Goal: Transaction & Acquisition: Purchase product/service

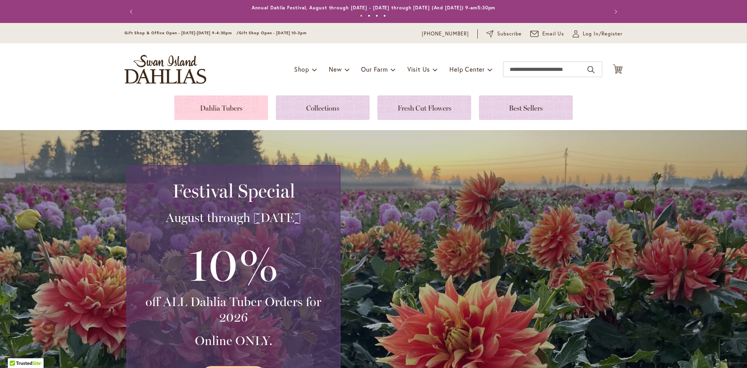
click at [230, 106] on link at bounding box center [221, 107] width 94 height 25
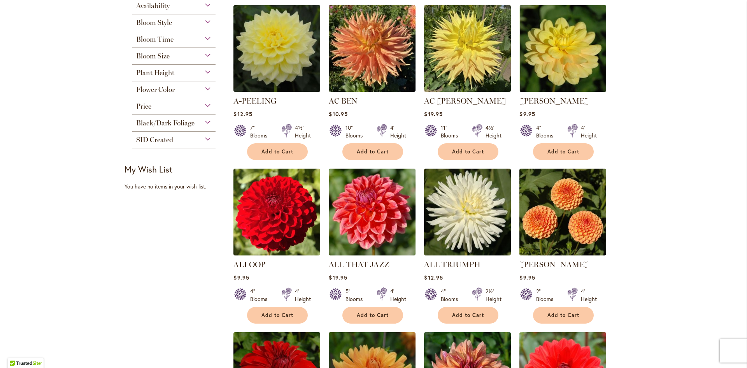
scroll to position [195, 0]
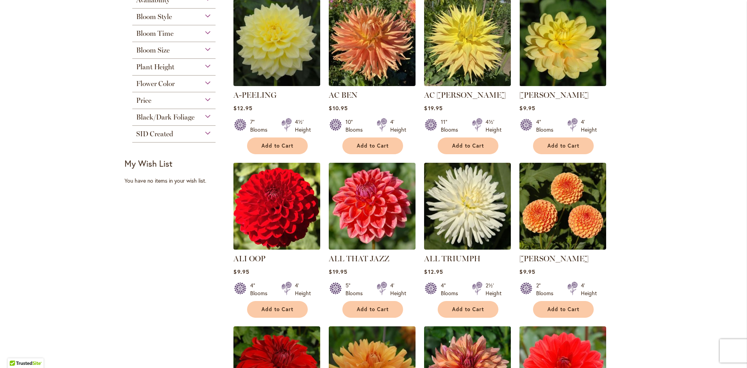
click at [283, 221] on img at bounding box center [276, 206] width 91 height 91
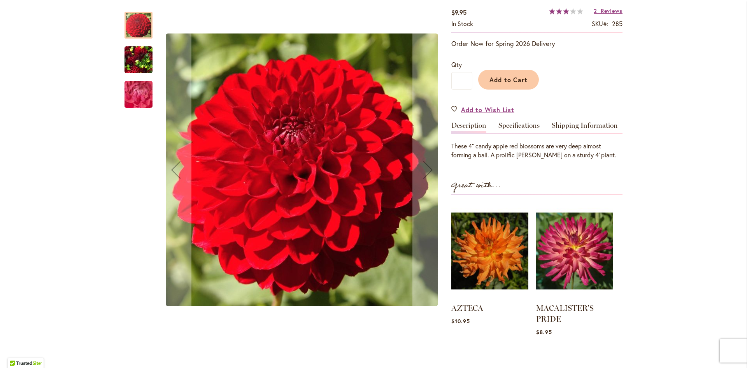
scroll to position [139, 0]
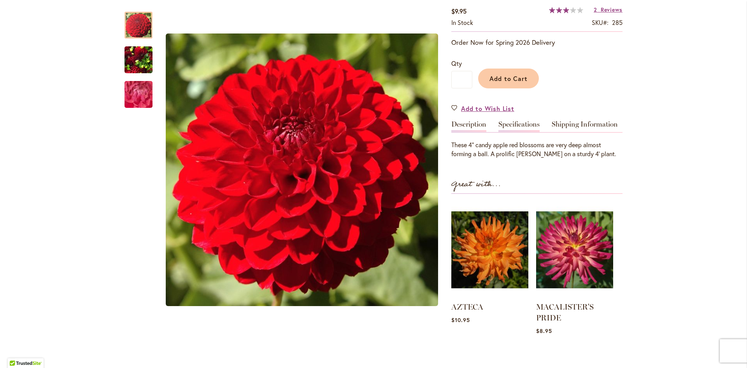
click at [519, 124] on link "Specifications" at bounding box center [518, 126] width 41 height 11
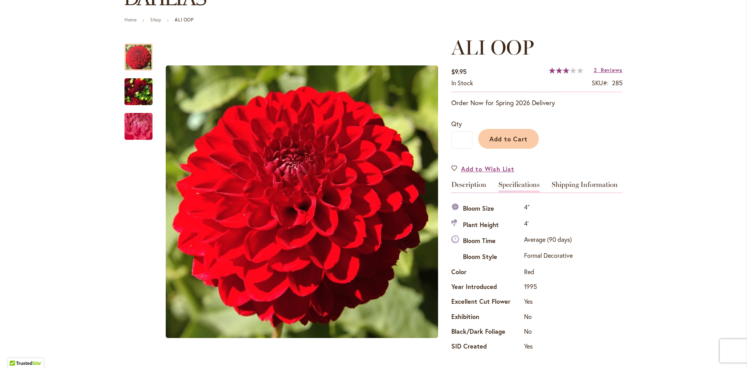
scroll to position [75, 0]
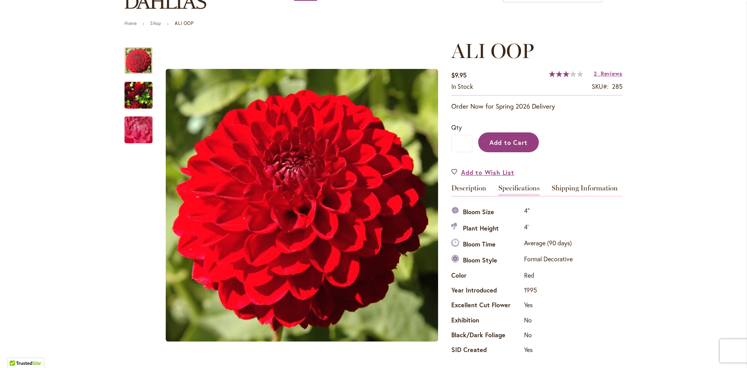
click at [526, 150] on button "Add to Cart" at bounding box center [508, 142] width 61 height 20
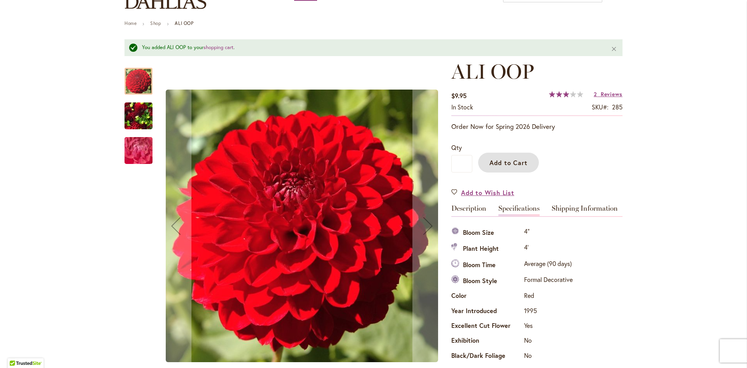
click at [132, 126] on img "ALI OOP" at bounding box center [139, 115] width 28 height 37
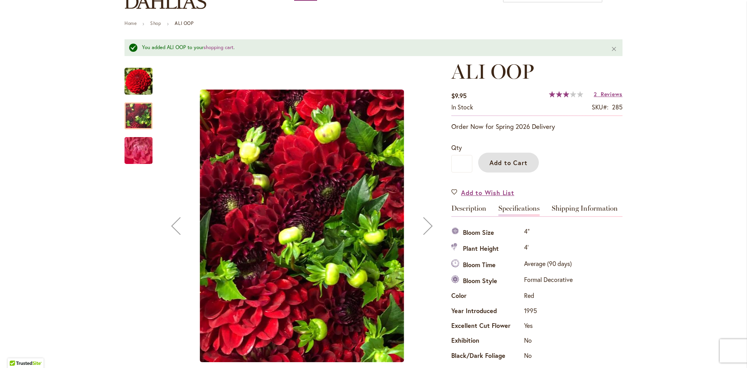
click at [139, 153] on img "ALI OOP" at bounding box center [138, 150] width 56 height 42
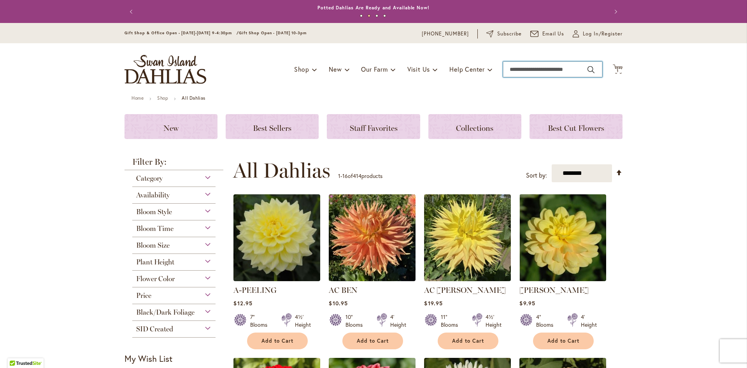
click at [536, 71] on input "Search" at bounding box center [552, 69] width 99 height 16
type input "****"
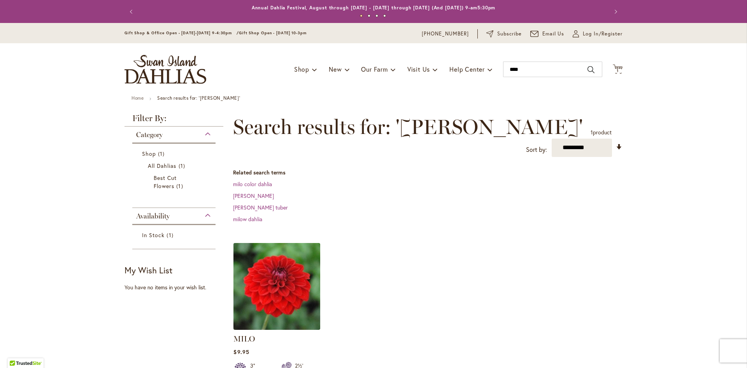
click at [269, 284] on img at bounding box center [276, 285] width 91 height 91
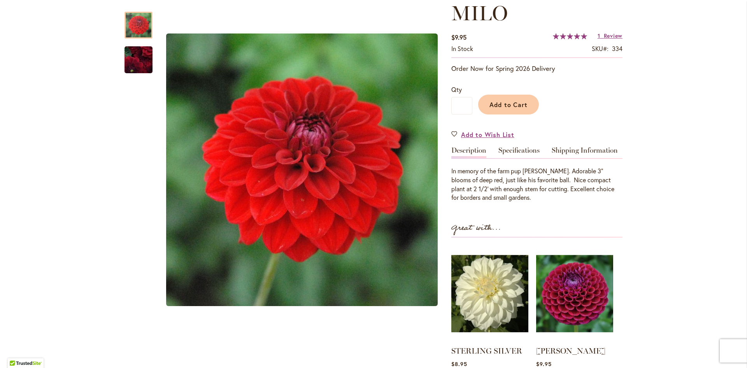
scroll to position [115, 0]
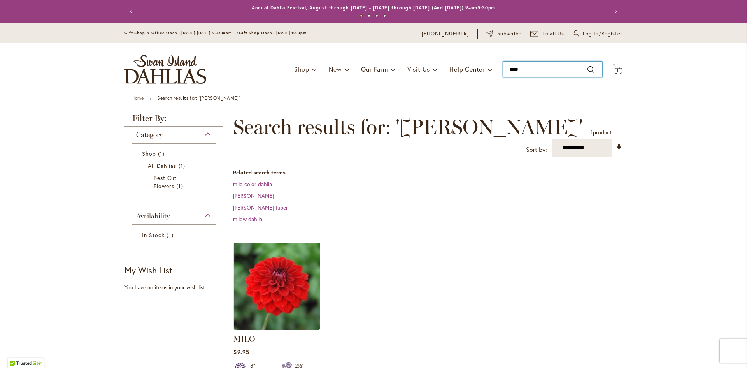
click at [537, 71] on input "****" at bounding box center [552, 69] width 99 height 16
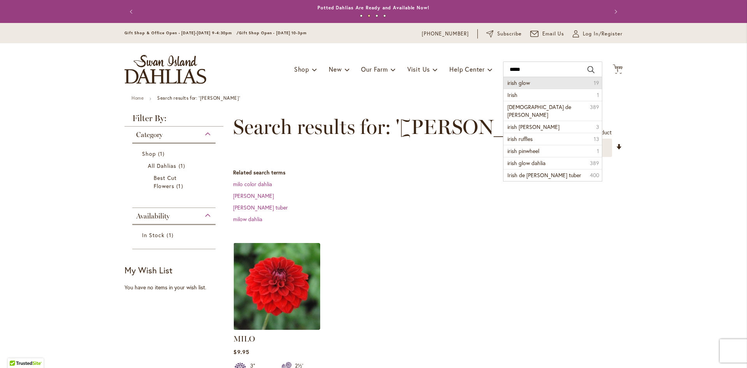
click at [529, 84] on span "irish glow" at bounding box center [518, 82] width 23 height 7
type input "**********"
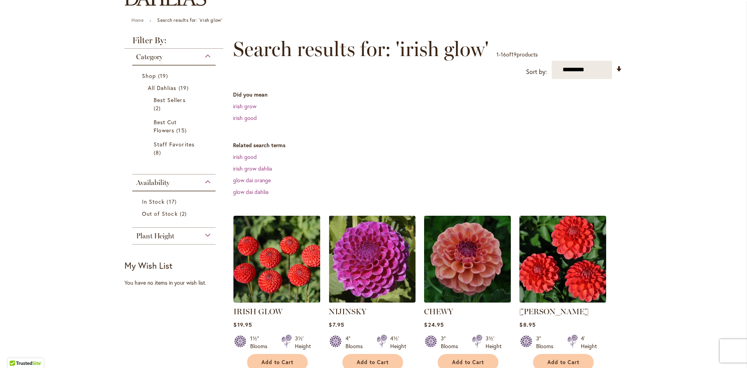
scroll to position [93, 0]
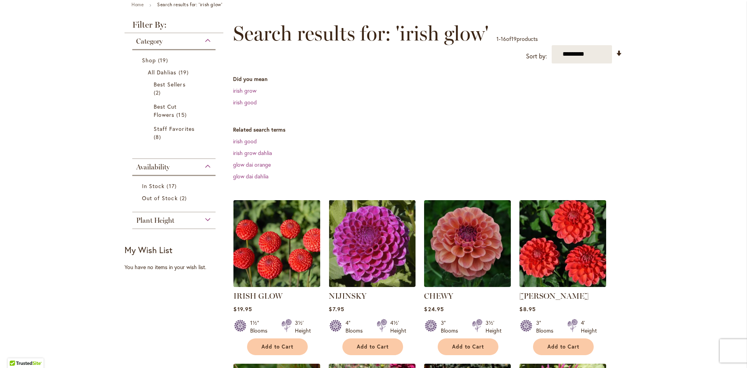
click at [258, 234] on img at bounding box center [276, 243] width 91 height 91
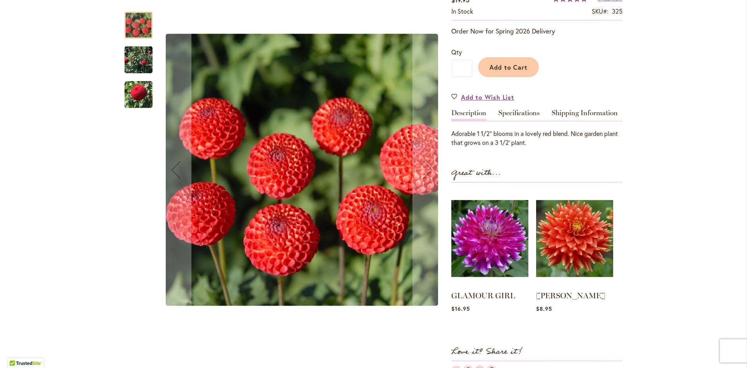
scroll to position [154, 0]
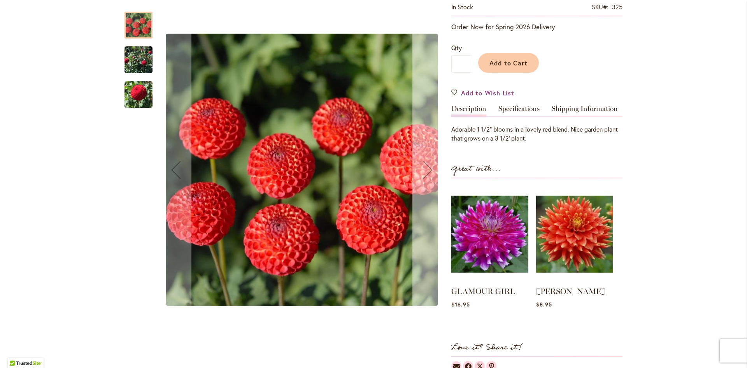
click at [430, 165] on div "Next" at bounding box center [427, 169] width 31 height 31
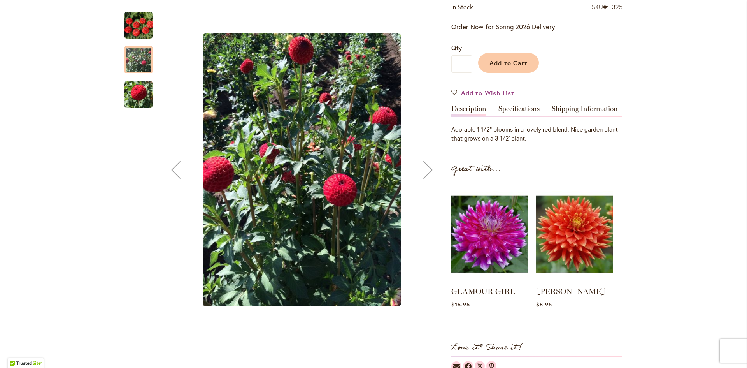
click at [430, 165] on div "Next" at bounding box center [427, 169] width 31 height 31
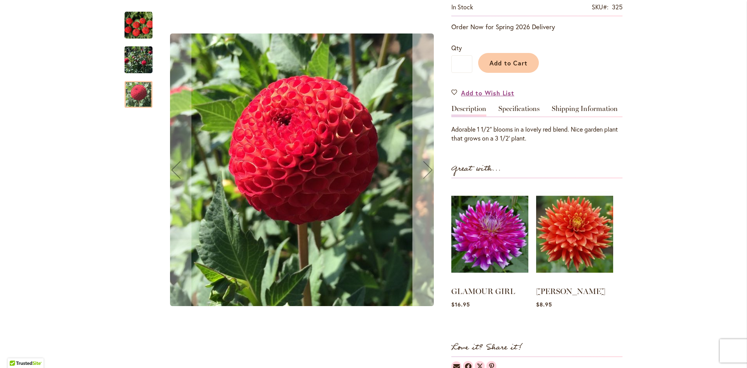
click at [430, 165] on div "Next" at bounding box center [427, 169] width 31 height 31
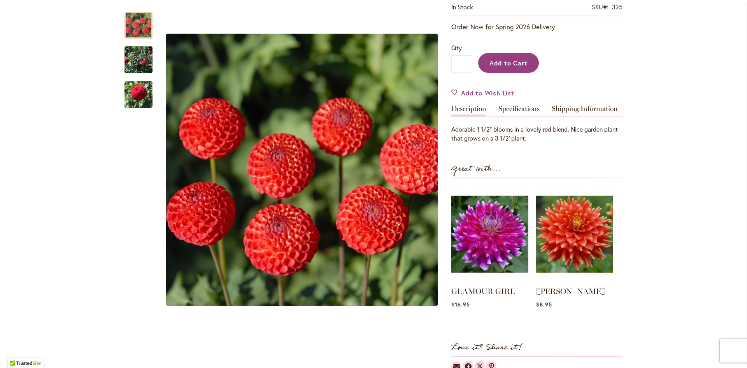
click at [502, 63] on span "Add to Cart" at bounding box center [508, 63] width 39 height 8
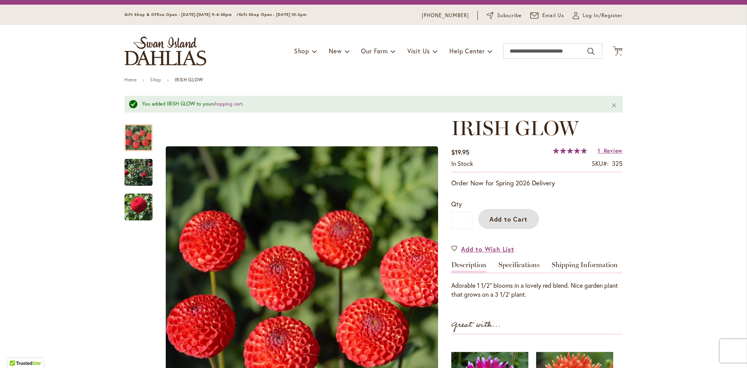
scroll to position [0, 0]
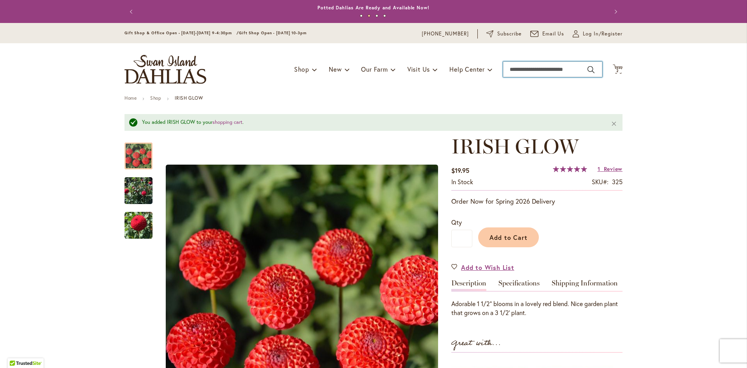
click at [531, 71] on input "Search" at bounding box center [552, 69] width 99 height 16
click at [505, 282] on link "Specifications" at bounding box center [518, 284] width 41 height 11
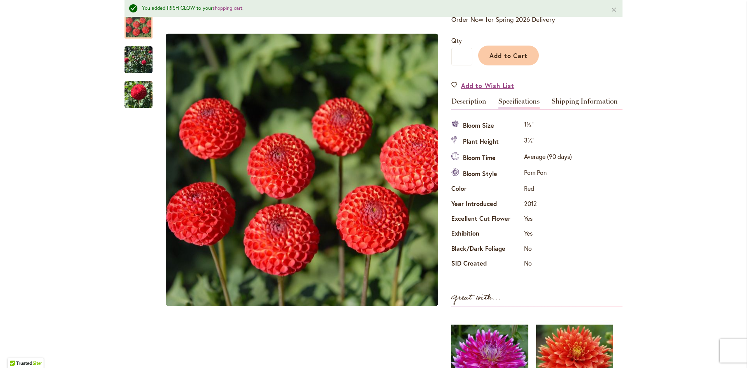
scroll to position [180, 0]
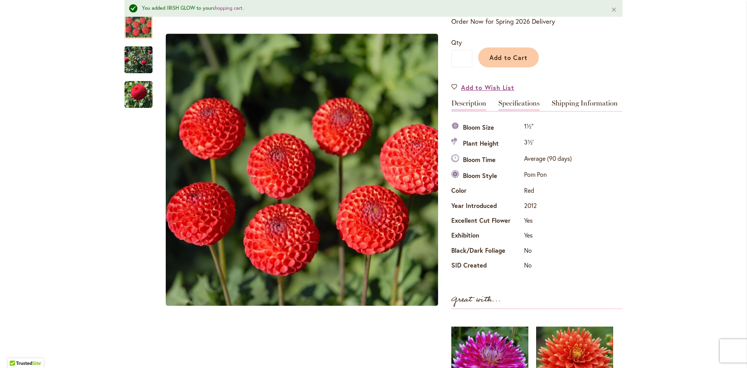
click at [463, 103] on link "Description" at bounding box center [468, 105] width 35 height 11
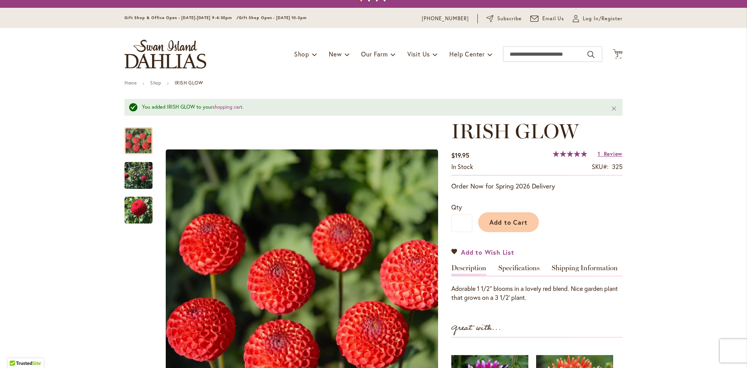
scroll to position [11, 0]
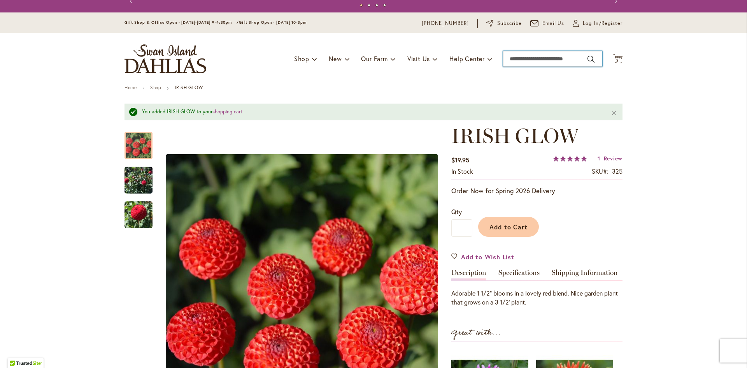
click at [525, 59] on input "Search" at bounding box center [552, 59] width 99 height 16
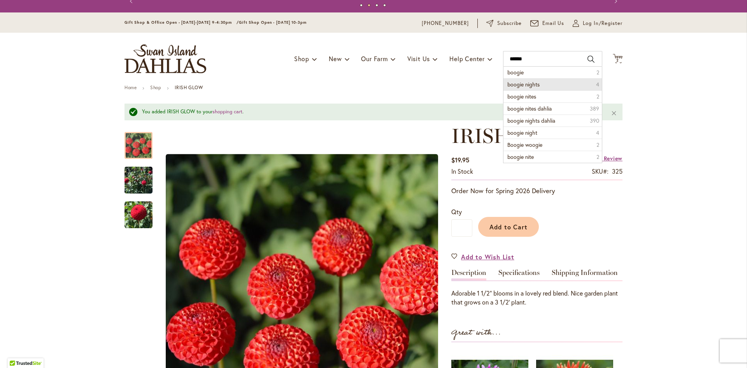
click at [522, 86] on span "boogie nights" at bounding box center [523, 84] width 32 height 7
type input "**********"
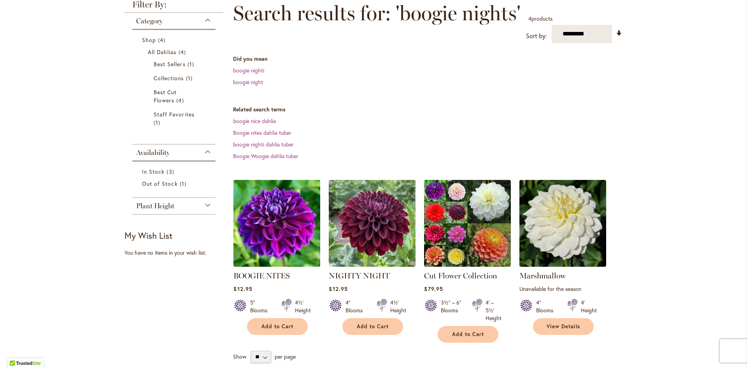
scroll to position [116, 0]
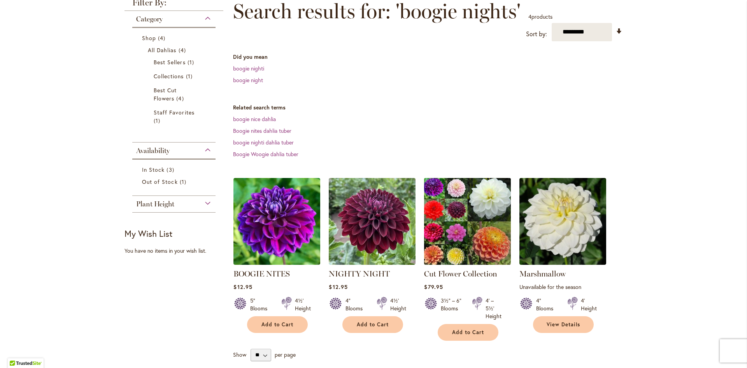
click at [462, 198] on img at bounding box center [467, 220] width 91 height 91
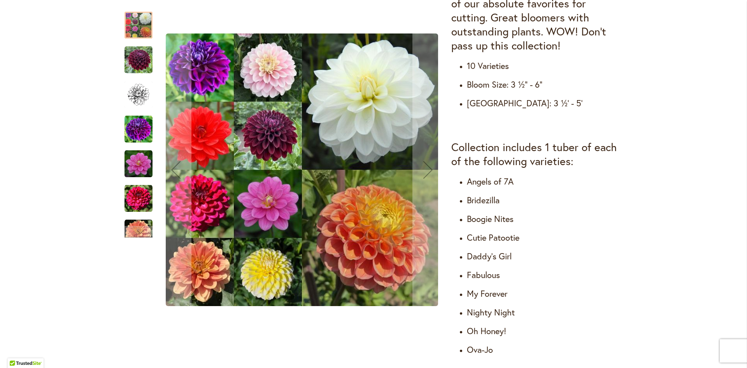
scroll to position [349, 0]
click at [137, 52] on img "Cut Flower Collection" at bounding box center [139, 60] width 28 height 28
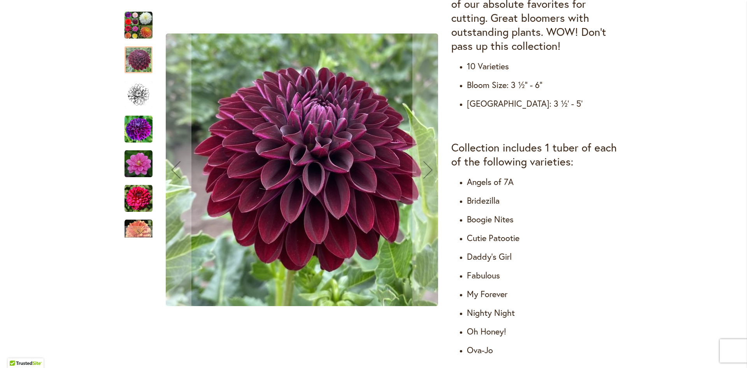
click at [133, 132] on img "Cut Flower Collection" at bounding box center [139, 129] width 28 height 28
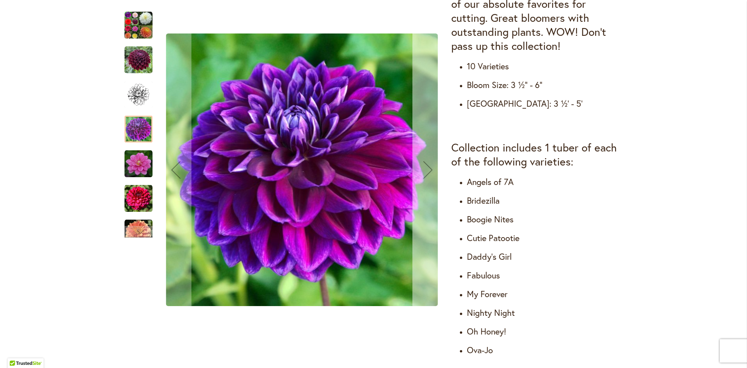
click at [414, 172] on div "Next" at bounding box center [427, 169] width 31 height 31
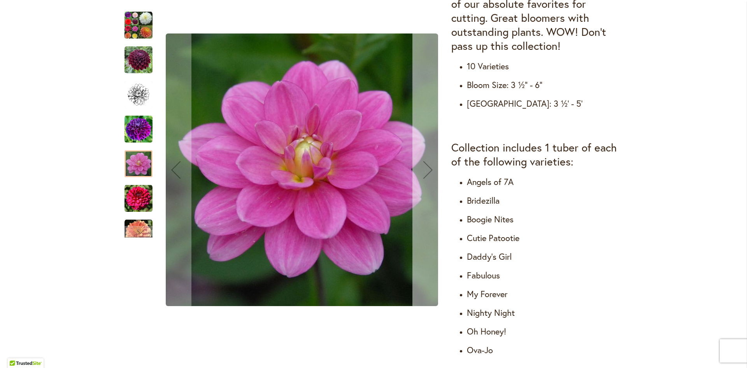
click at [414, 172] on div "Next" at bounding box center [427, 169] width 31 height 31
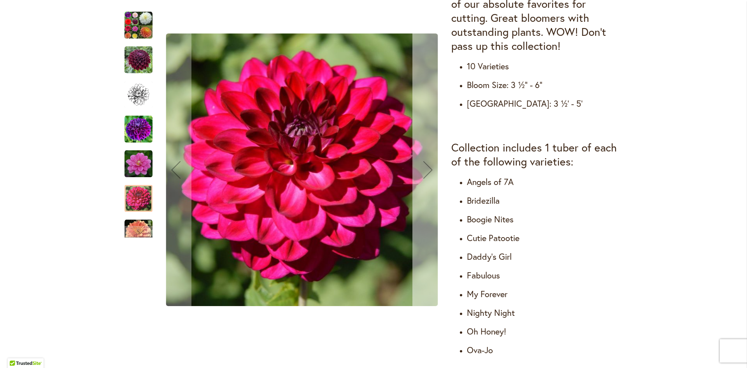
click at [431, 175] on div "Next" at bounding box center [427, 169] width 31 height 31
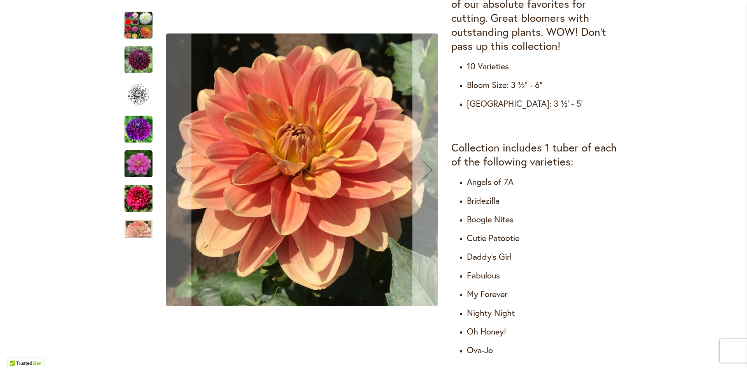
click at [431, 175] on div "Next" at bounding box center [427, 169] width 31 height 31
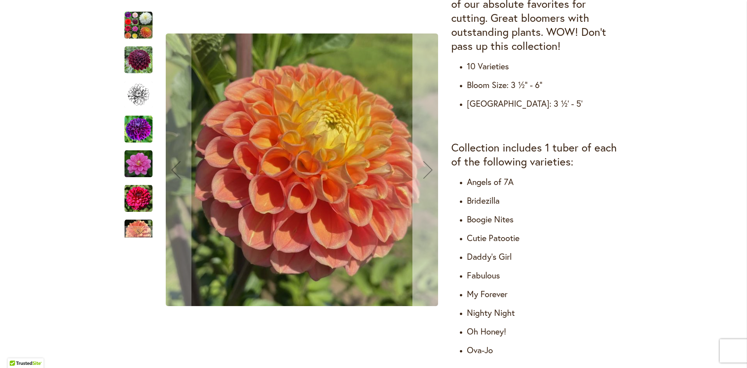
click at [431, 175] on div "Next" at bounding box center [427, 169] width 31 height 31
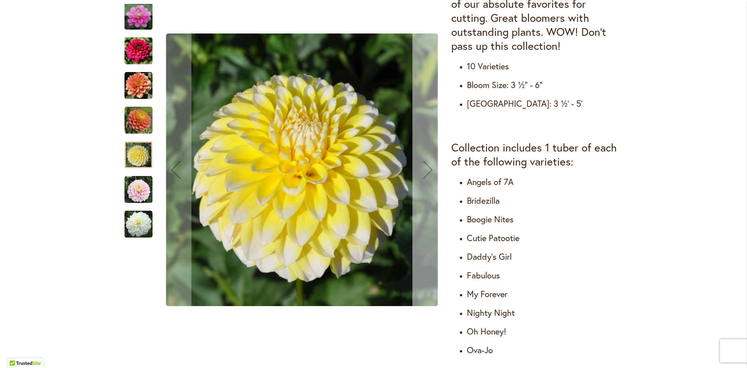
click at [431, 175] on div "Next" at bounding box center [427, 169] width 31 height 31
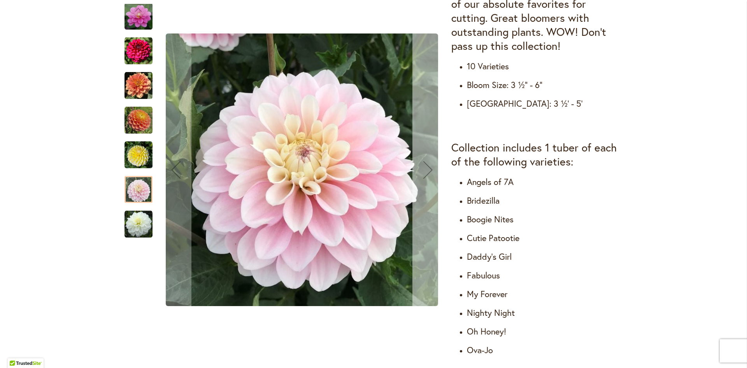
click at [431, 175] on div "Next" at bounding box center [427, 169] width 31 height 31
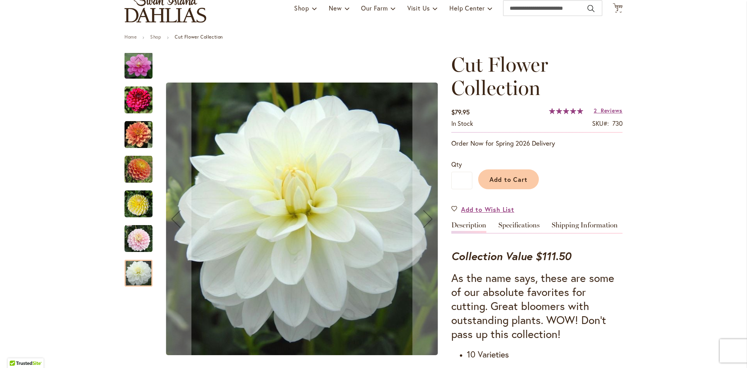
scroll to position [58, 0]
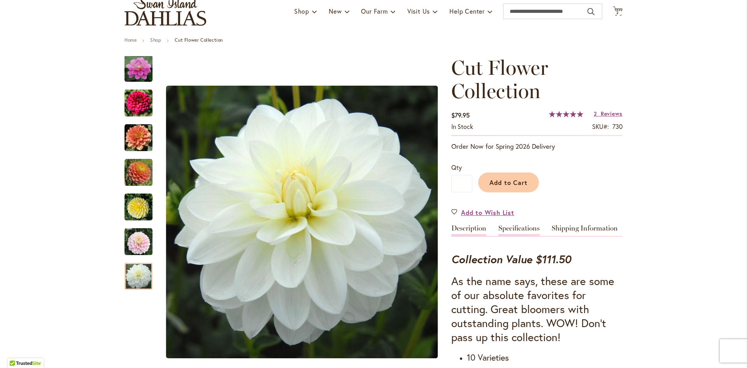
click at [511, 228] on link "Specifications" at bounding box center [518, 229] width 41 height 11
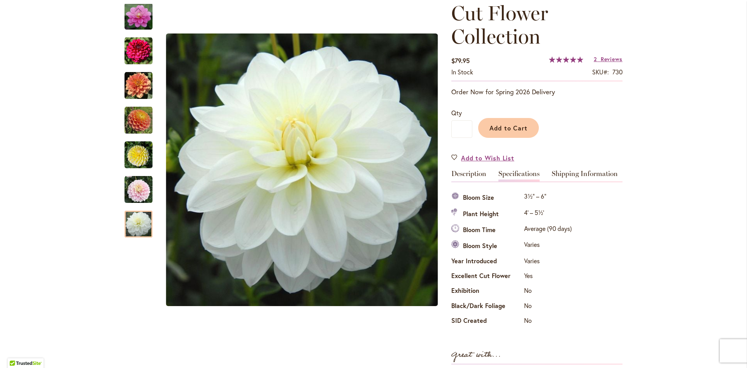
scroll to position [105, 0]
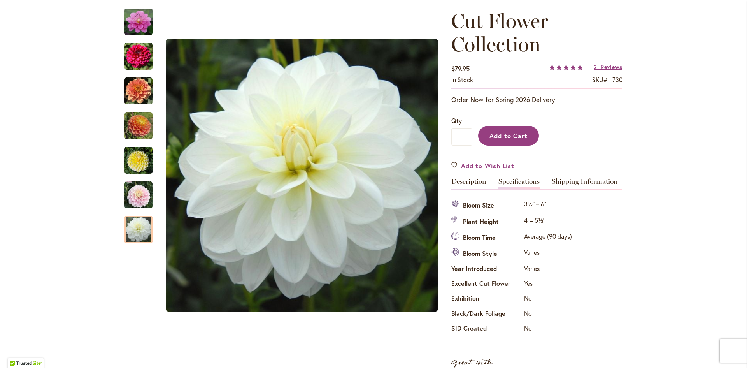
click at [520, 142] on button "Add to Cart" at bounding box center [508, 136] width 61 height 20
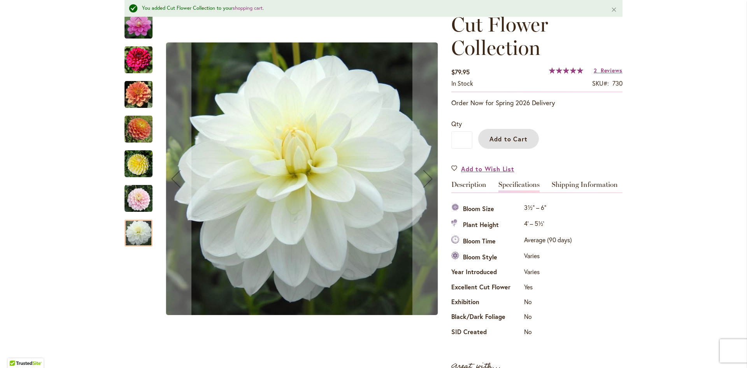
scroll to position [121, 0]
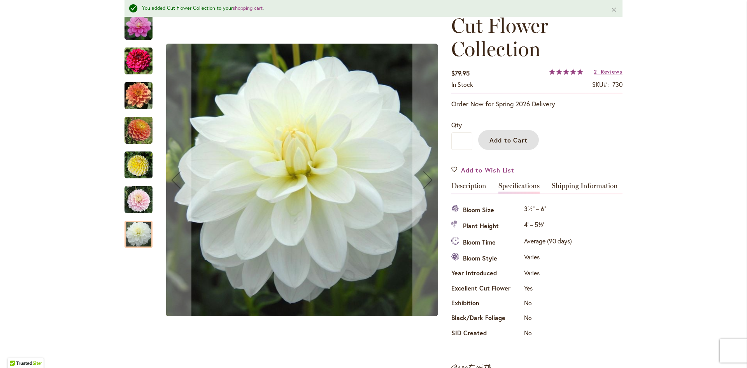
click at [143, 34] on img "Cut Flower Collection" at bounding box center [139, 26] width 28 height 28
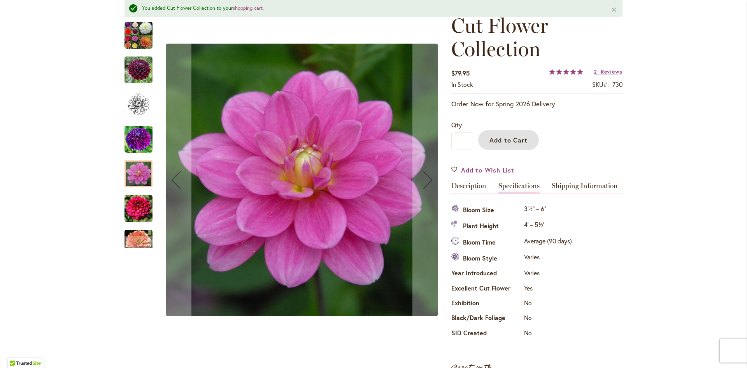
click at [143, 34] on img "CUT FLOWER COLLECTION" at bounding box center [139, 35] width 28 height 28
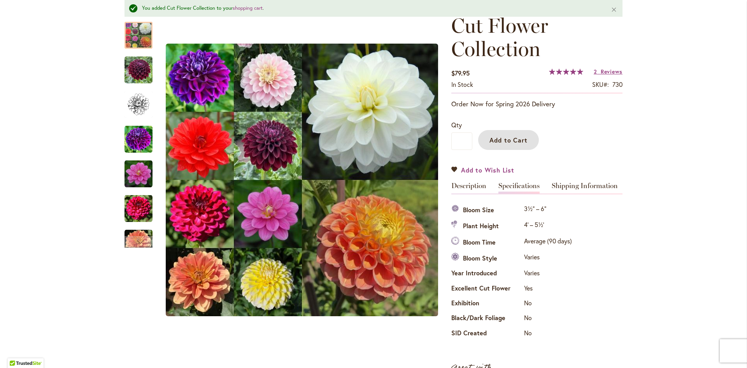
scroll to position [0, 0]
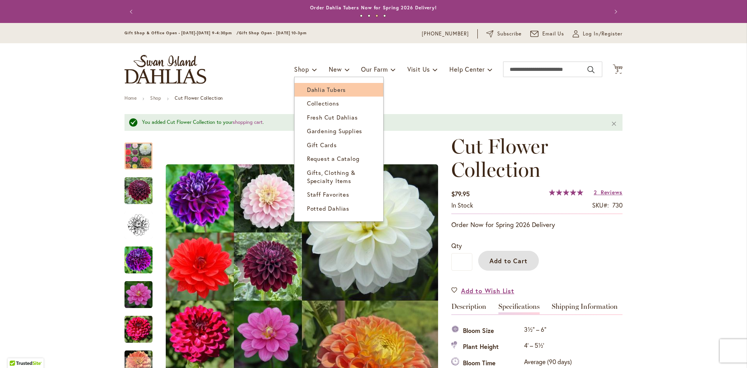
click at [313, 94] on link "Dahlia Tubers" at bounding box center [339, 90] width 89 height 14
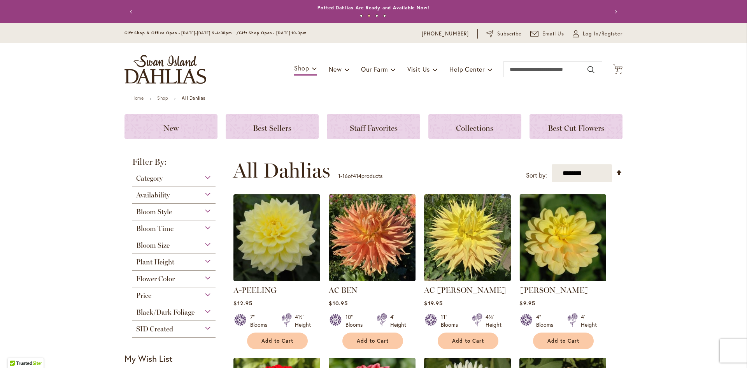
click at [196, 282] on div "Flower Color" at bounding box center [173, 276] width 83 height 12
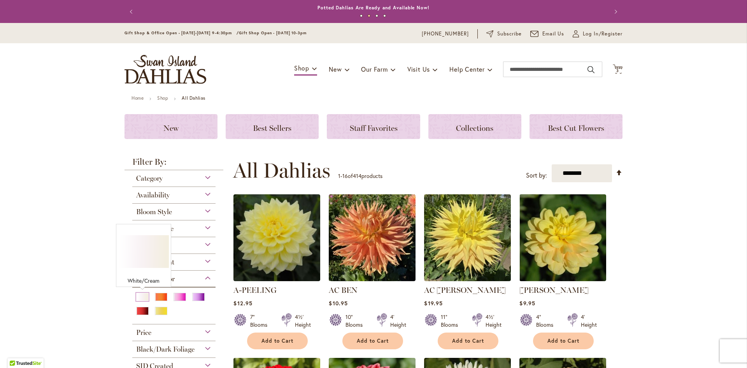
click at [140, 294] on div "White/Cream" at bounding box center [142, 297] width 12 height 8
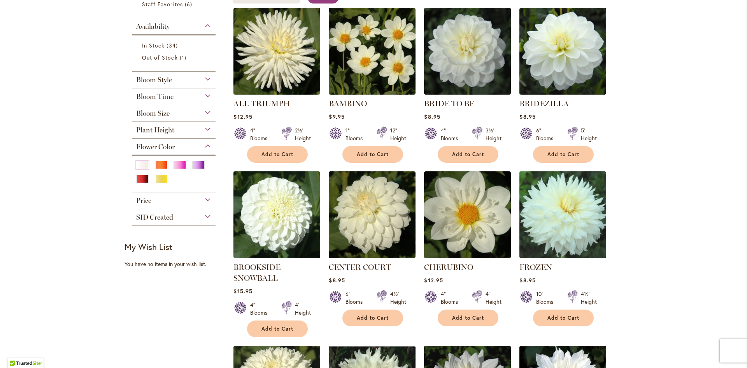
scroll to position [182, 0]
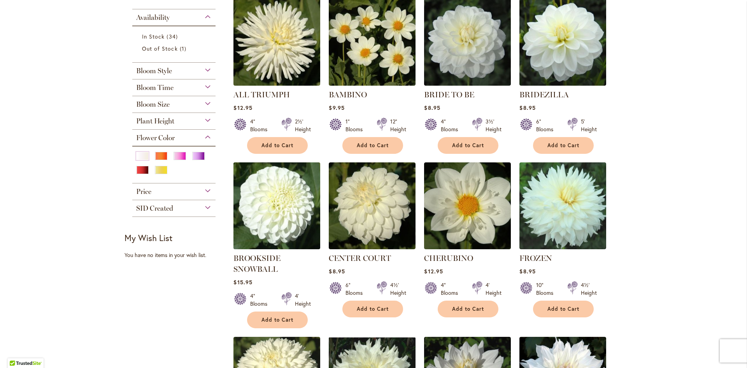
click at [262, 202] on img at bounding box center [276, 205] width 91 height 91
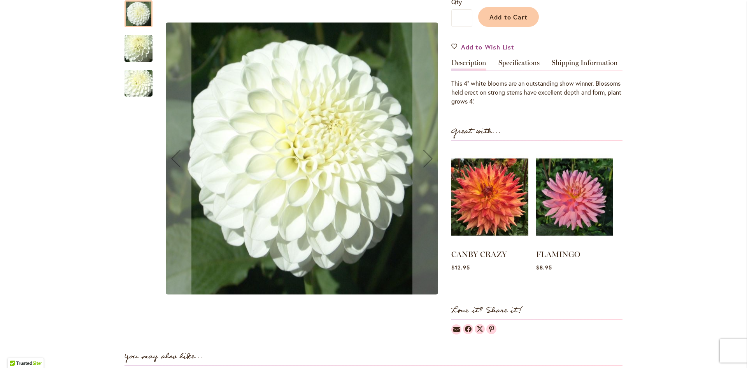
scroll to position [224, 0]
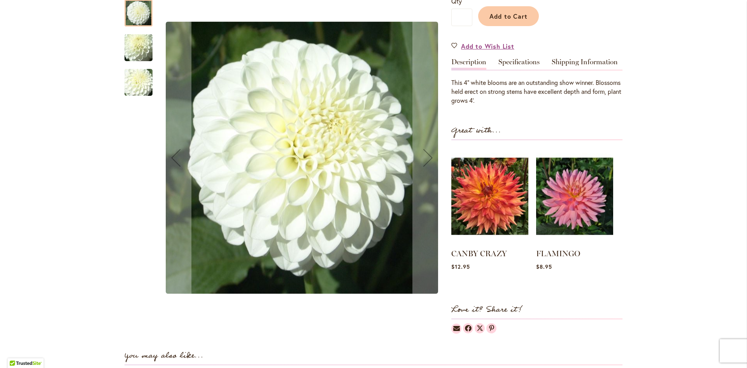
click at [141, 82] on img "BROOKSIDE SNOWBALL" at bounding box center [138, 82] width 56 height 42
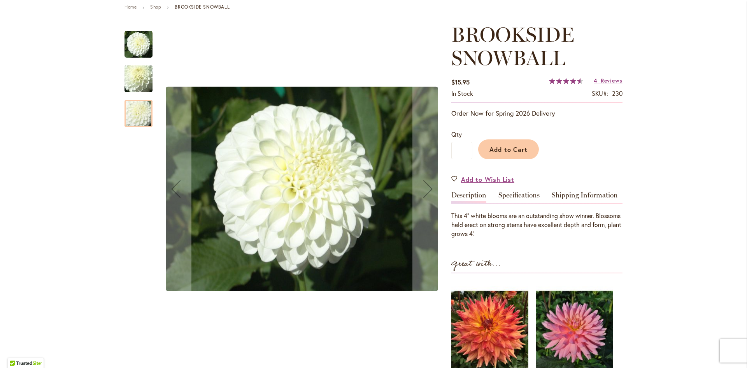
scroll to position [90, 0]
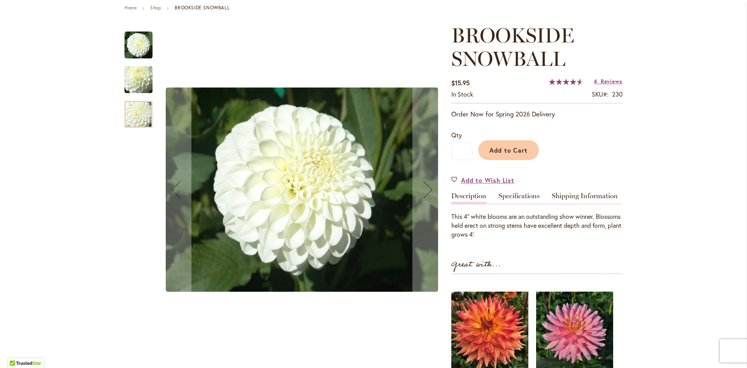
click at [137, 79] on img "BROOKSIDE SNOWBALL" at bounding box center [138, 80] width 56 height 42
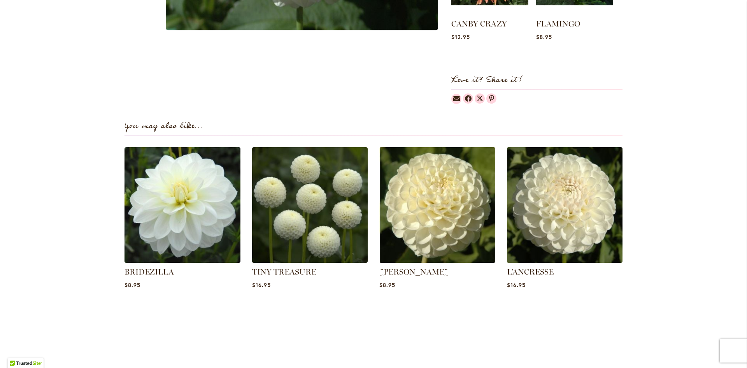
scroll to position [454, 0]
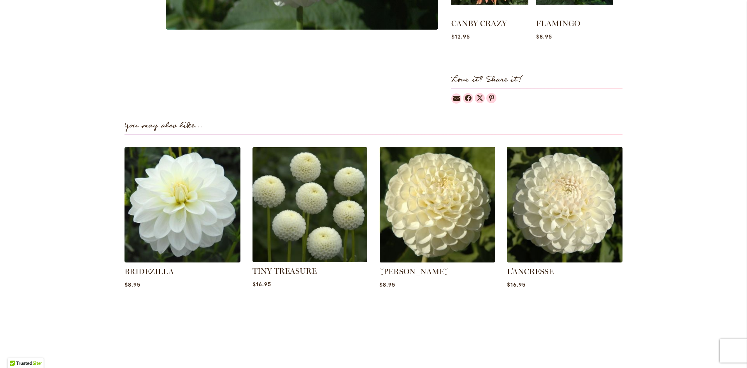
click at [324, 199] on img at bounding box center [309, 204] width 121 height 121
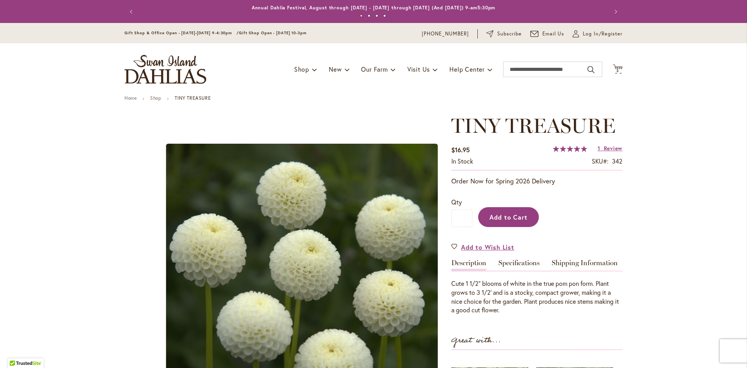
click at [495, 214] on span "Add to Cart" at bounding box center [508, 217] width 39 height 8
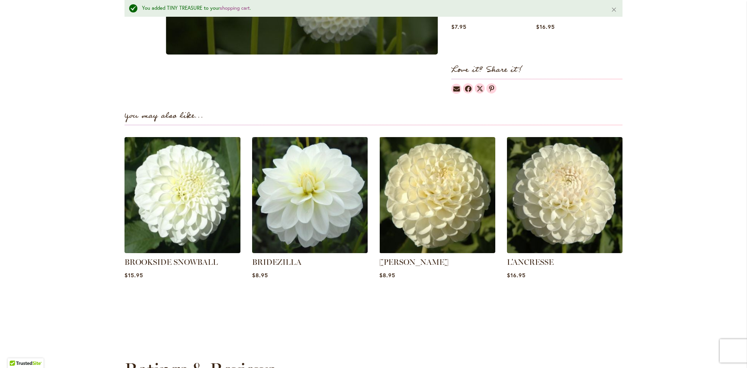
scroll to position [470, 0]
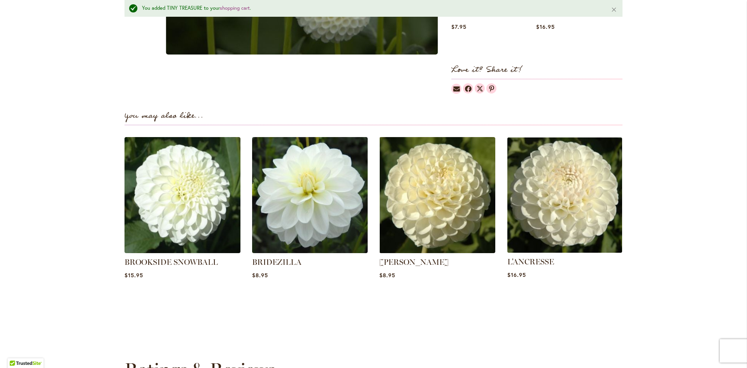
click at [562, 205] on img at bounding box center [564, 195] width 121 height 121
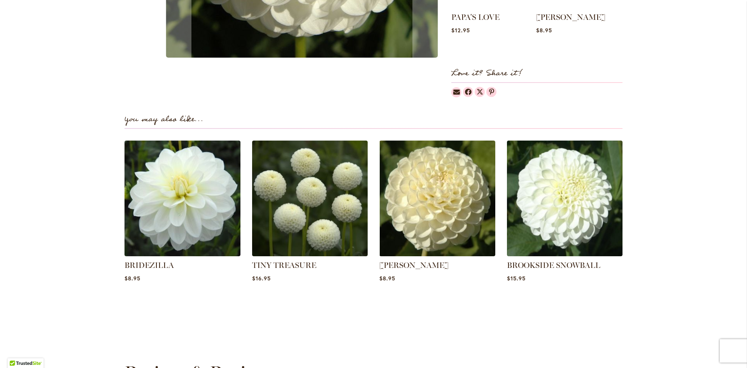
scroll to position [439, 0]
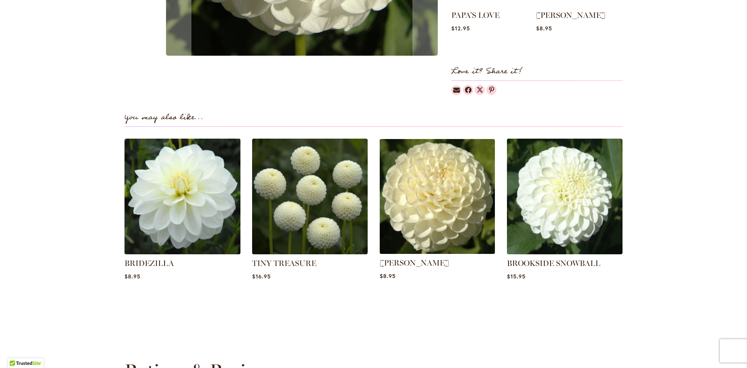
click at [414, 193] on img at bounding box center [437, 196] width 121 height 121
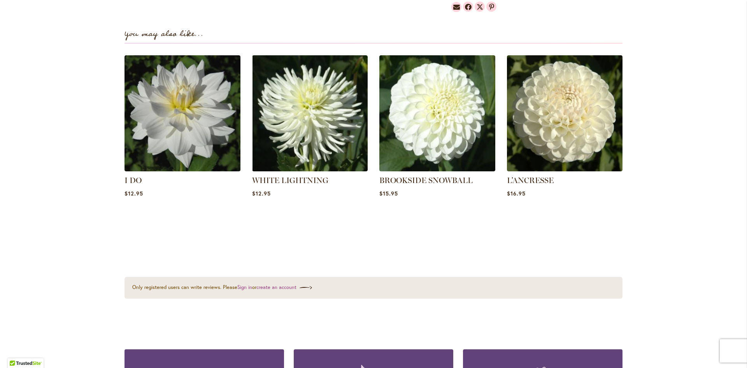
scroll to position [512, 0]
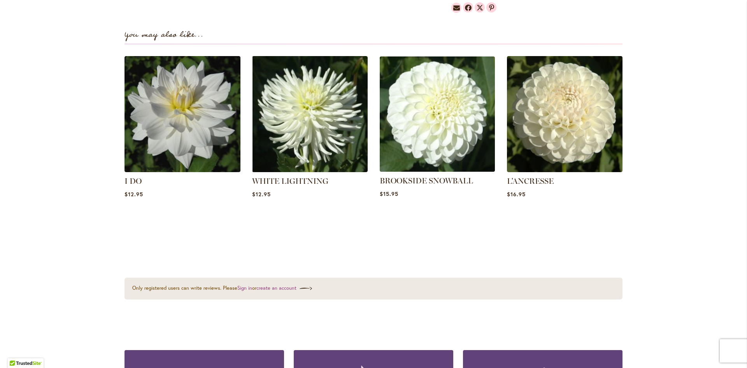
click at [483, 117] on img at bounding box center [437, 114] width 121 height 121
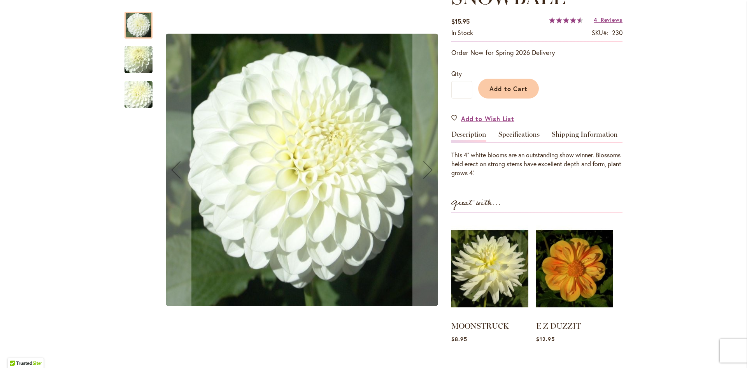
scroll to position [151, 0]
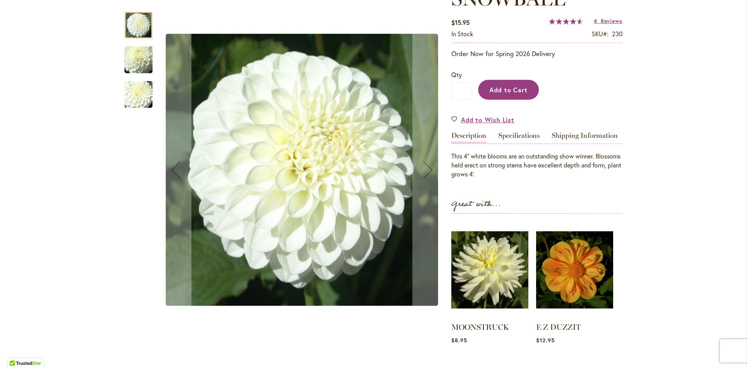
click at [517, 81] on button "Add to Cart" at bounding box center [508, 90] width 61 height 20
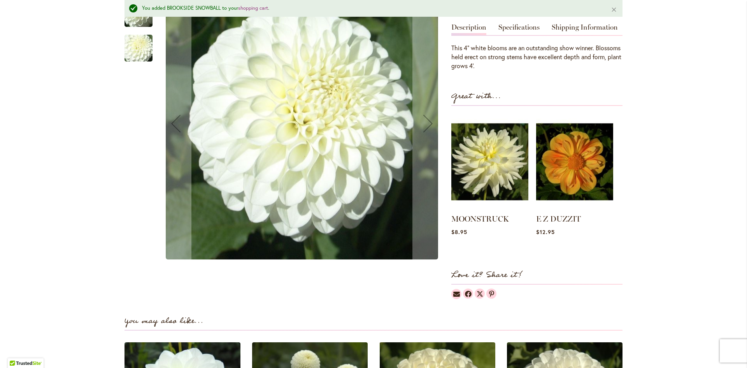
scroll to position [279, 0]
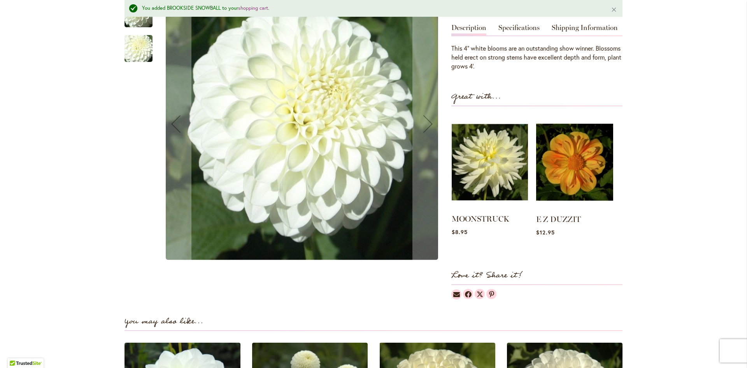
click at [491, 158] on img at bounding box center [490, 161] width 76 height 95
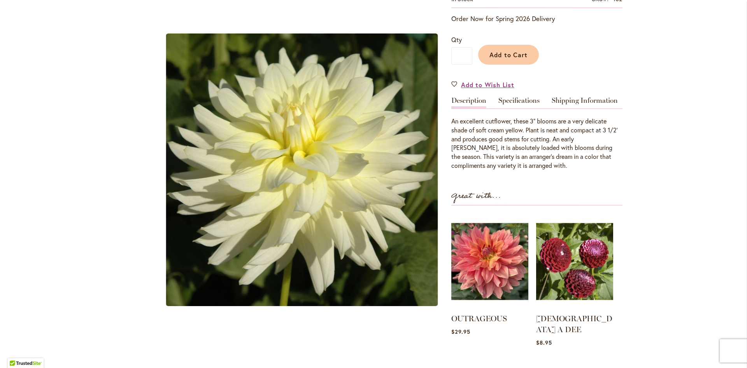
scroll to position [157, 0]
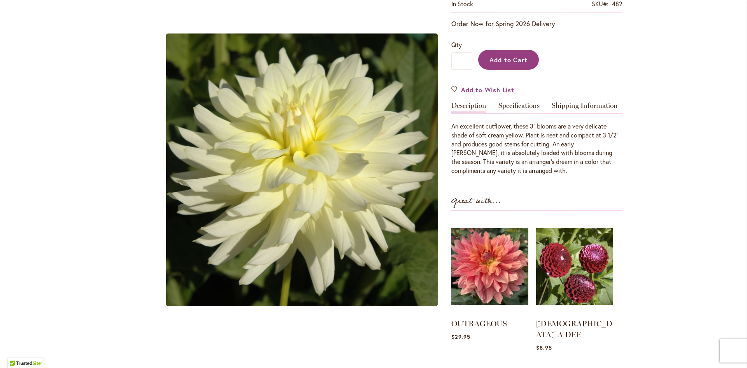
click at [505, 63] on button "Add to Cart" at bounding box center [508, 60] width 61 height 20
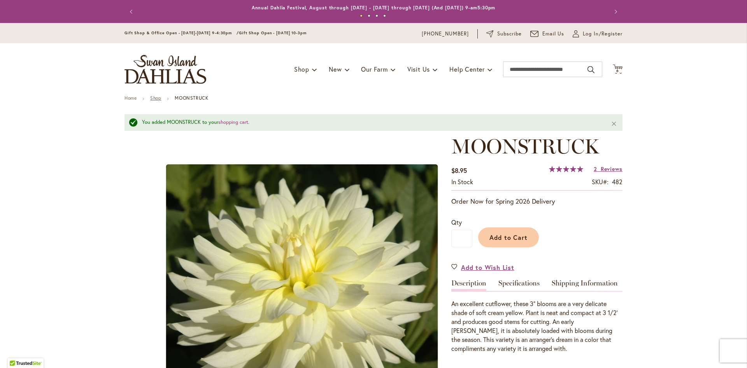
click at [154, 96] on link "Shop" at bounding box center [155, 98] width 11 height 6
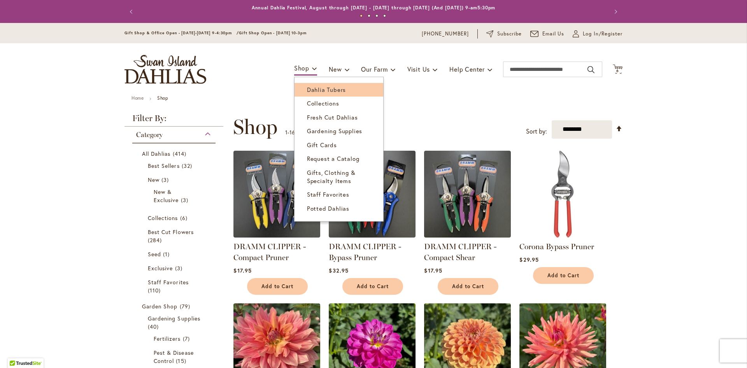
click at [316, 91] on span "Dahlia Tubers" at bounding box center [326, 90] width 39 height 8
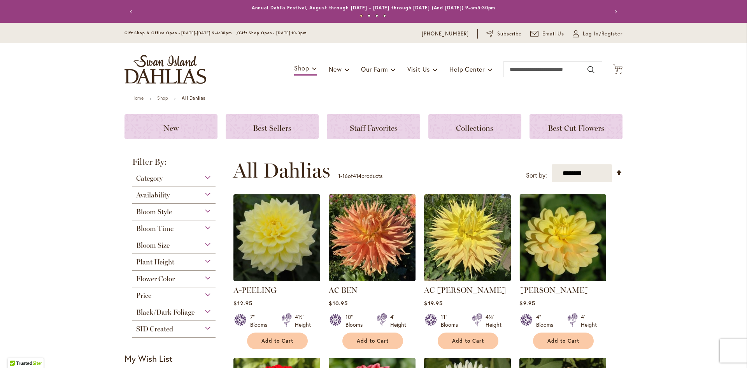
click at [181, 281] on div "Flower Color" at bounding box center [173, 276] width 83 height 12
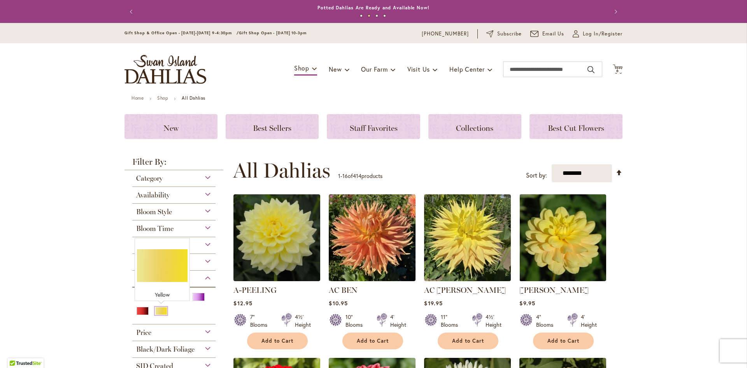
click at [160, 311] on div "Yellow" at bounding box center [161, 311] width 12 height 8
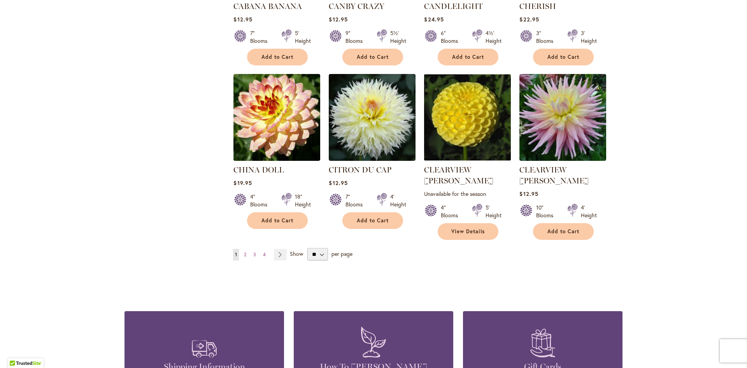
scroll to position [598, 0]
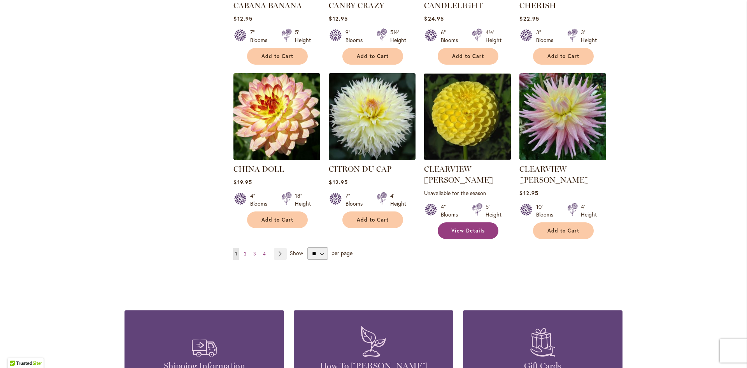
click at [463, 222] on link "View Details" at bounding box center [468, 230] width 61 height 17
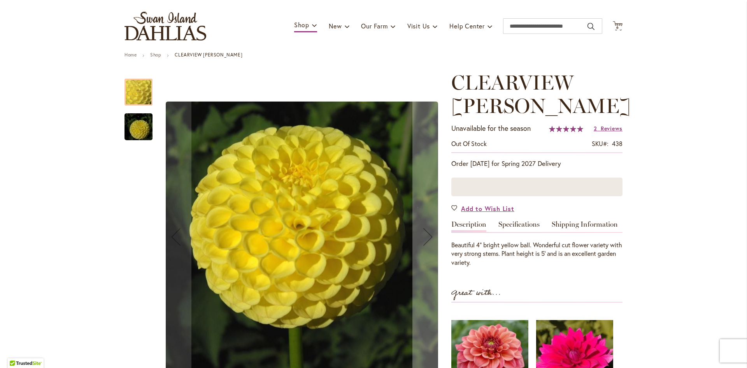
scroll to position [44, 0]
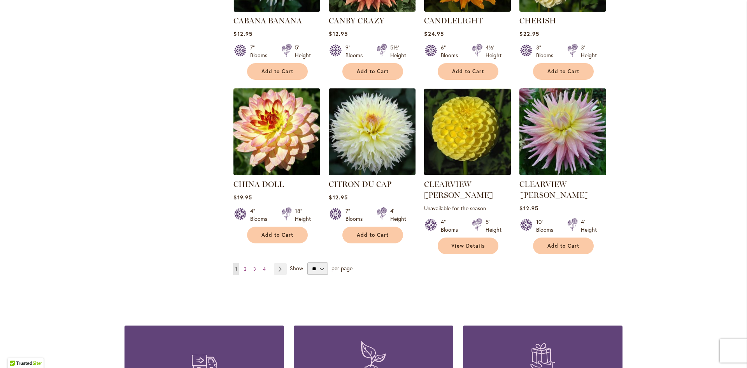
scroll to position [582, 0]
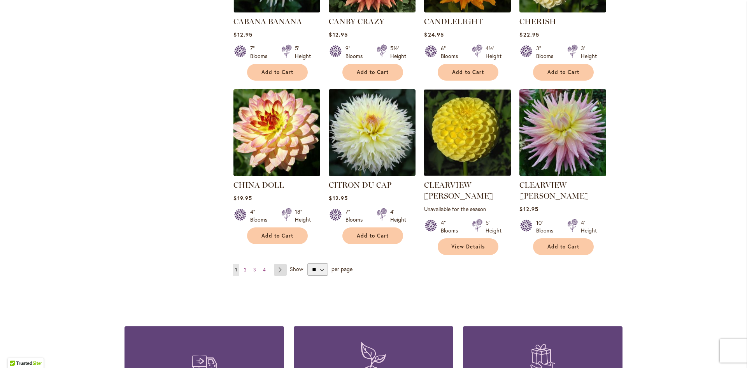
click at [286, 264] on link "Page Next" at bounding box center [280, 270] width 13 height 12
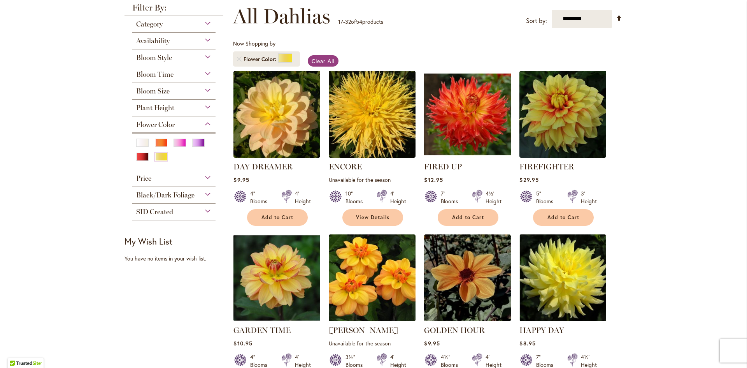
scroll to position [106, 0]
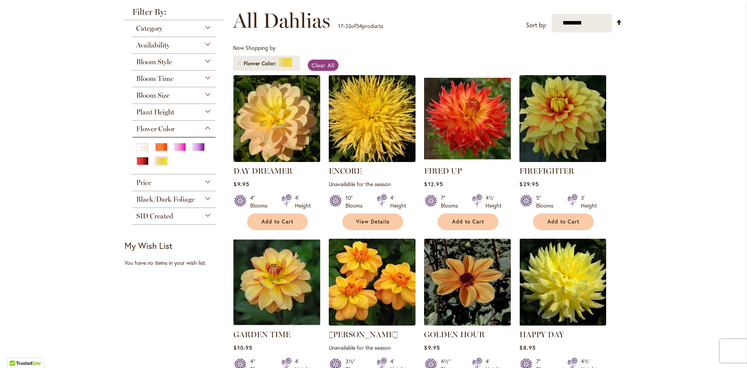
click at [596, 96] on img at bounding box center [562, 118] width 91 height 91
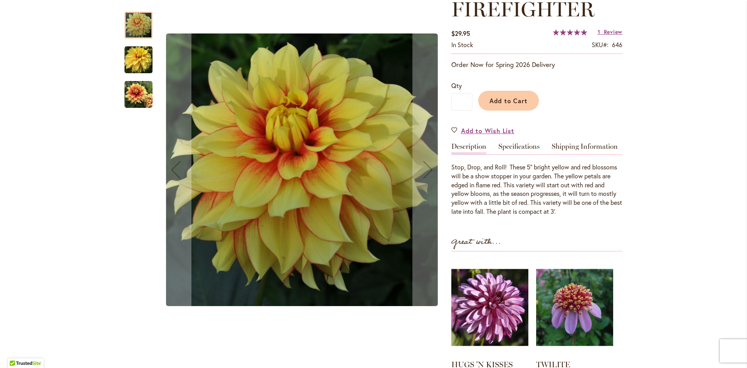
scroll to position [117, 0]
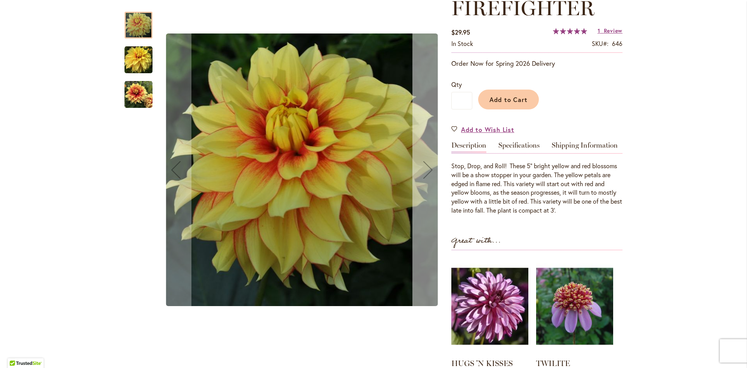
click at [424, 175] on div "Next" at bounding box center [427, 169] width 31 height 31
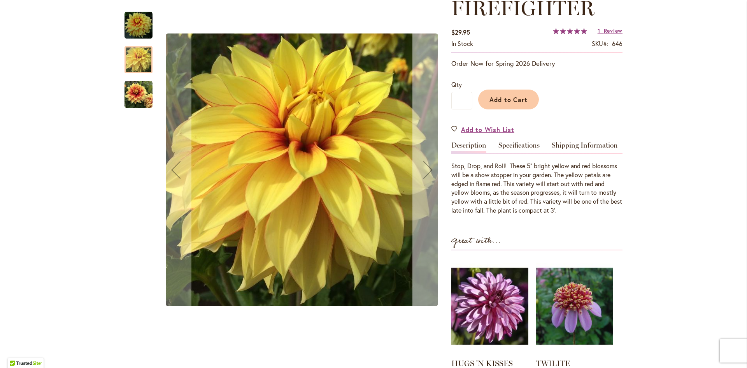
click at [424, 175] on div "Next" at bounding box center [427, 169] width 31 height 31
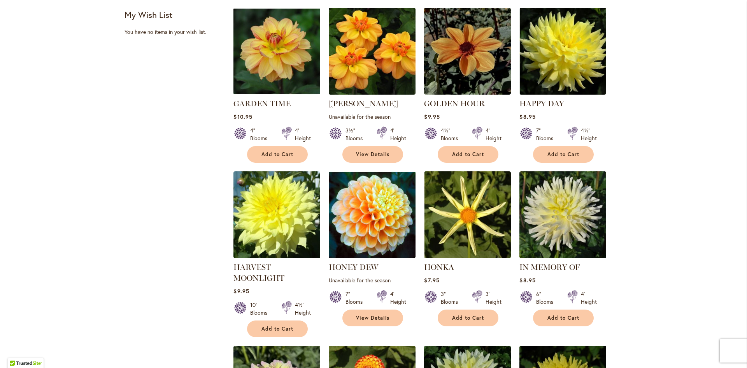
scroll to position [337, 0]
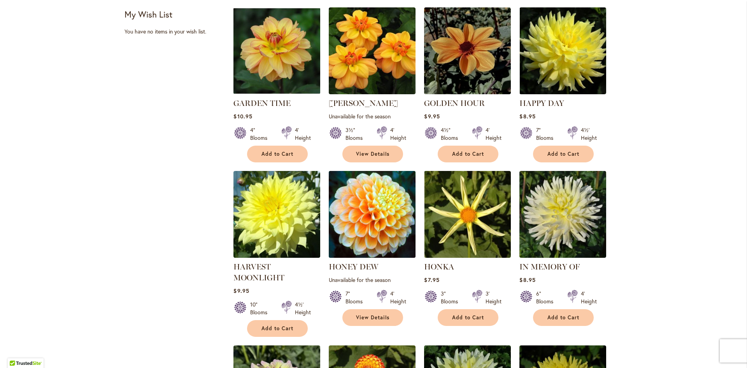
click at [343, 225] on img at bounding box center [372, 213] width 91 height 91
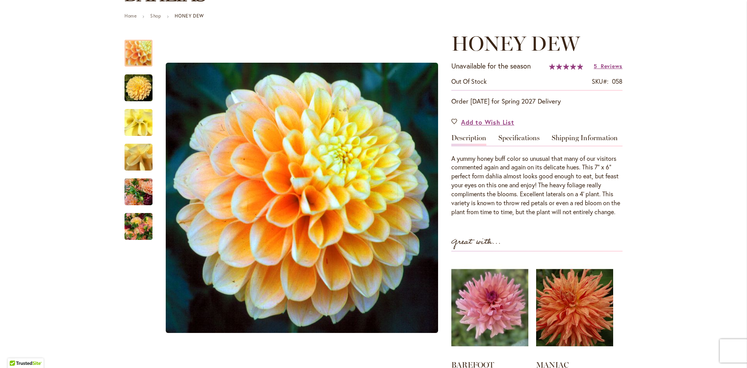
scroll to position [83, 0]
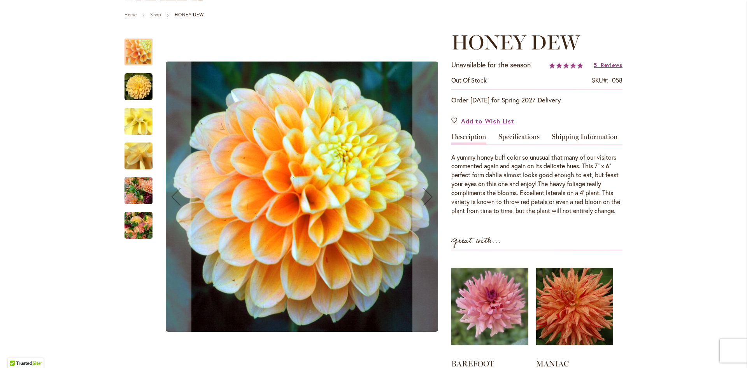
click at [145, 237] on img "Honey Dew" at bounding box center [139, 225] width 28 height 37
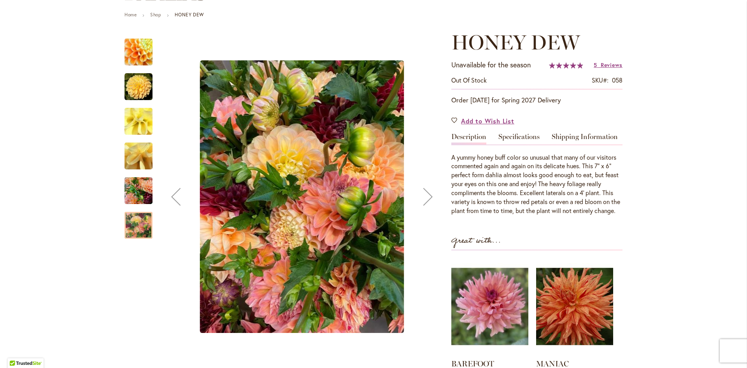
click at [178, 198] on div "Previous" at bounding box center [175, 196] width 31 height 31
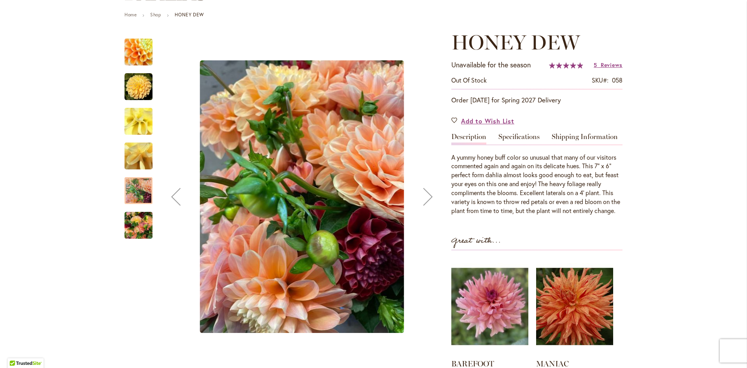
click at [178, 198] on div "Previous" at bounding box center [175, 196] width 31 height 31
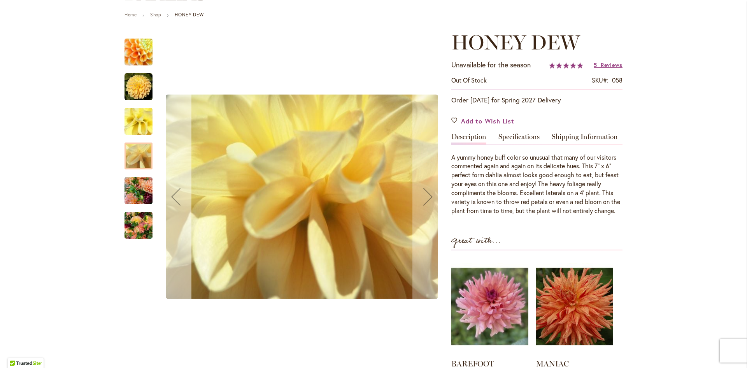
click at [178, 198] on div "Previous" at bounding box center [175, 196] width 31 height 31
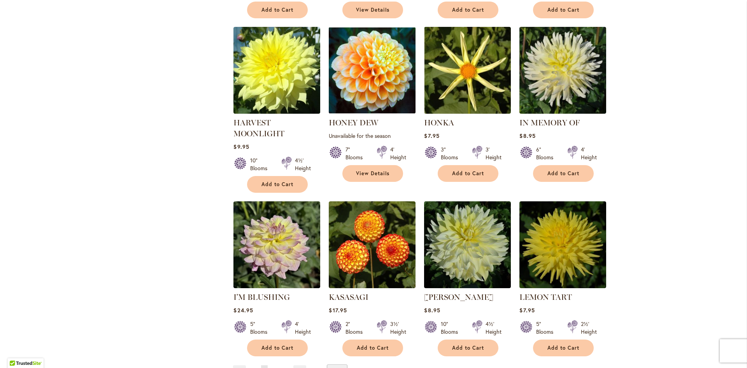
scroll to position [482, 0]
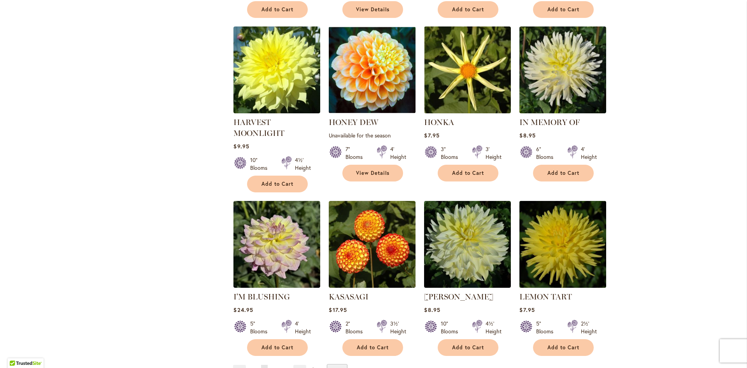
click at [568, 245] on img at bounding box center [562, 243] width 91 height 91
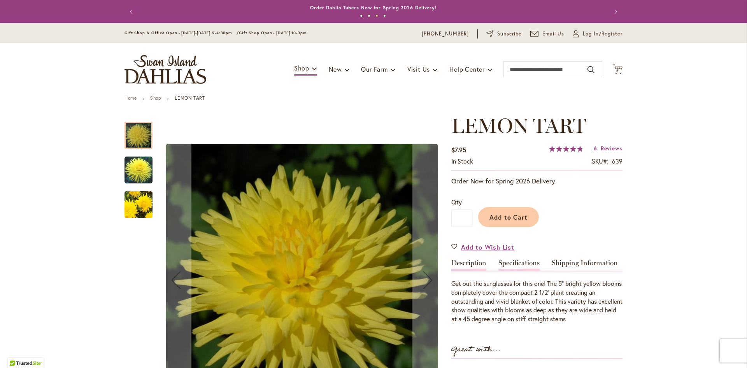
click at [520, 263] on link "Specifications" at bounding box center [518, 264] width 41 height 11
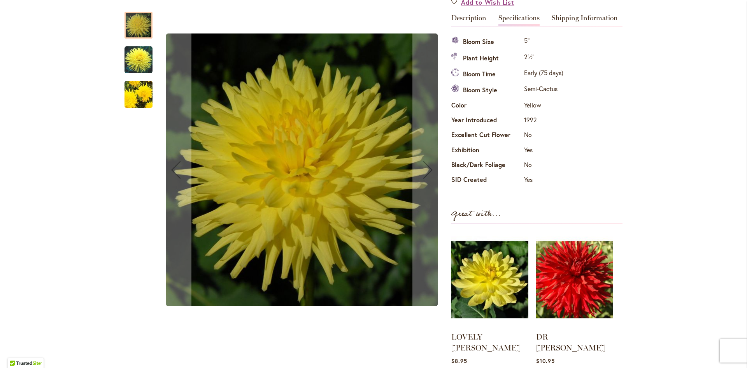
scroll to position [242, 0]
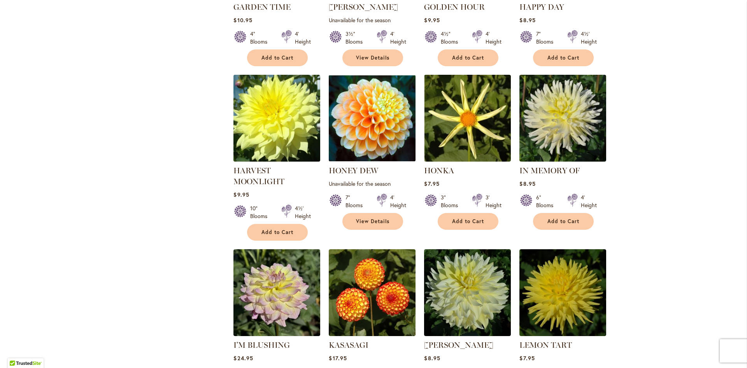
scroll to position [433, 0]
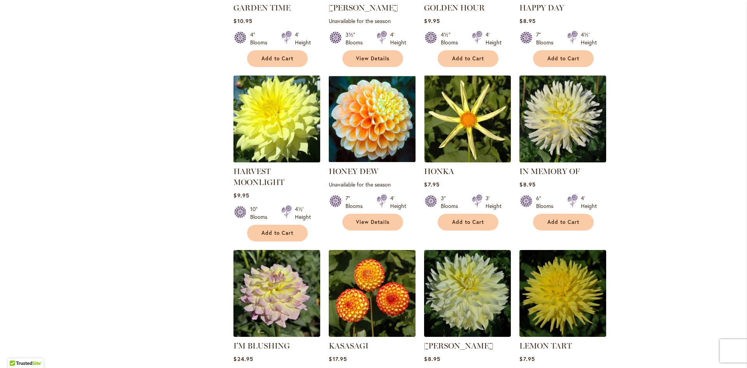
click at [271, 119] on img at bounding box center [276, 118] width 91 height 91
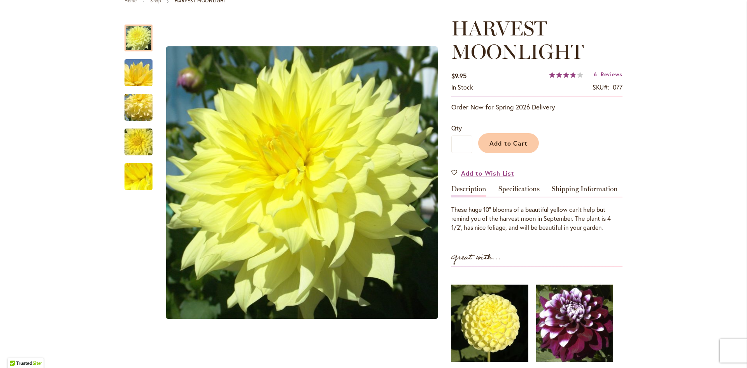
scroll to position [98, 0]
click at [512, 185] on link "Specifications" at bounding box center [518, 190] width 41 height 11
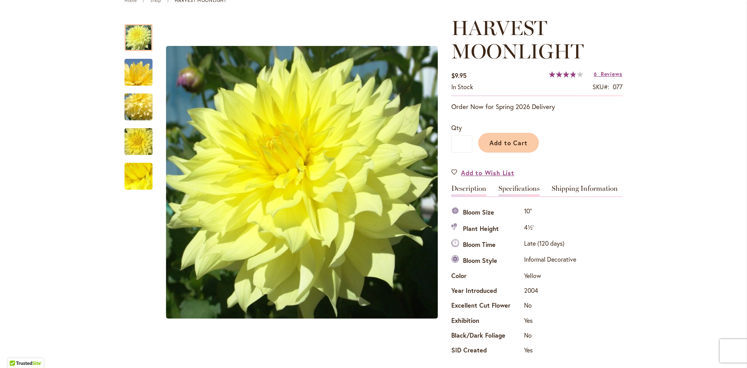
click at [458, 187] on link "Description" at bounding box center [468, 190] width 35 height 11
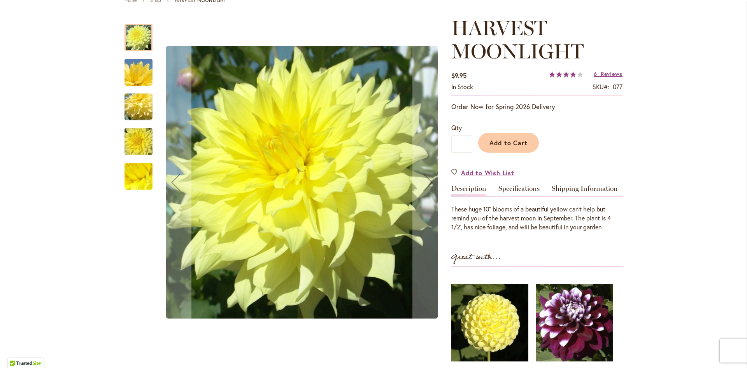
click at [134, 103] on img "Harvest Moonlight" at bounding box center [138, 106] width 56 height 37
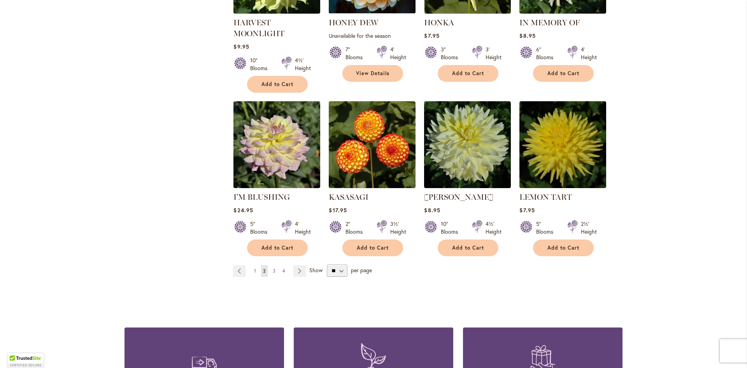
scroll to position [587, 0]
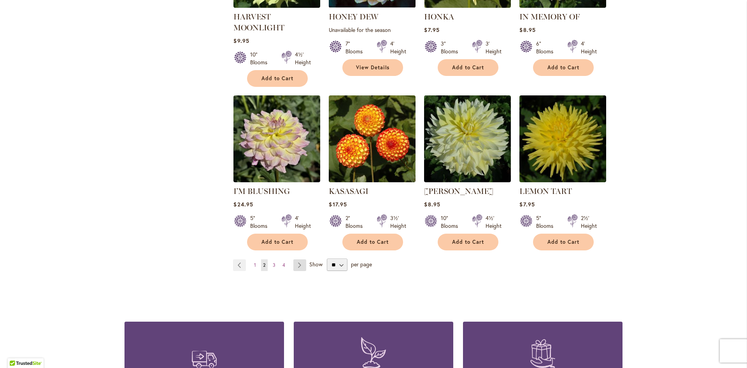
click at [299, 264] on link "Page Next" at bounding box center [299, 265] width 13 height 12
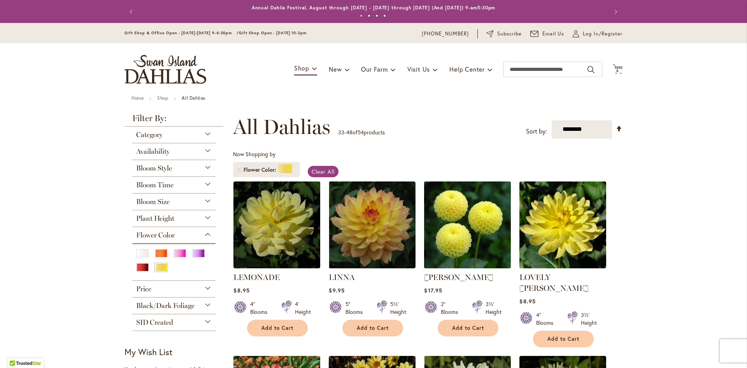
scroll to position [98, 0]
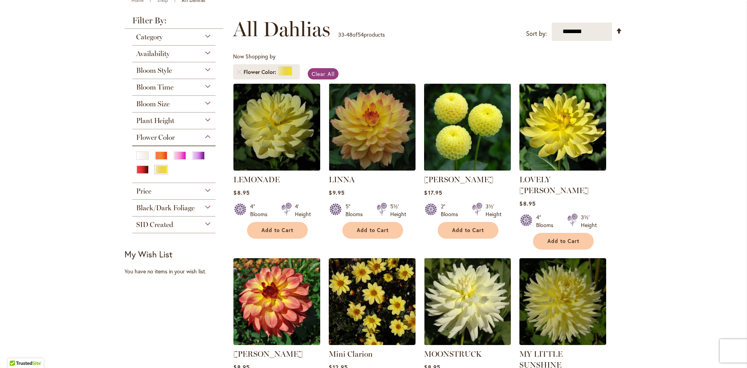
click at [463, 155] on img at bounding box center [467, 126] width 91 height 91
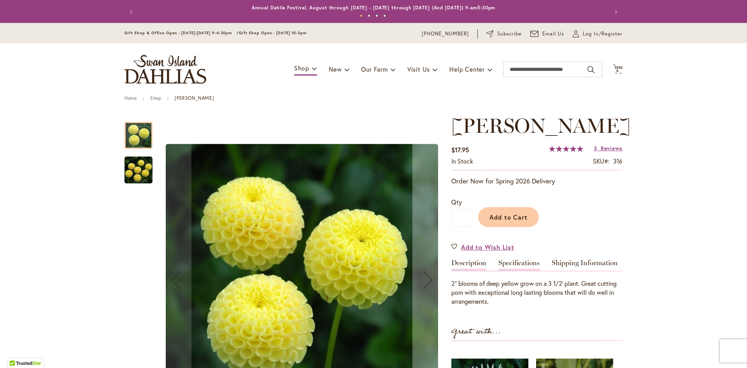
click at [515, 263] on link "Specifications" at bounding box center [518, 264] width 41 height 11
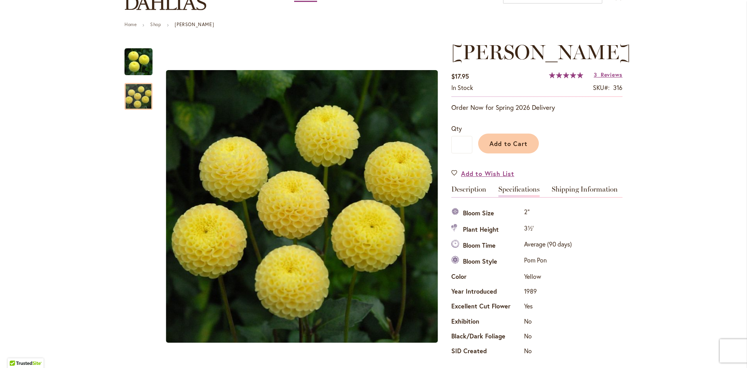
scroll to position [83, 0]
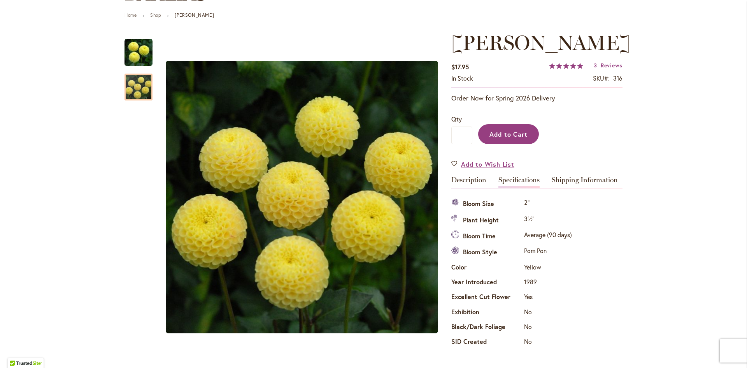
click at [503, 138] on button "Add to Cart" at bounding box center [508, 134] width 61 height 20
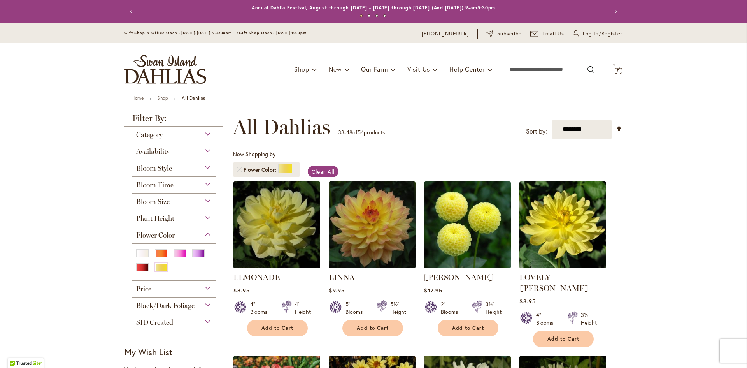
click at [280, 228] on img at bounding box center [276, 224] width 91 height 91
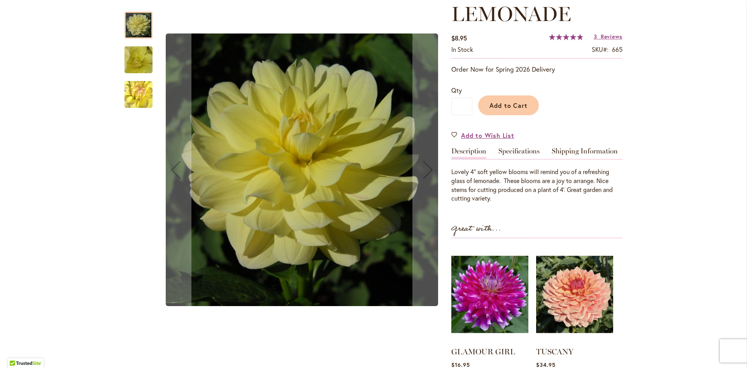
scroll to position [116, 0]
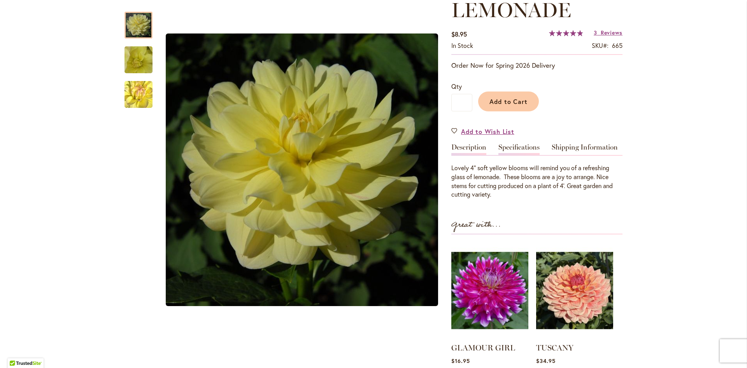
click at [519, 153] on link "Specifications" at bounding box center [518, 149] width 41 height 11
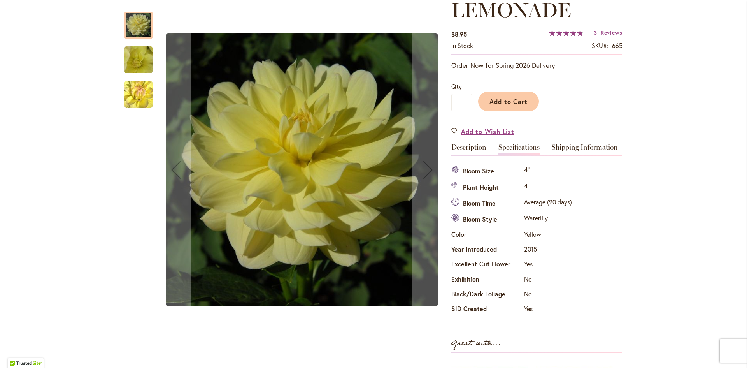
click at [138, 86] on img "LEMONADE" at bounding box center [138, 95] width 55 height 54
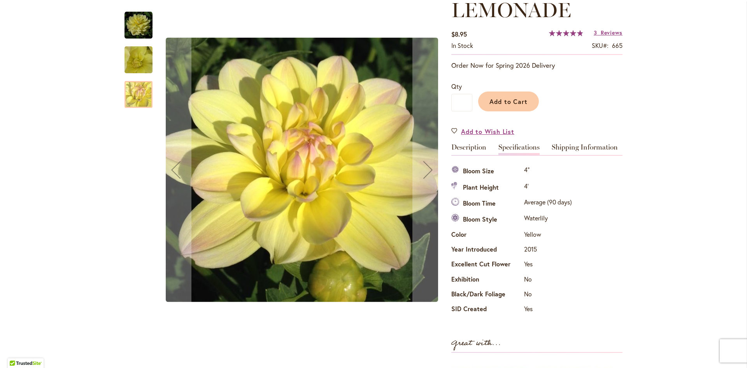
click at [141, 61] on img "LEMONADE" at bounding box center [138, 60] width 55 height 54
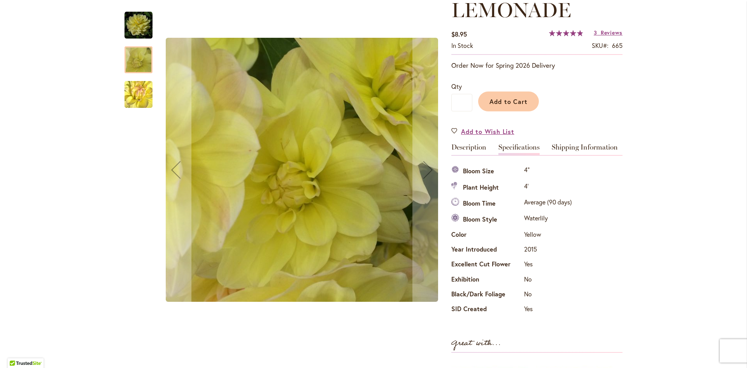
click at [141, 95] on img "LEMONADE" at bounding box center [138, 95] width 55 height 54
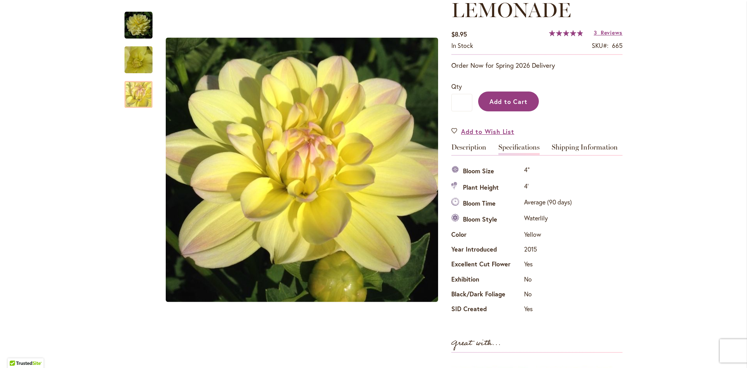
click at [521, 101] on span "Add to Cart" at bounding box center [508, 101] width 39 height 8
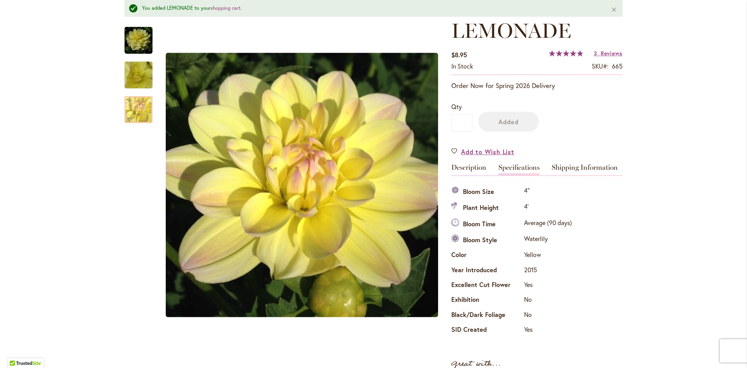
scroll to position [136, 0]
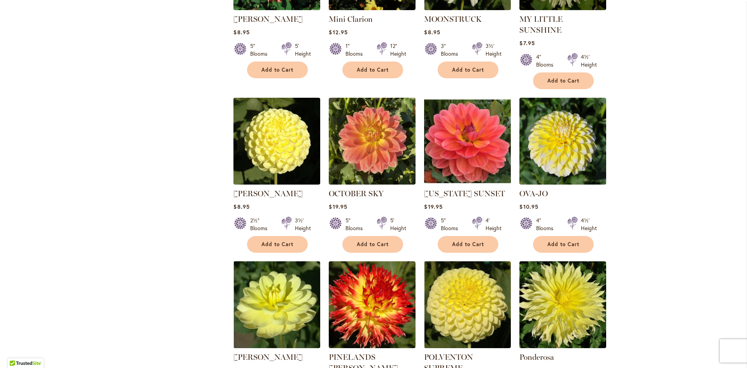
scroll to position [435, 0]
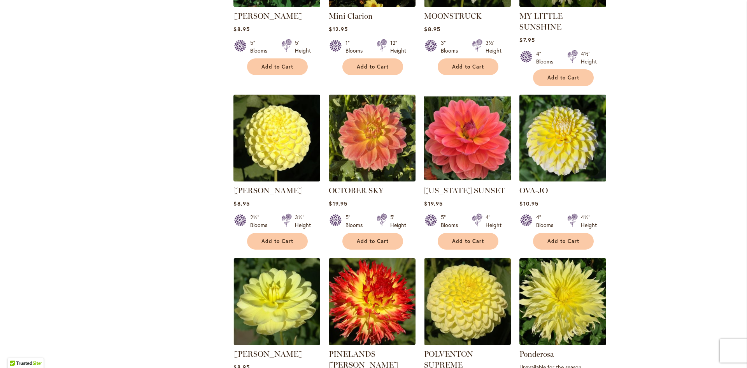
click at [538, 144] on img at bounding box center [562, 137] width 91 height 91
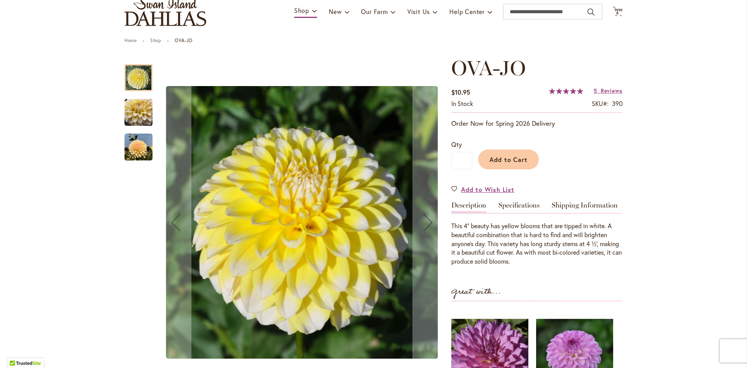
scroll to position [59, 0]
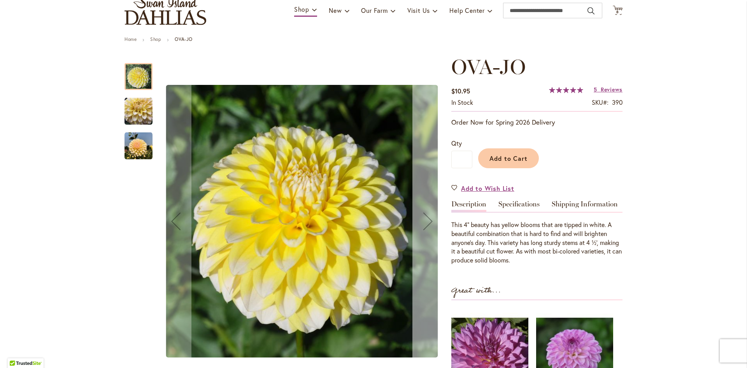
click at [414, 214] on div "Next" at bounding box center [427, 220] width 31 height 31
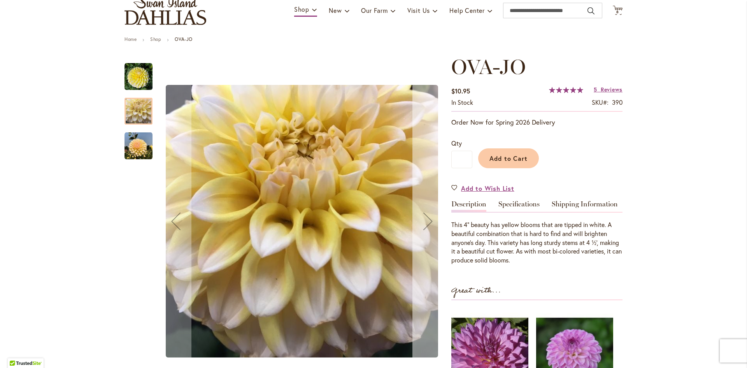
click at [414, 214] on div "Next" at bounding box center [427, 220] width 31 height 31
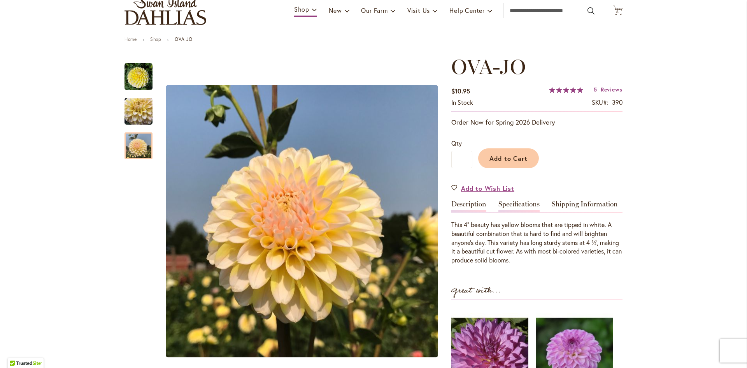
click at [532, 209] on link "Specifications" at bounding box center [518, 205] width 41 height 11
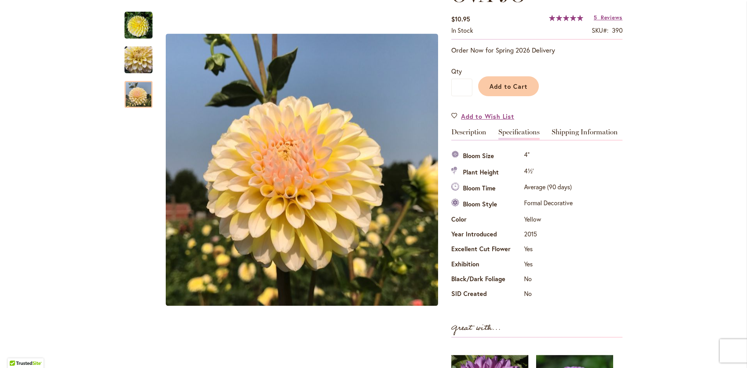
scroll to position [130, 0]
click at [513, 85] on span "Add to Cart" at bounding box center [508, 86] width 39 height 8
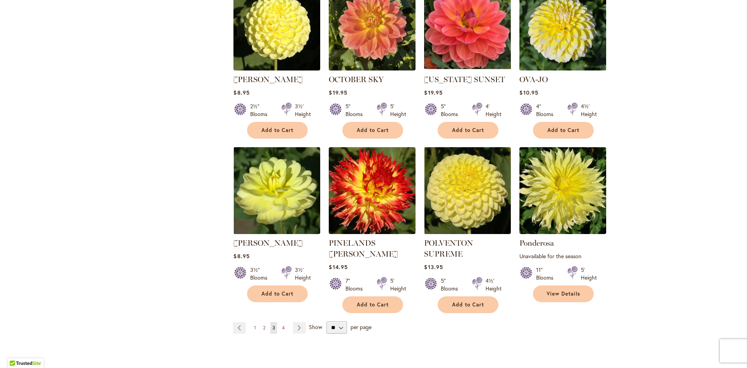
scroll to position [548, 0]
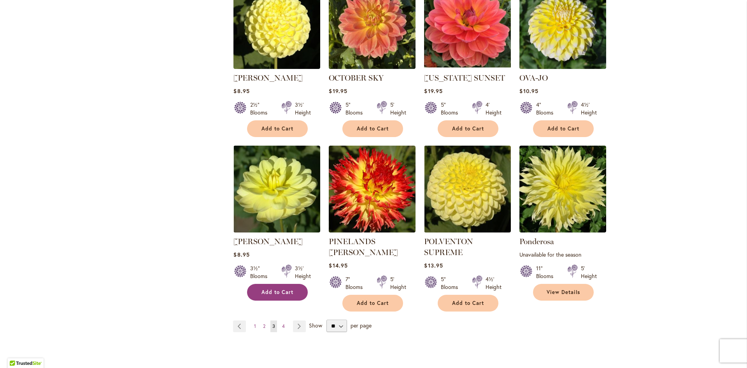
click at [282, 284] on button "Add to Cart" at bounding box center [277, 292] width 61 height 17
click at [301, 320] on link "Page Next" at bounding box center [299, 326] width 13 height 12
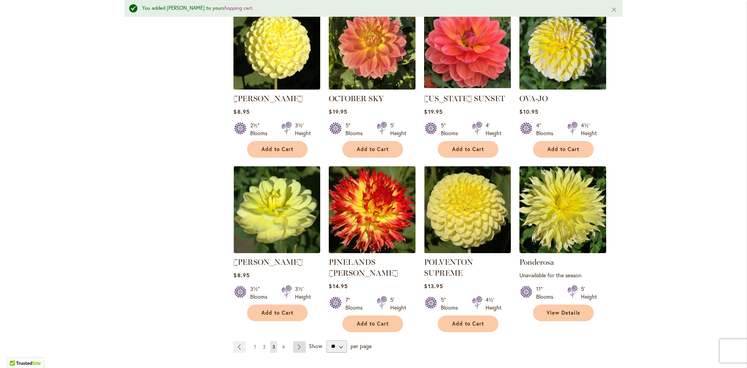
scroll to position [568, 0]
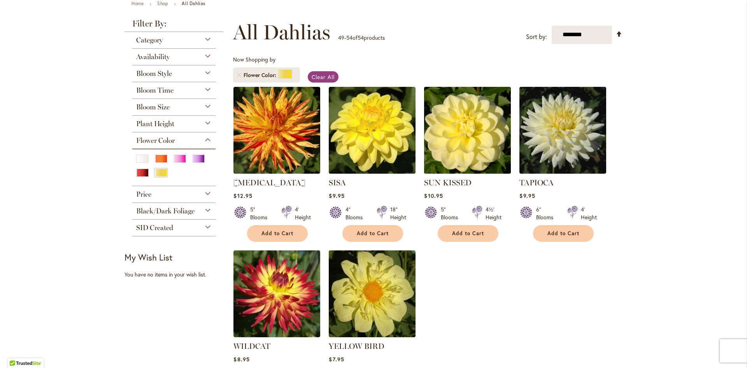
scroll to position [92, 0]
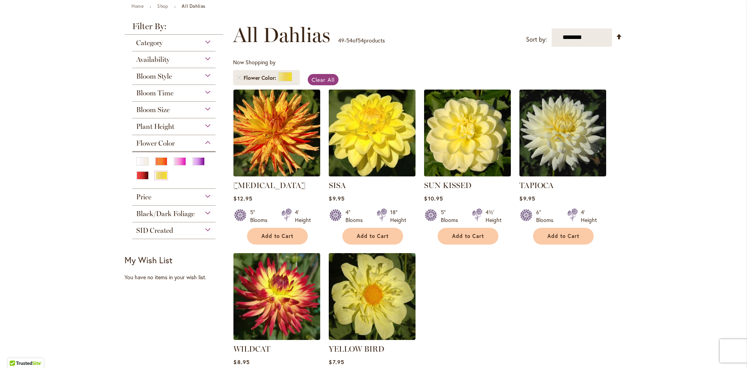
click at [370, 159] on img at bounding box center [372, 132] width 91 height 91
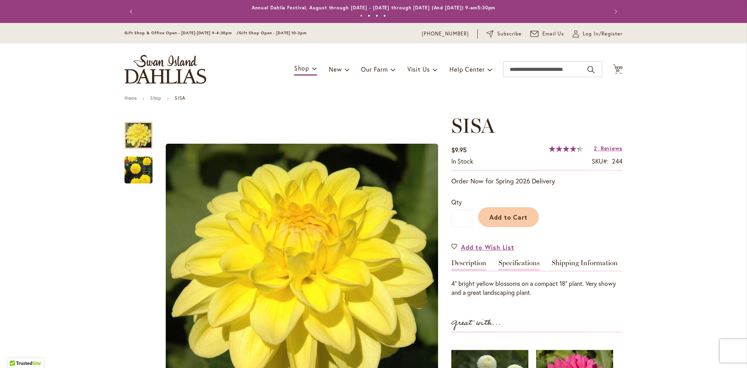
click at [510, 260] on link "Specifications" at bounding box center [518, 264] width 41 height 11
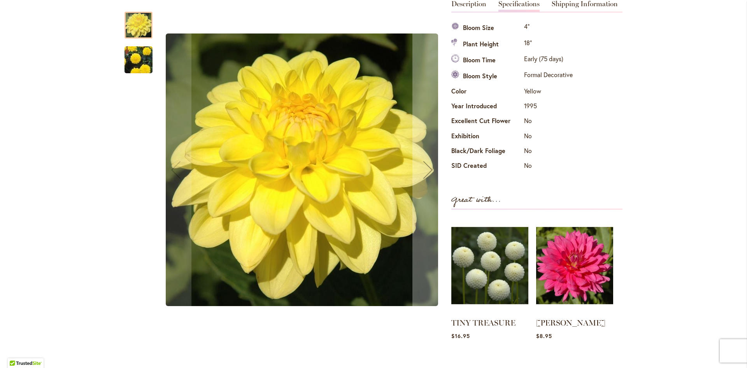
click at [132, 56] on img "SISA" at bounding box center [138, 60] width 56 height 50
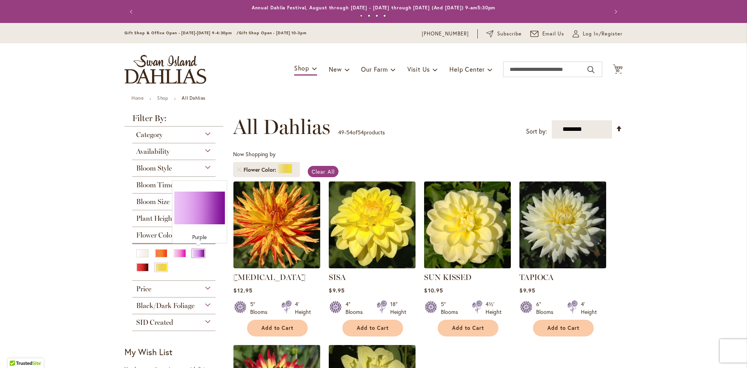
click at [200, 256] on div "Purple" at bounding box center [198, 253] width 12 height 8
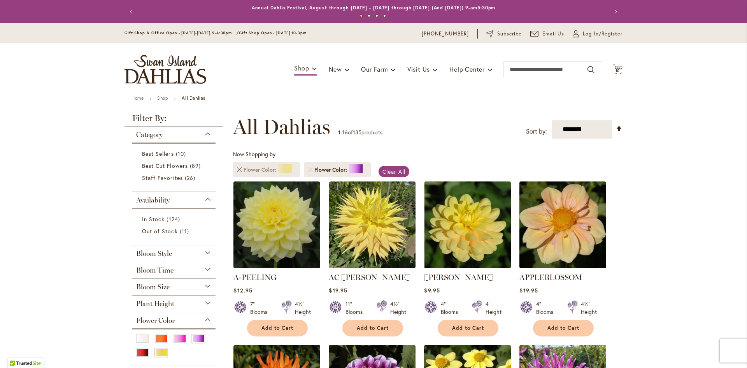
click at [238, 168] on link "Remove Flower Color Yellow" at bounding box center [239, 169] width 5 height 5
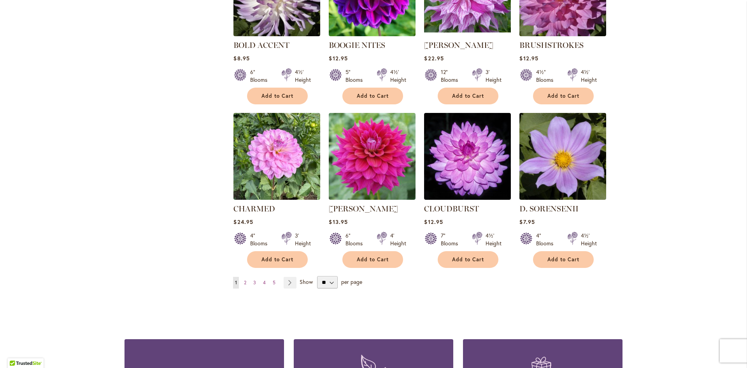
scroll to position [565, 0]
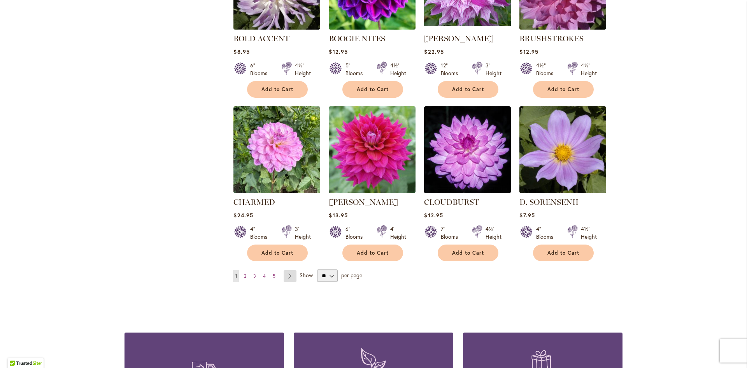
click at [289, 273] on link "Page Next" at bounding box center [290, 276] width 13 height 12
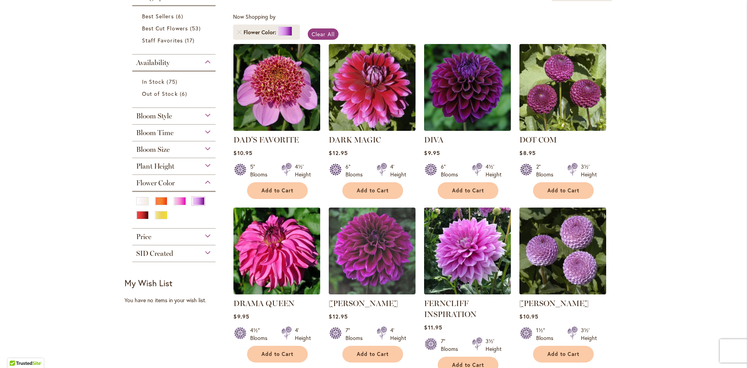
scroll to position [139, 0]
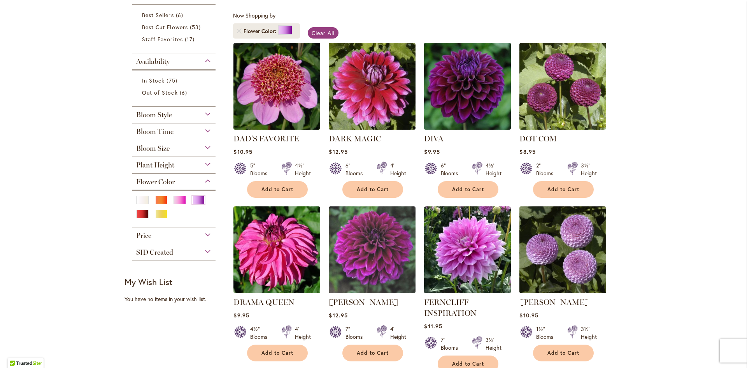
click at [442, 118] on img at bounding box center [467, 85] width 91 height 91
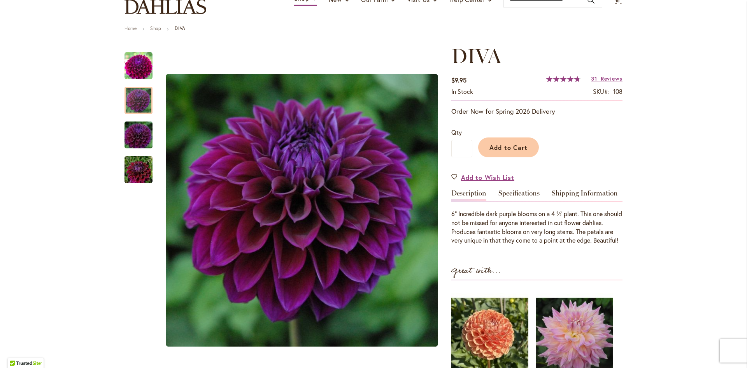
scroll to position [74, 0]
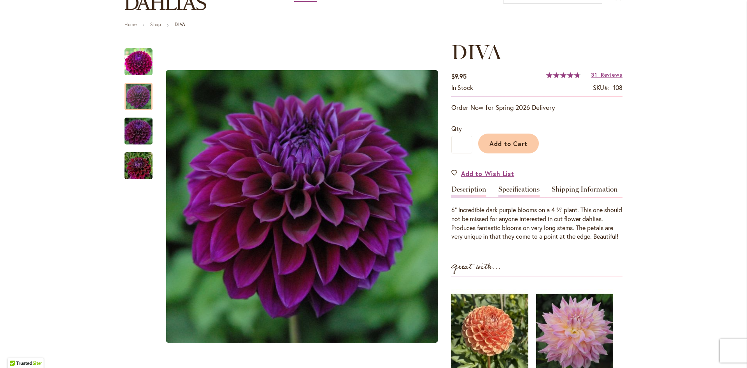
click at [515, 191] on link "Specifications" at bounding box center [518, 191] width 41 height 11
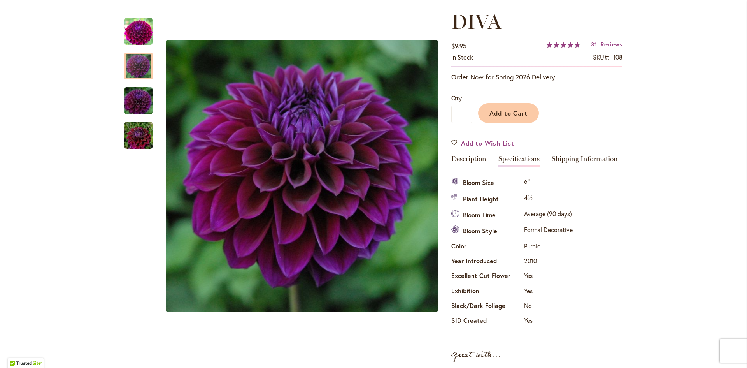
scroll to position [108, 0]
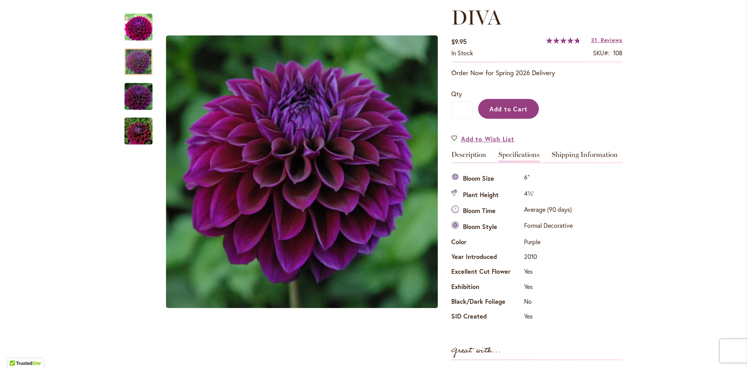
click at [515, 100] on button "Add to Cart" at bounding box center [508, 109] width 61 height 20
click at [139, 61] on div at bounding box center [139, 61] width 28 height 27
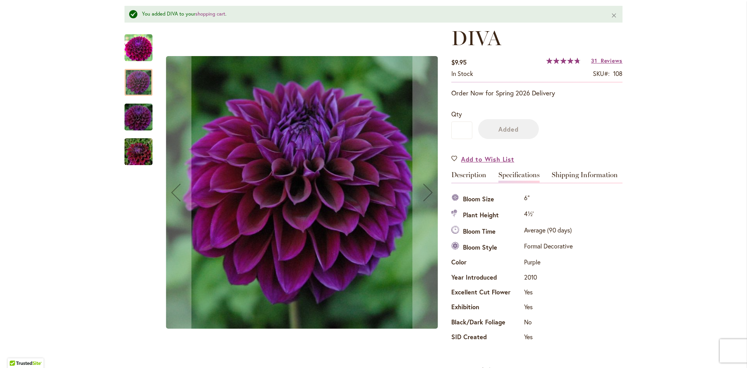
scroll to position [129, 0]
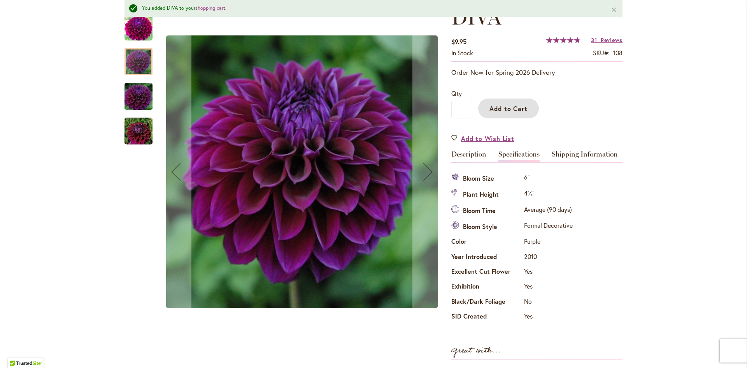
click at [135, 98] on img "Diva" at bounding box center [138, 95] width 56 height 37
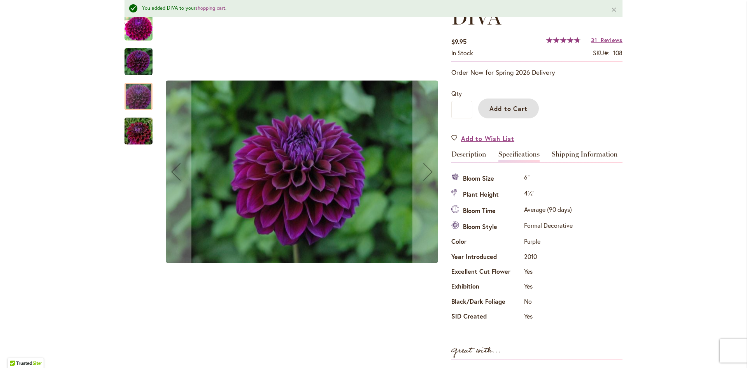
click at [138, 130] on img "Diva" at bounding box center [138, 130] width 56 height 37
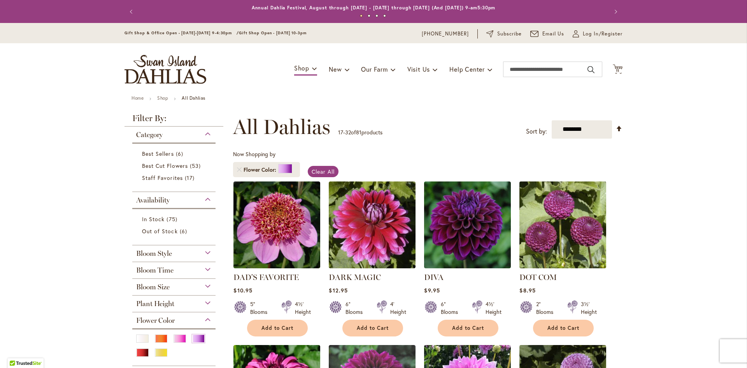
click at [551, 226] on img at bounding box center [562, 224] width 91 height 91
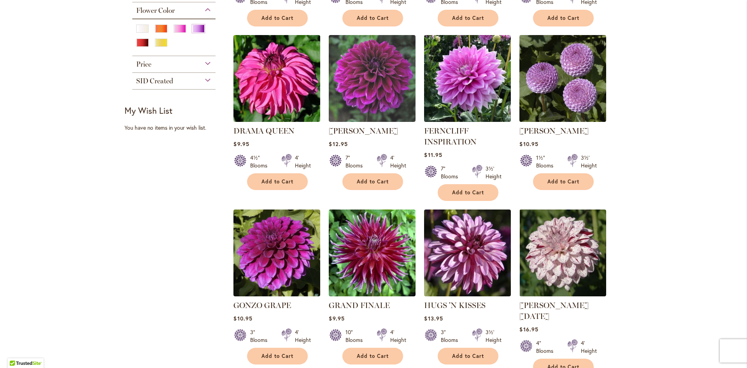
scroll to position [310, 0]
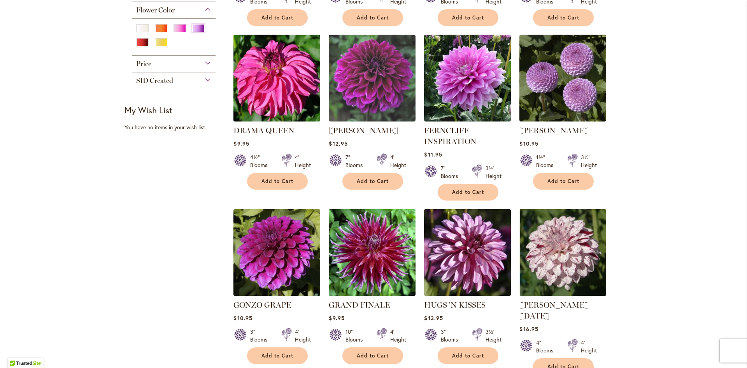
click at [282, 107] on img at bounding box center [276, 77] width 91 height 91
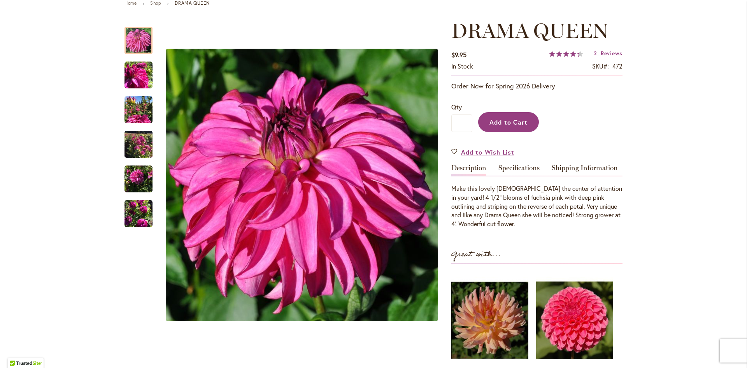
scroll to position [96, 0]
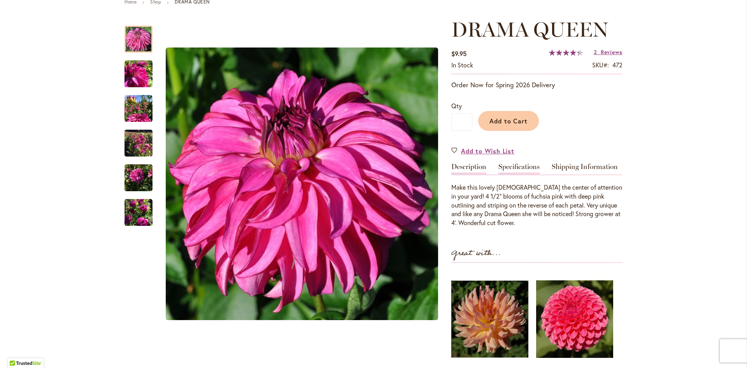
click at [518, 169] on link "Specifications" at bounding box center [518, 168] width 41 height 11
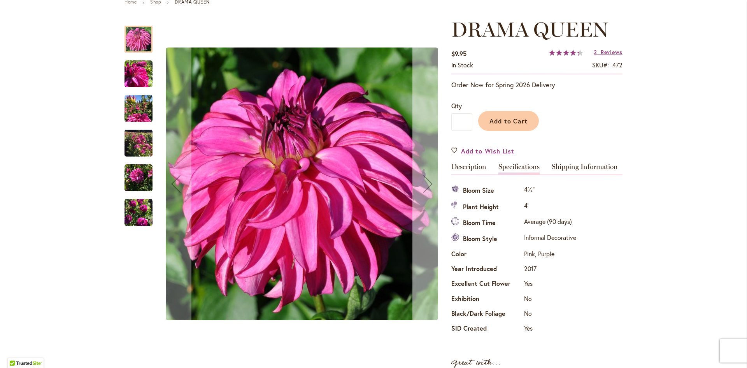
click at [428, 184] on div "Next" at bounding box center [427, 183] width 31 height 31
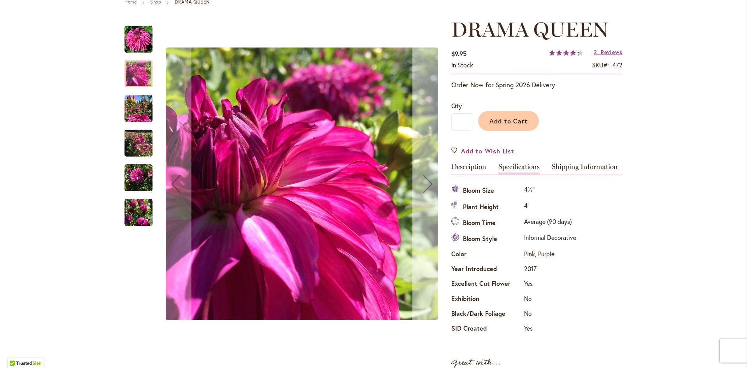
click at [428, 184] on div "Next" at bounding box center [427, 183] width 31 height 31
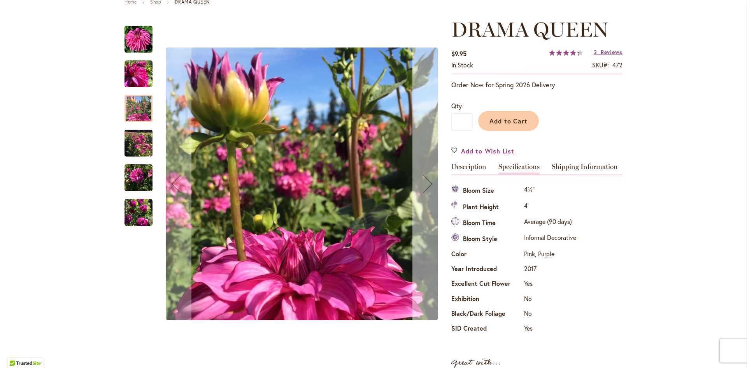
click at [428, 184] on div "Next" at bounding box center [427, 183] width 31 height 31
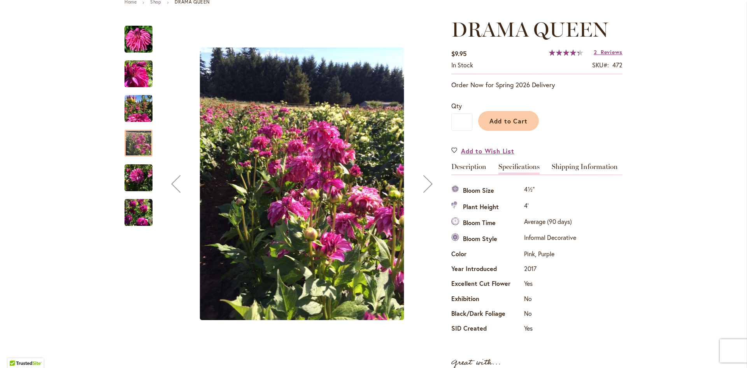
click at [428, 184] on div "Next" at bounding box center [427, 183] width 31 height 31
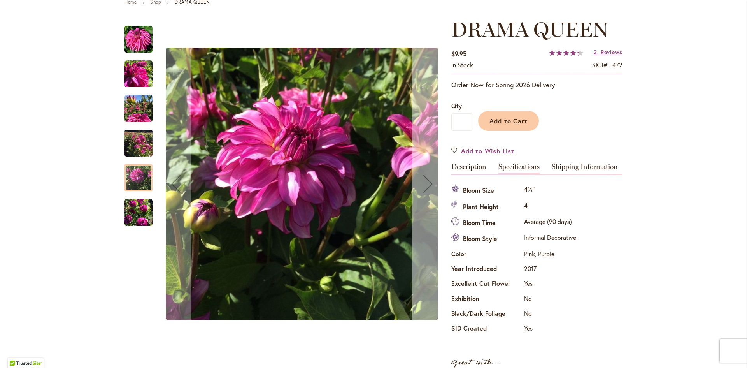
click at [428, 184] on div "Next" at bounding box center [427, 183] width 31 height 31
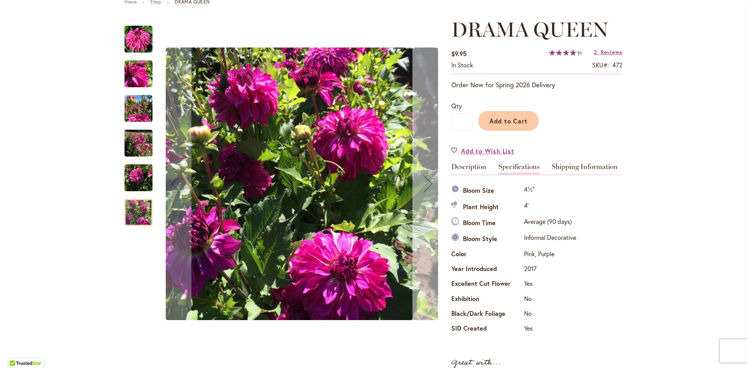
click at [428, 184] on div "Next" at bounding box center [427, 183] width 31 height 31
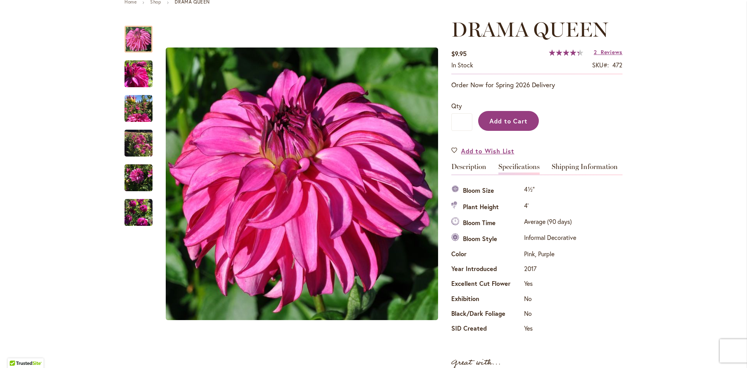
click at [502, 121] on span "Add to Cart" at bounding box center [508, 121] width 39 height 8
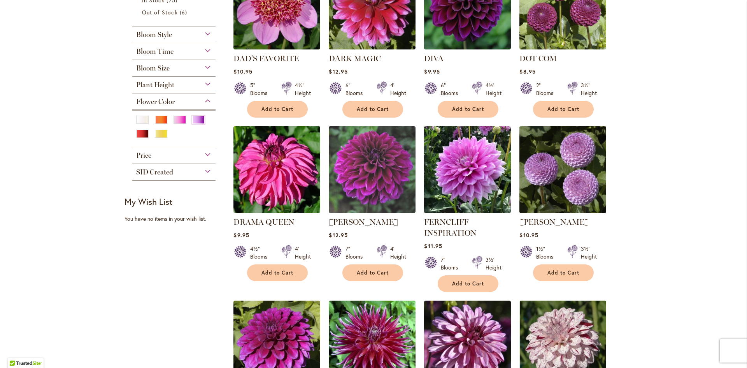
scroll to position [227, 0]
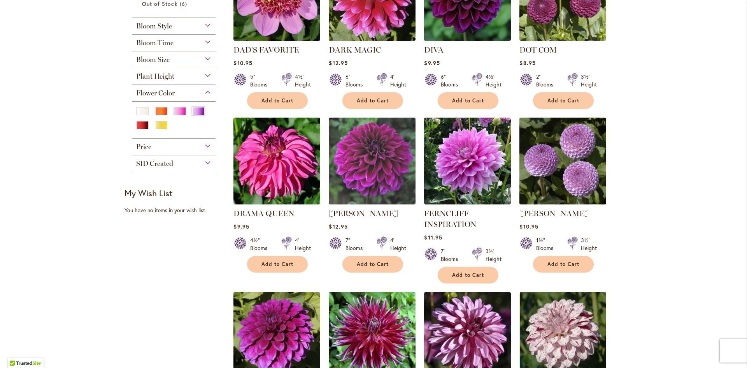
click at [584, 158] on img at bounding box center [562, 160] width 91 height 91
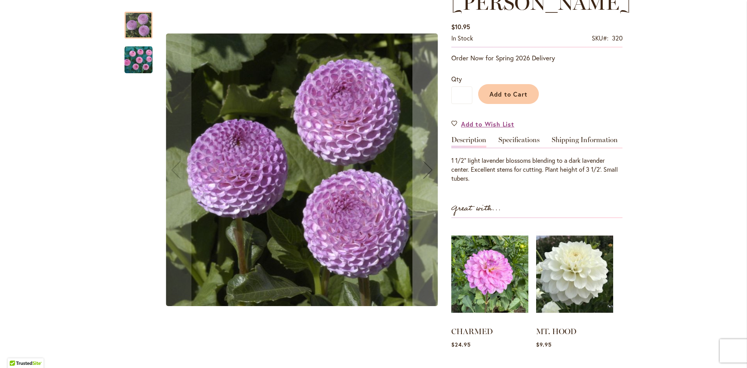
scroll to position [127, 0]
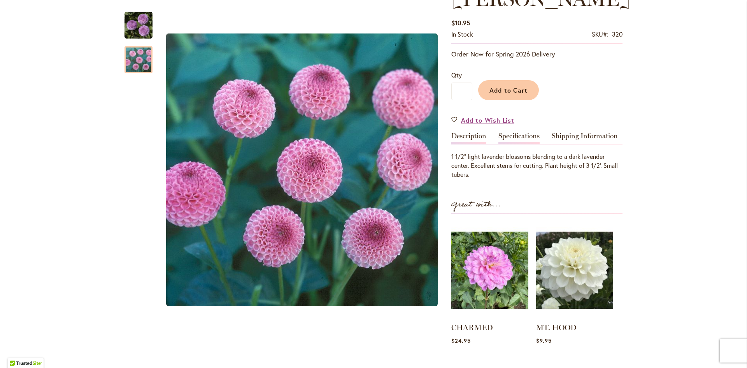
click at [509, 142] on link "Specifications" at bounding box center [518, 137] width 41 height 11
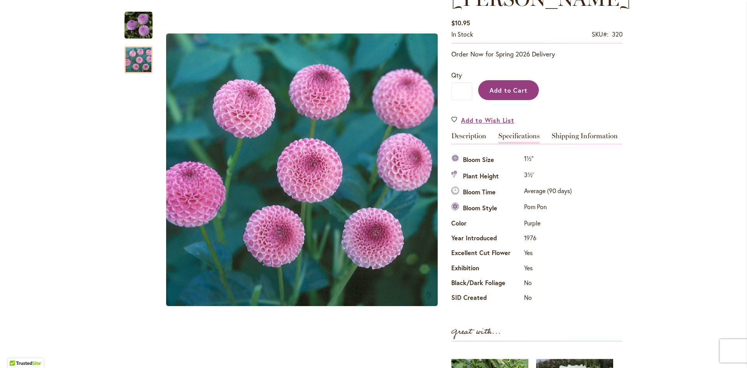
click at [514, 92] on span "Add to Cart" at bounding box center [508, 90] width 39 height 8
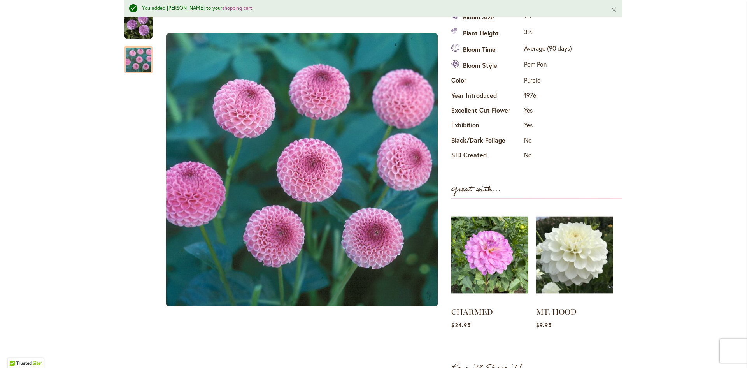
scroll to position [303, 0]
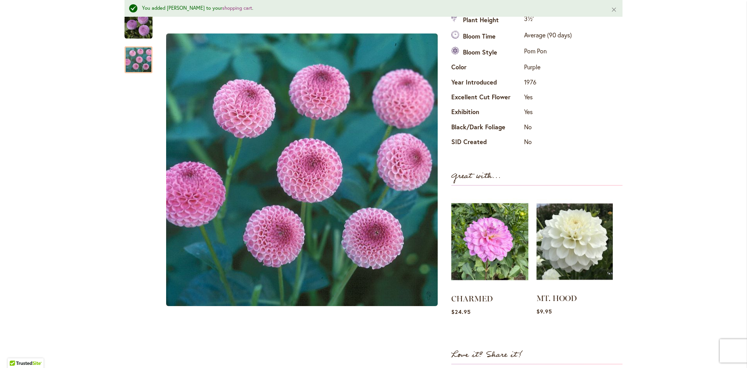
click at [559, 249] on img at bounding box center [575, 241] width 76 height 95
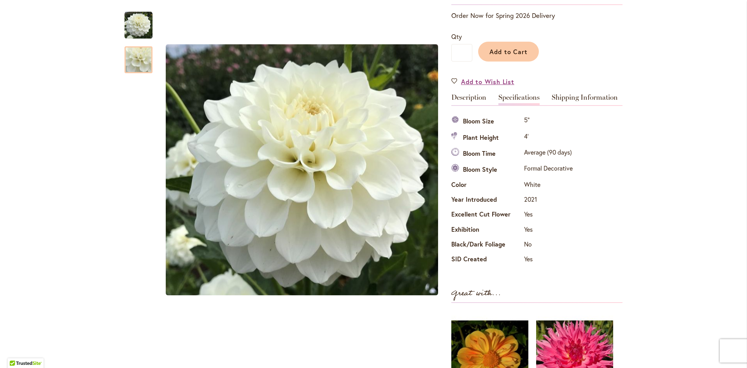
scroll to position [151, 0]
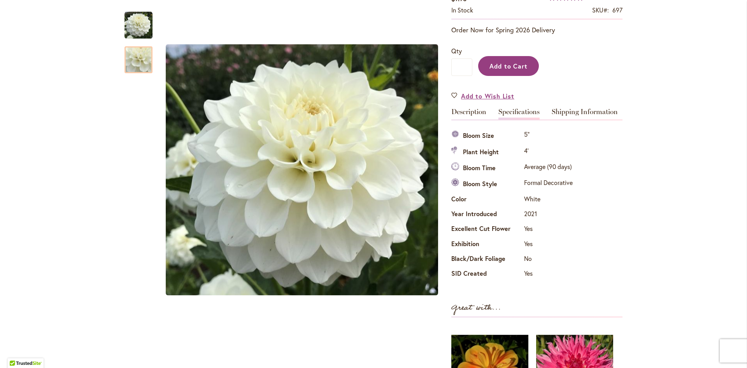
click at [520, 67] on span "Add to Cart" at bounding box center [508, 66] width 39 height 8
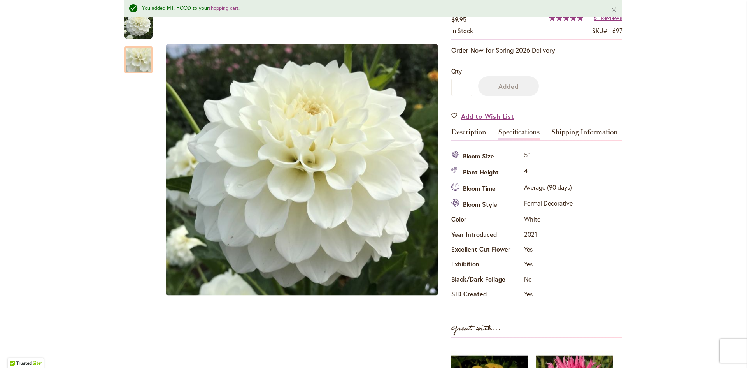
scroll to position [172, 0]
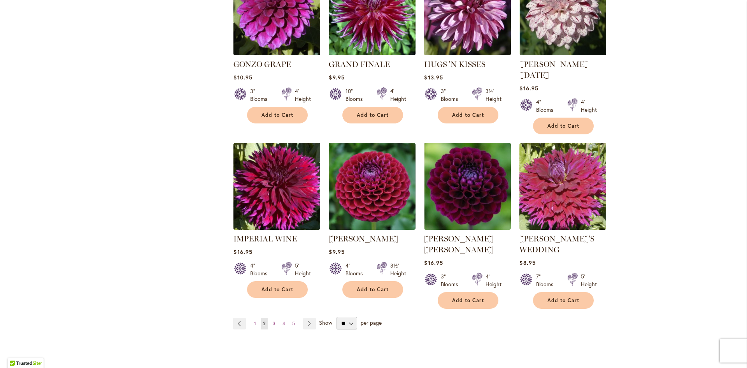
scroll to position [552, 0]
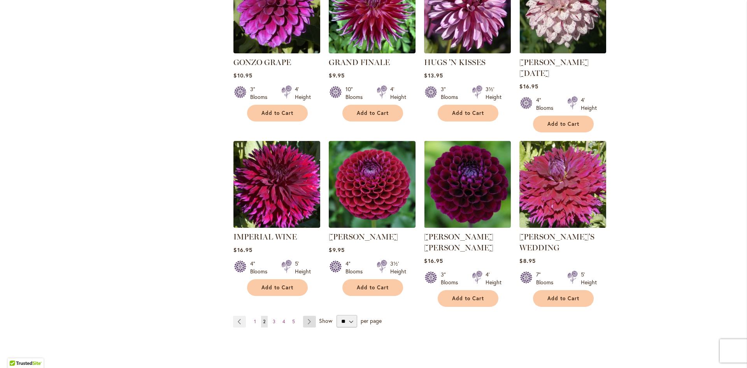
click at [307, 316] on link "Page Next" at bounding box center [309, 322] width 13 height 12
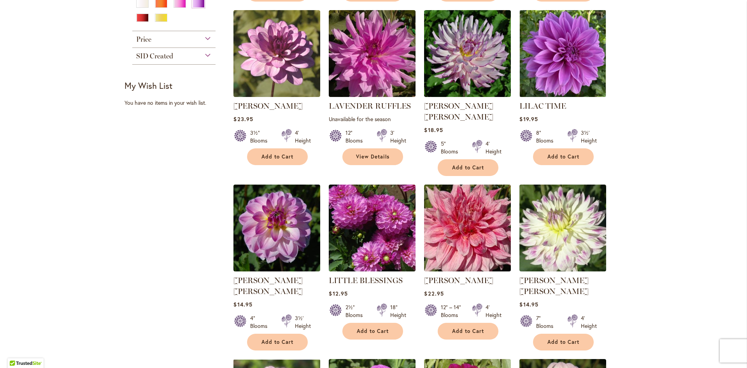
scroll to position [323, 0]
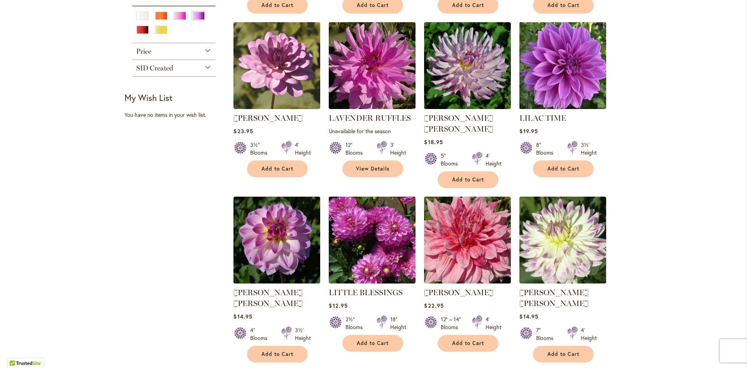
click at [567, 93] on img at bounding box center [562, 65] width 91 height 91
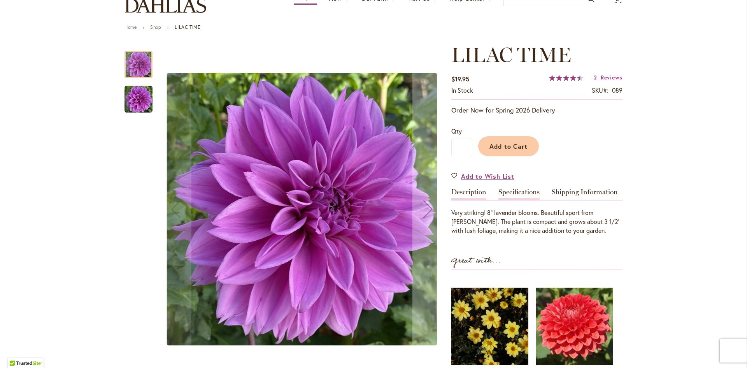
scroll to position [77, 0]
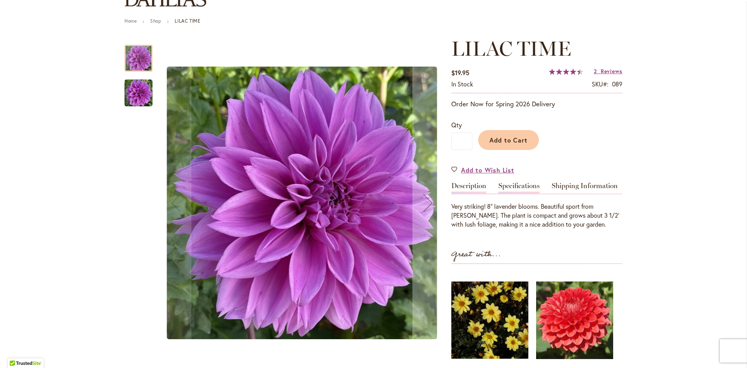
click at [519, 188] on link "Specifications" at bounding box center [518, 187] width 41 height 11
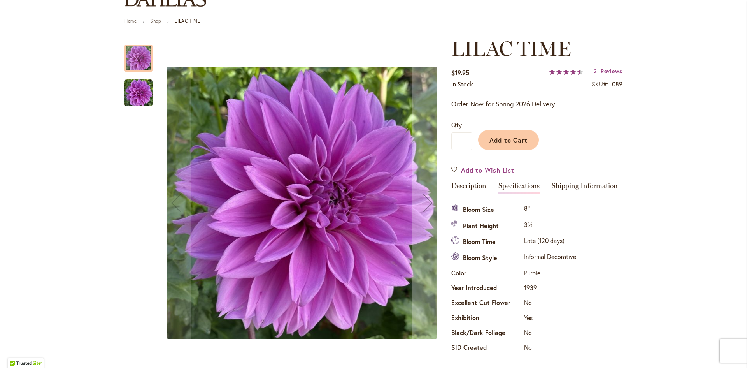
click at [137, 95] on img "Lilac Time" at bounding box center [139, 93] width 28 height 28
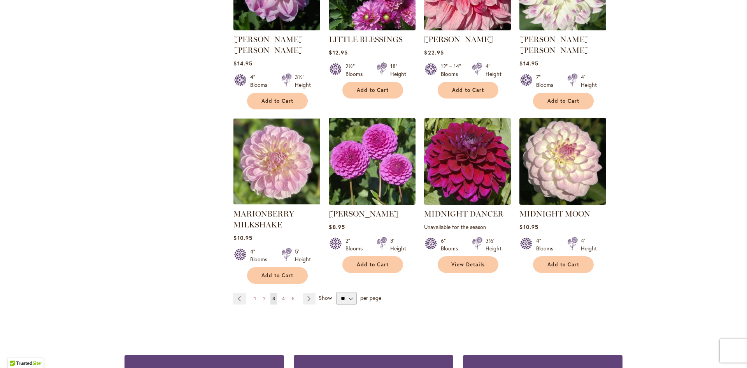
scroll to position [597, 0]
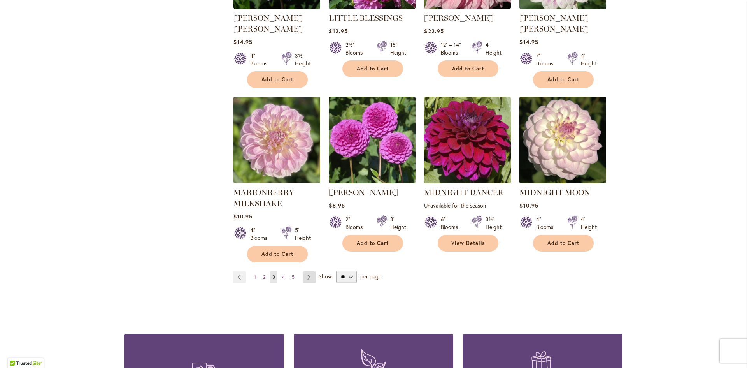
click at [307, 271] on link "Page Next" at bounding box center [309, 277] width 13 height 12
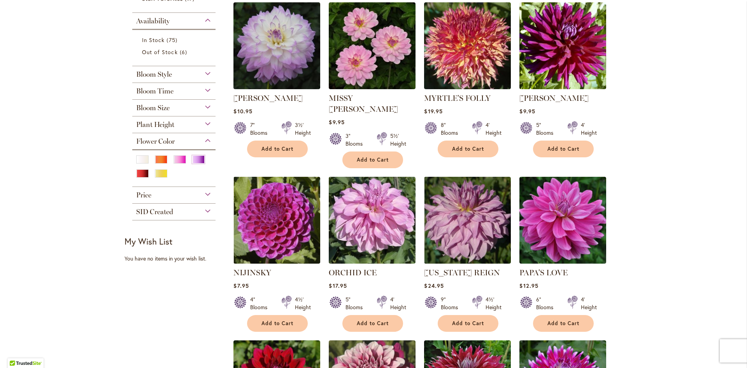
scroll to position [186, 0]
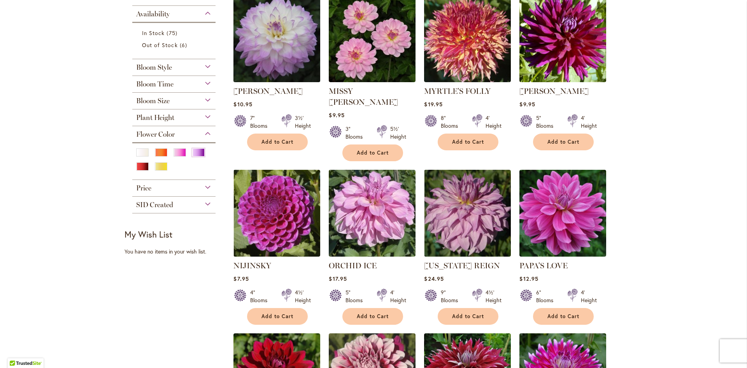
click at [251, 34] on img at bounding box center [276, 38] width 91 height 91
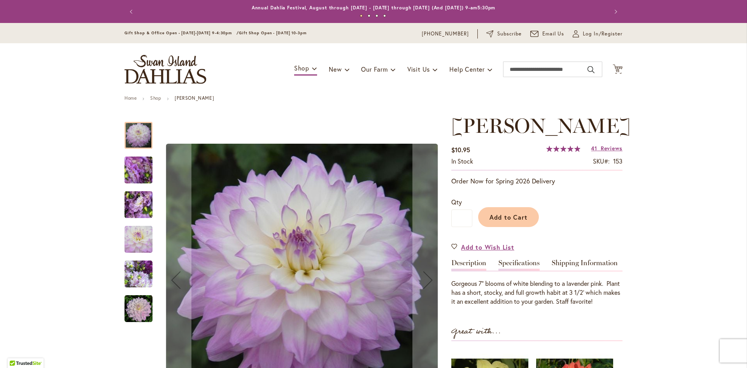
click at [515, 270] on link "Specifications" at bounding box center [518, 264] width 41 height 11
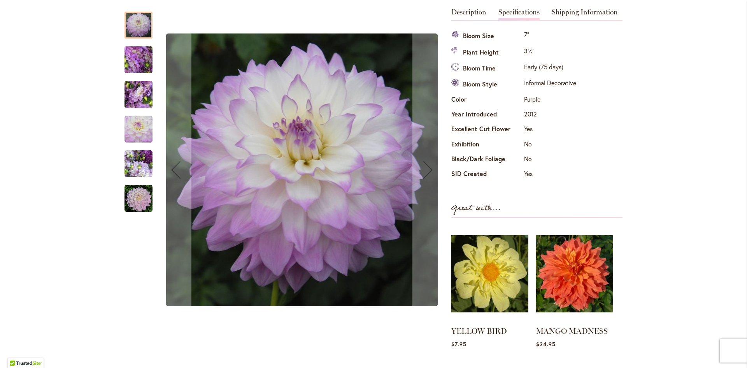
scroll to position [249, 0]
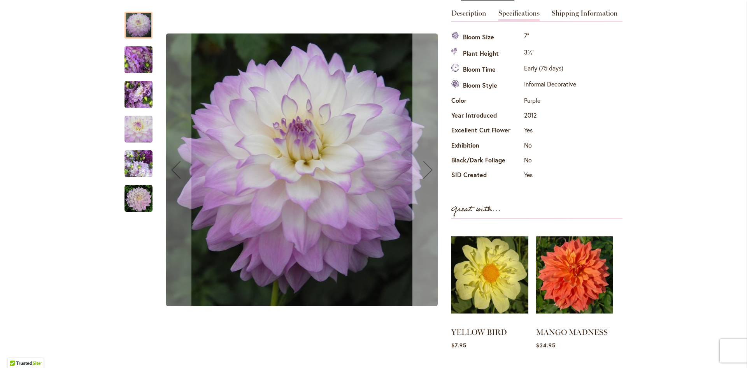
click at [432, 168] on div "Next" at bounding box center [427, 169] width 31 height 31
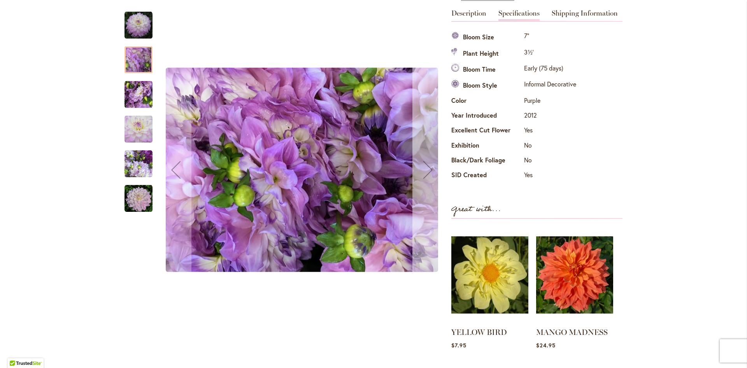
click at [432, 168] on div "Next" at bounding box center [427, 169] width 31 height 31
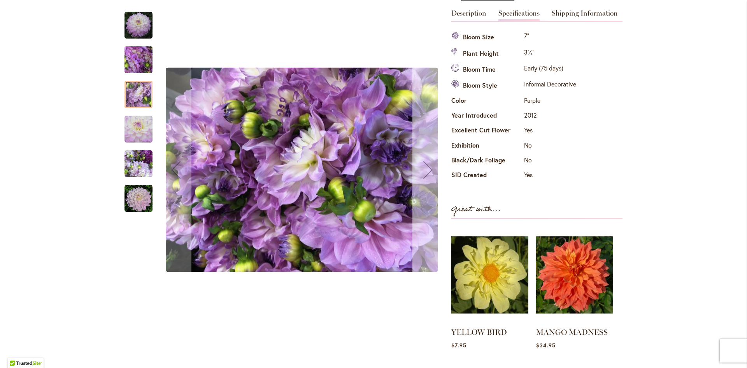
click at [432, 168] on div "Next" at bounding box center [427, 169] width 31 height 31
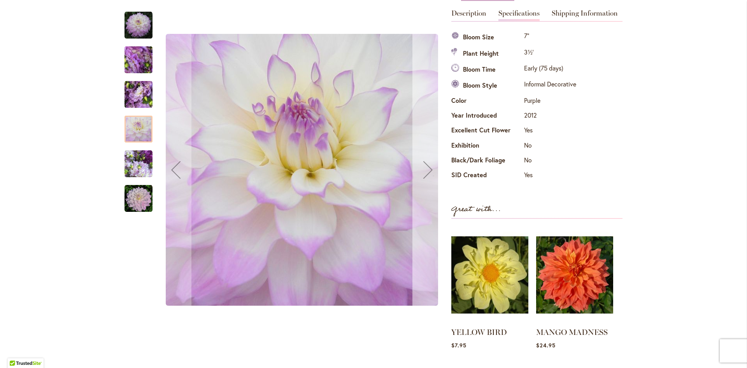
click at [432, 168] on div "Next" at bounding box center [427, 169] width 31 height 31
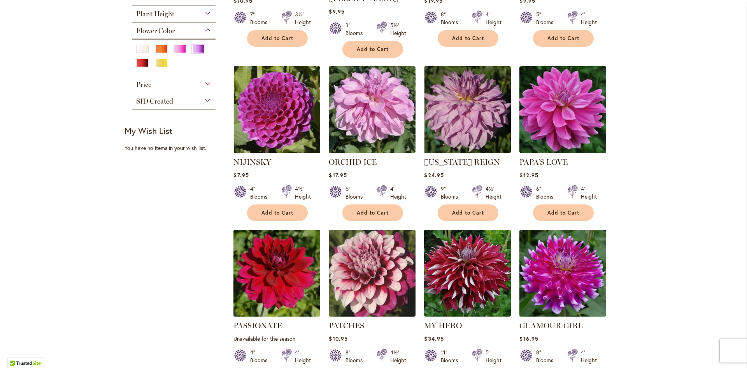
scroll to position [279, 0]
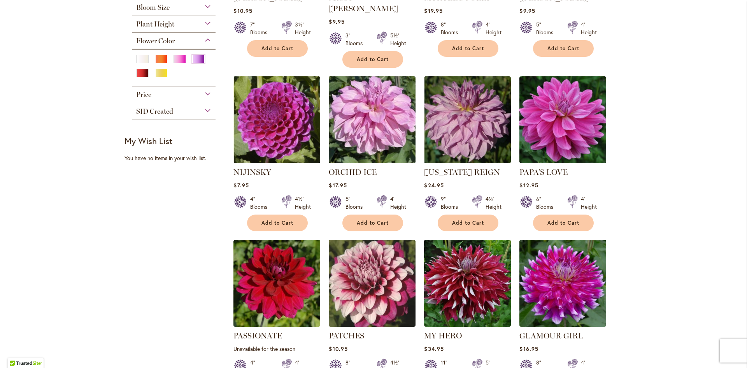
click at [393, 123] on img at bounding box center [372, 119] width 91 height 91
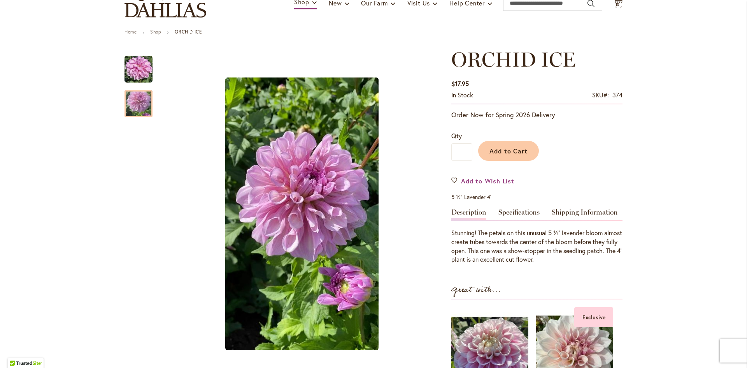
scroll to position [78, 0]
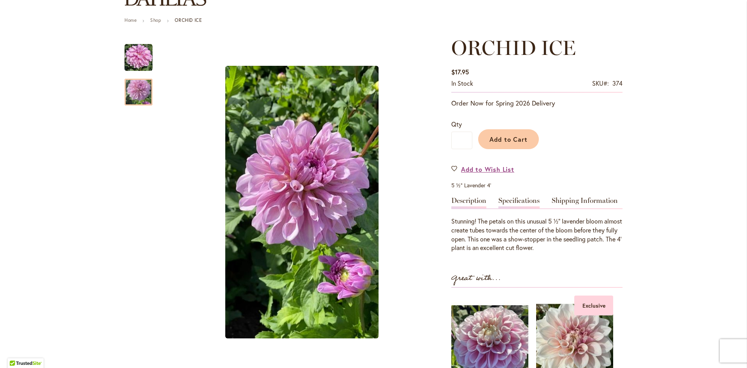
click at [512, 206] on link "Specifications" at bounding box center [518, 202] width 41 height 11
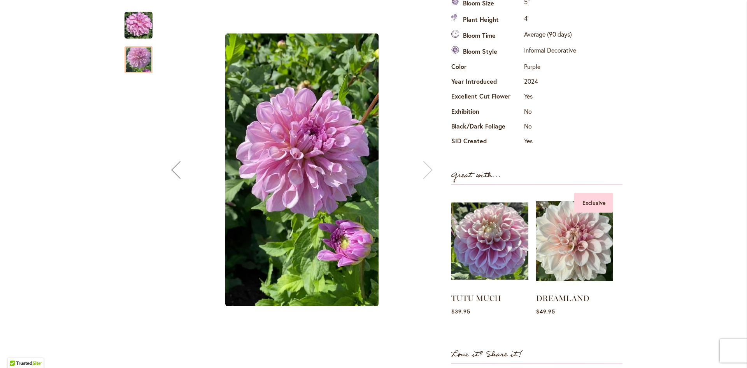
scroll to position [300, 0]
click at [575, 253] on img at bounding box center [575, 239] width 76 height 95
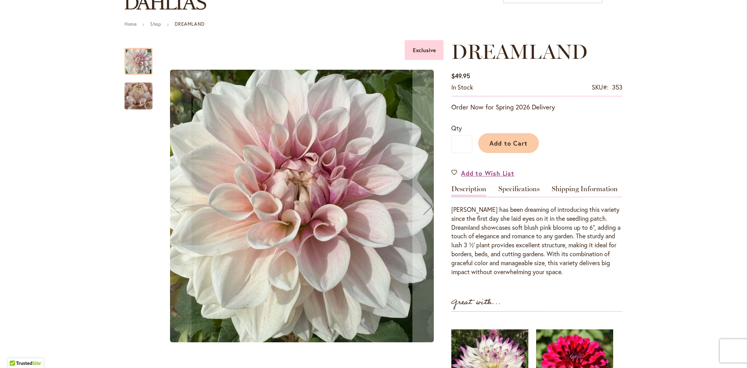
scroll to position [72, 0]
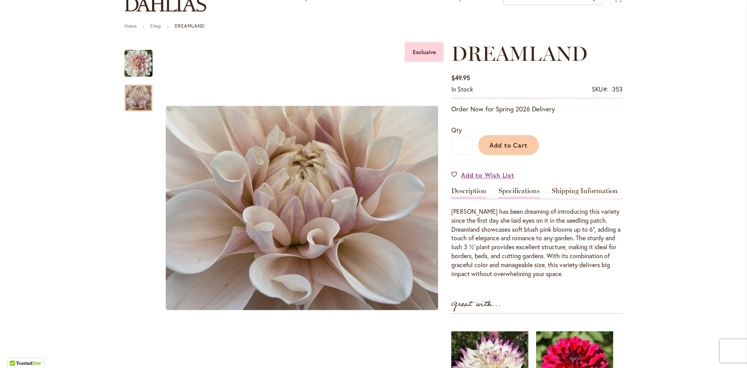
click at [525, 189] on link "Specifications" at bounding box center [518, 192] width 41 height 11
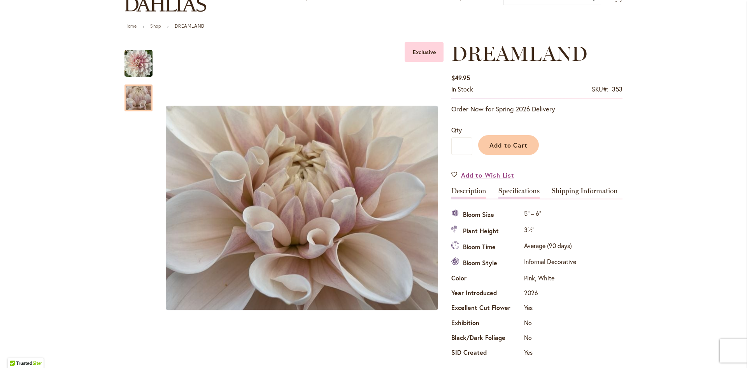
click at [480, 190] on link "Description" at bounding box center [468, 192] width 35 height 11
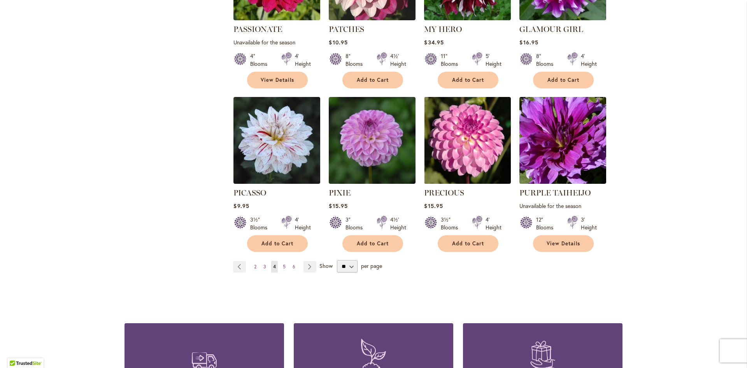
scroll to position [586, 0]
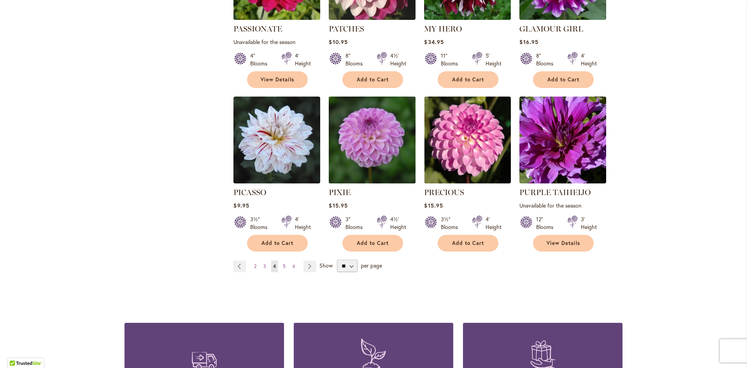
click at [376, 144] on img at bounding box center [372, 139] width 91 height 91
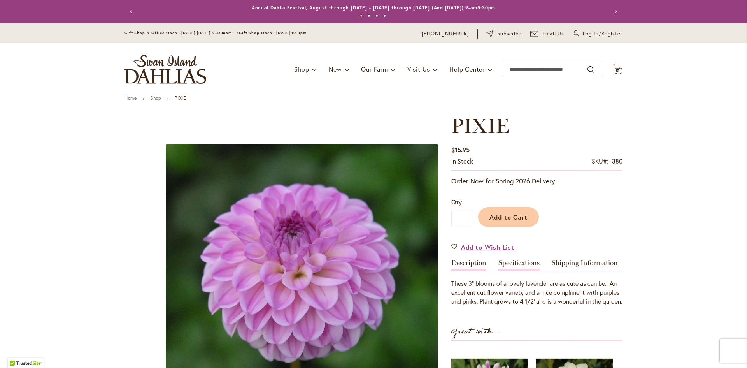
click at [520, 262] on link "Specifications" at bounding box center [518, 264] width 41 height 11
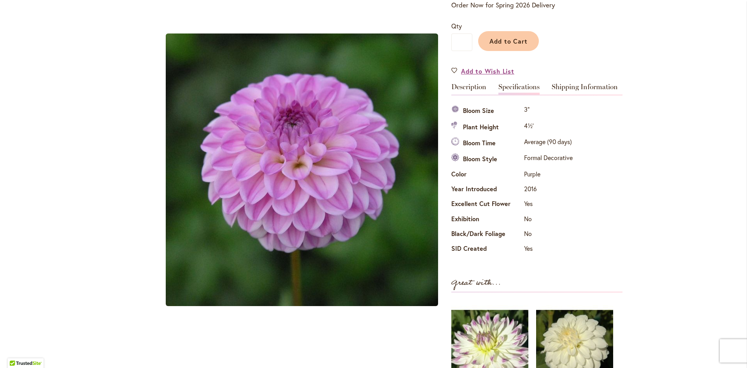
scroll to position [174, 0]
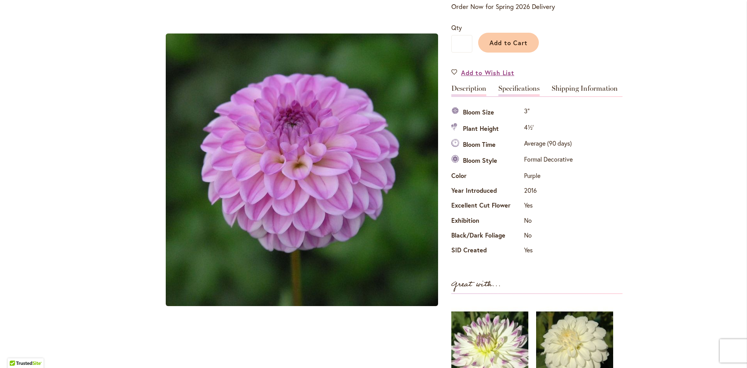
click at [473, 91] on link "Description" at bounding box center [468, 90] width 35 height 11
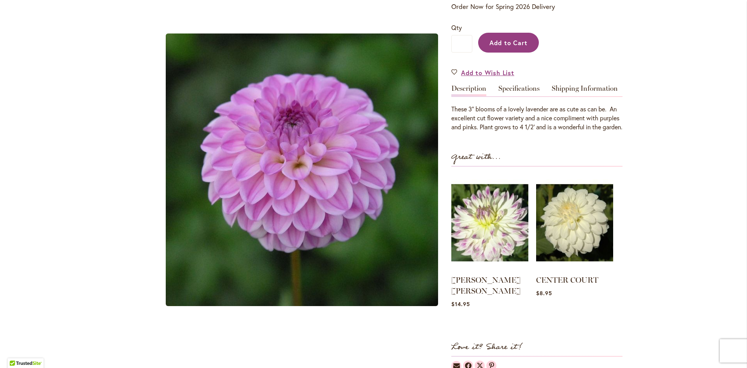
click at [503, 37] on button "Add to Cart" at bounding box center [508, 43] width 61 height 20
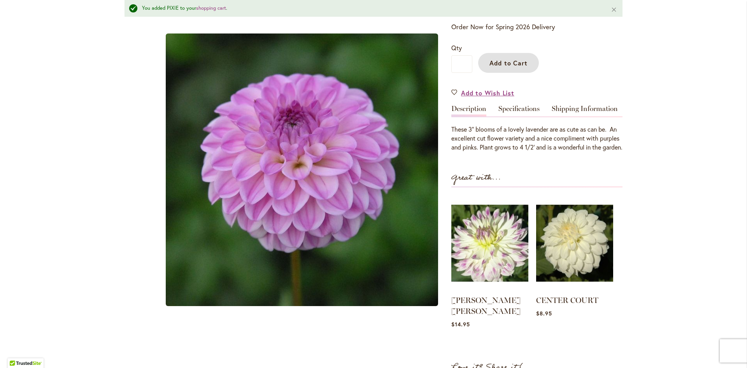
scroll to position [195, 0]
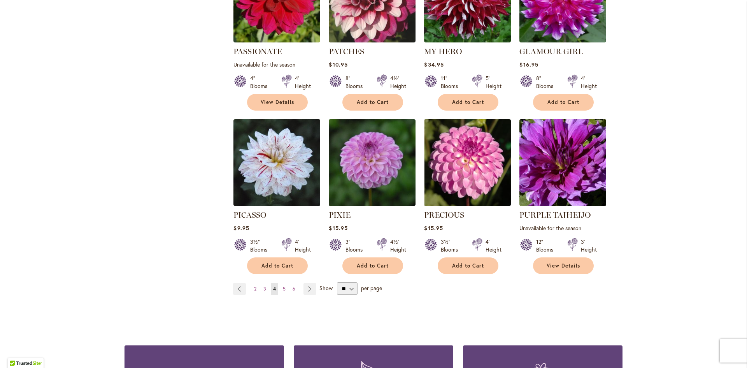
scroll to position [581, 0]
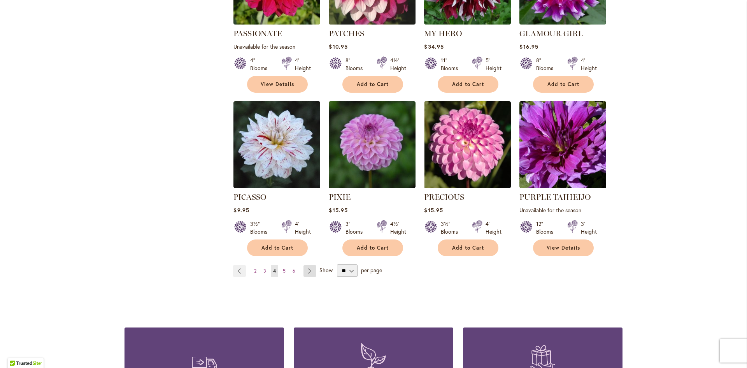
click at [310, 265] on link "Page Next" at bounding box center [309, 271] width 13 height 12
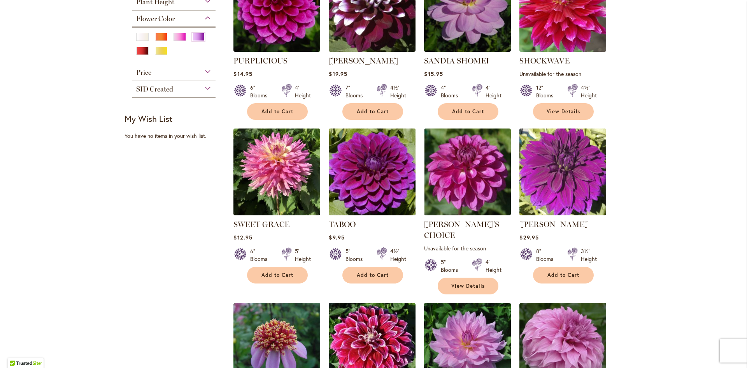
scroll to position [216, 0]
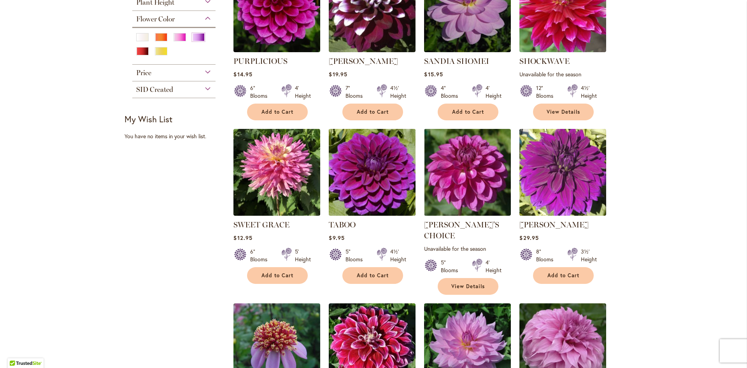
click at [365, 175] on img at bounding box center [372, 171] width 91 height 91
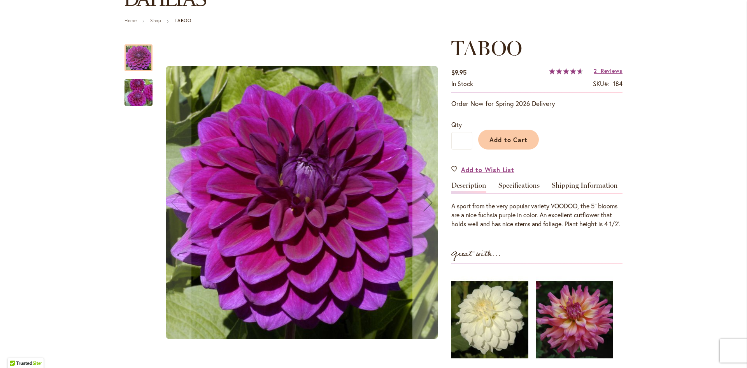
scroll to position [78, 0]
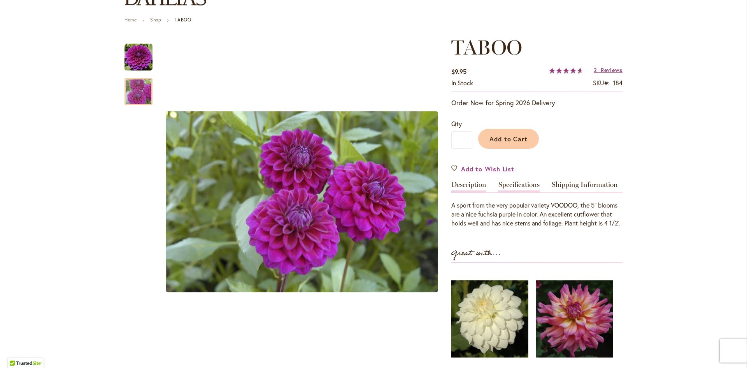
click at [523, 187] on link "Specifications" at bounding box center [518, 186] width 41 height 11
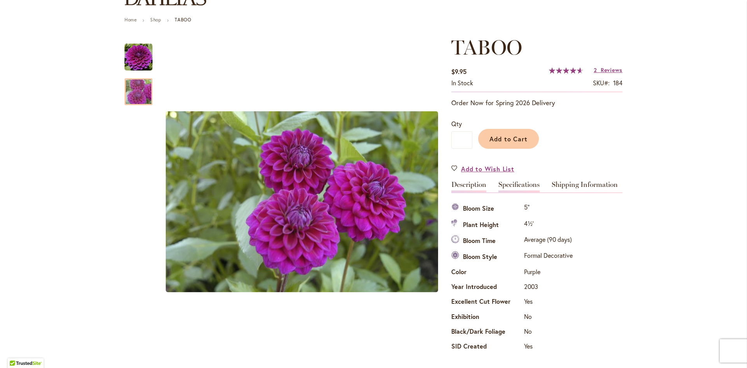
click at [465, 181] on link "Description" at bounding box center [468, 186] width 35 height 11
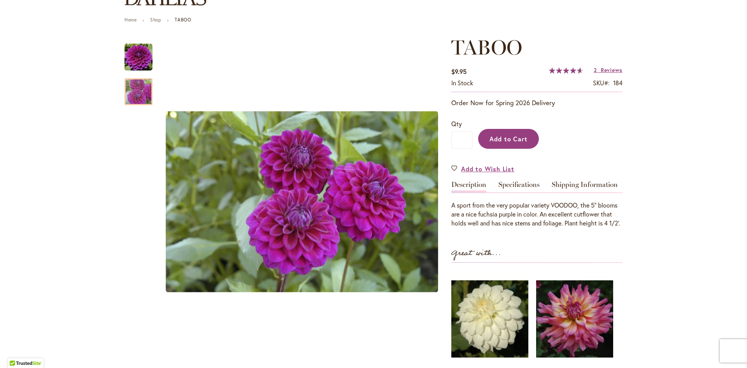
click at [502, 139] on span "Add to Cart" at bounding box center [508, 139] width 39 height 8
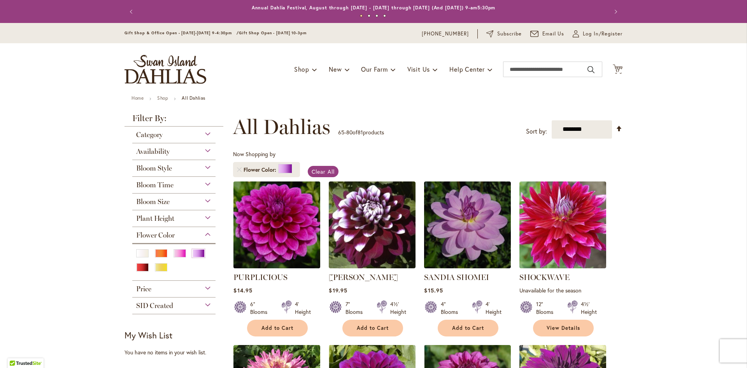
click at [267, 195] on img at bounding box center [276, 224] width 91 height 91
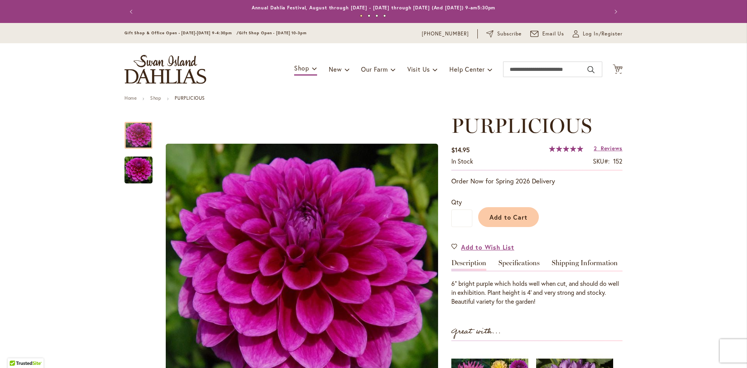
click at [520, 259] on link "Specifications" at bounding box center [518, 264] width 41 height 11
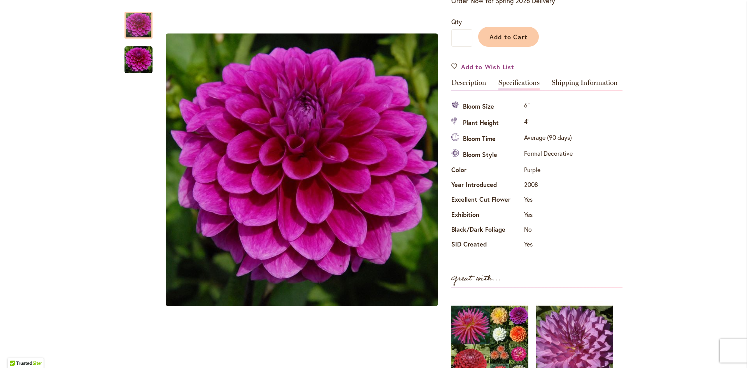
scroll to position [174, 0]
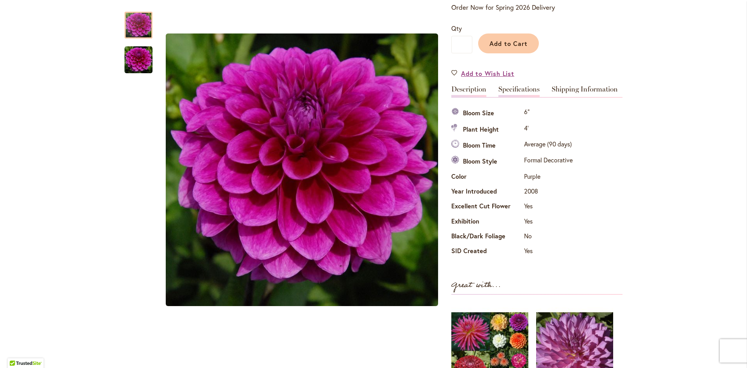
click at [472, 90] on link "Description" at bounding box center [468, 91] width 35 height 11
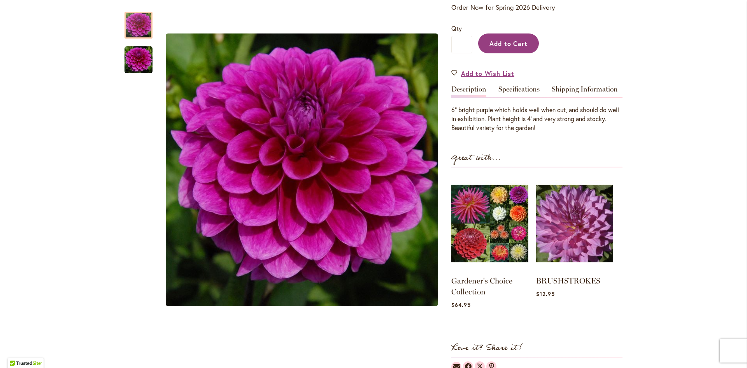
click at [504, 37] on button "Add to Cart" at bounding box center [508, 43] width 61 height 20
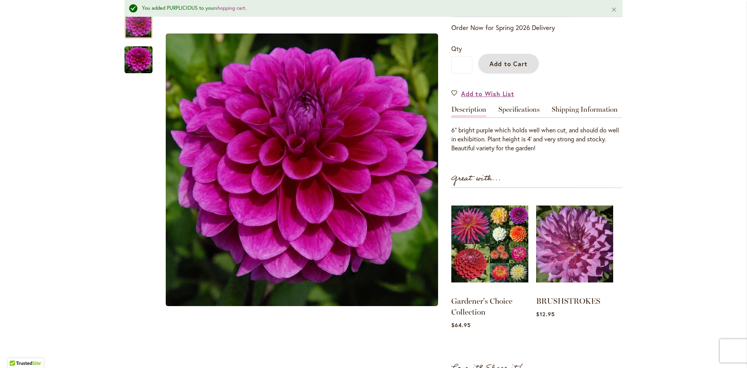
scroll to position [194, 0]
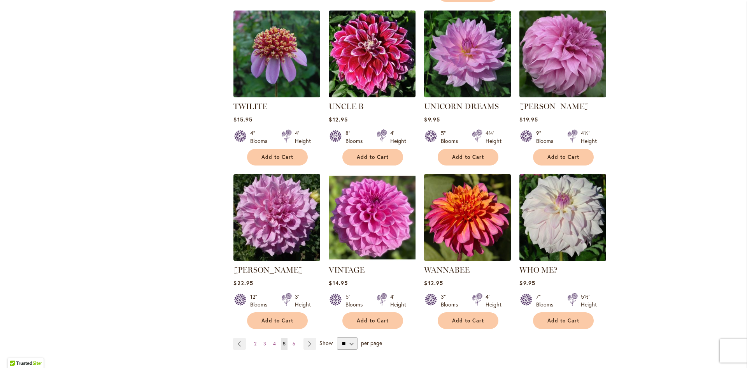
scroll to position [507, 0]
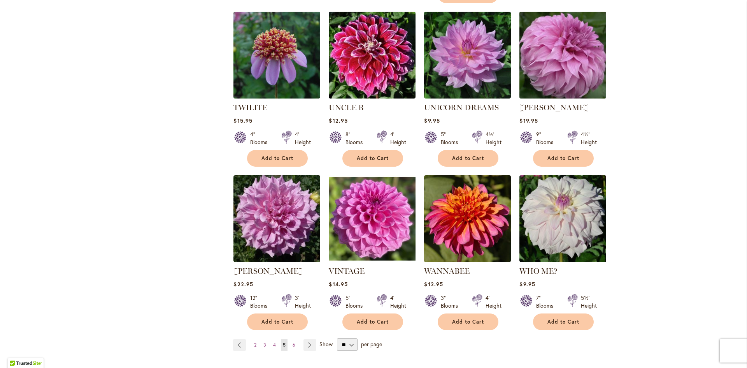
click at [574, 26] on img at bounding box center [562, 54] width 91 height 91
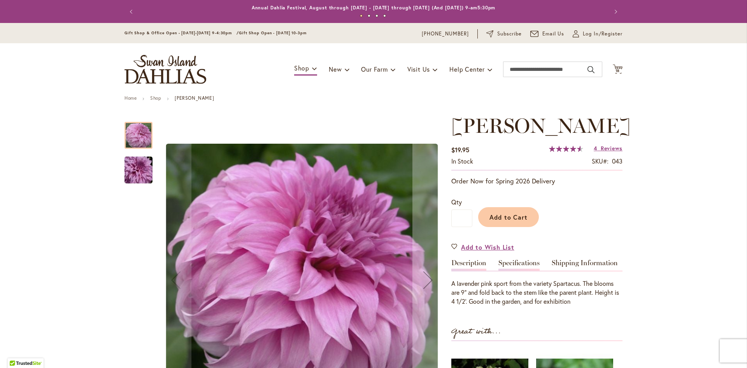
click at [514, 259] on link "Specifications" at bounding box center [518, 264] width 41 height 11
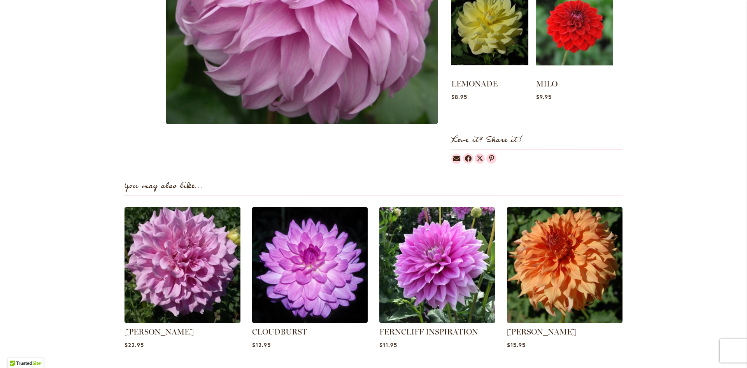
scroll to position [478, 0]
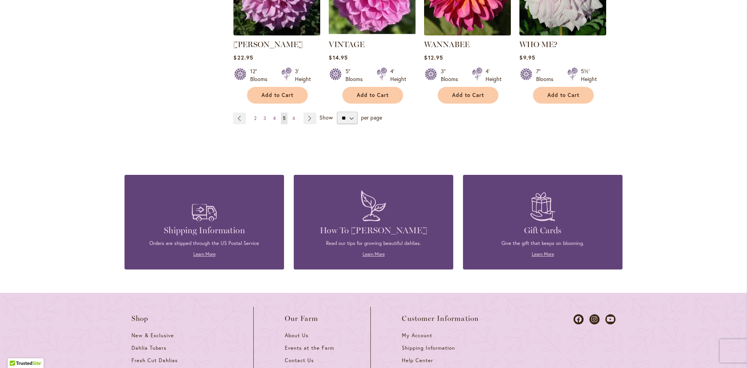
scroll to position [746, 0]
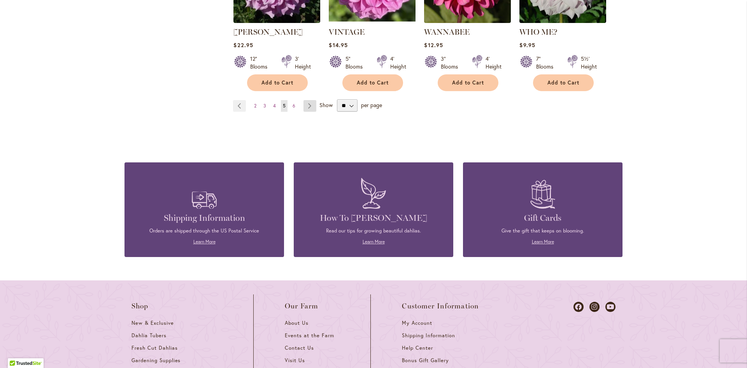
click at [310, 100] on link "Page Next" at bounding box center [309, 106] width 13 height 12
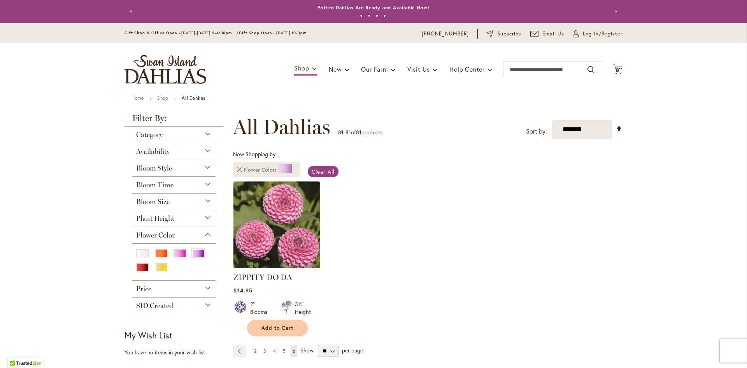
click at [239, 171] on link "Remove Flower Color Purple" at bounding box center [239, 169] width 5 height 5
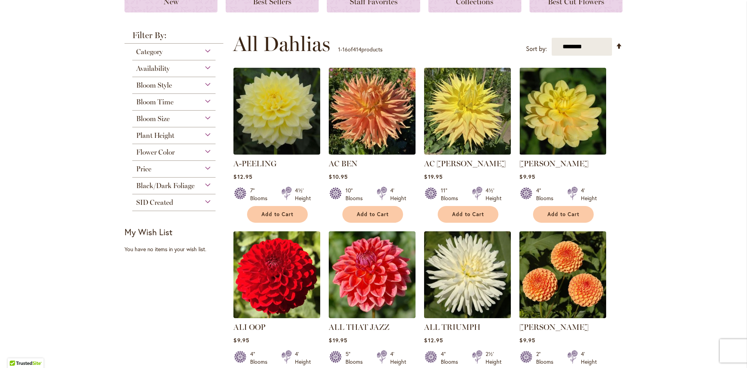
scroll to position [134, 0]
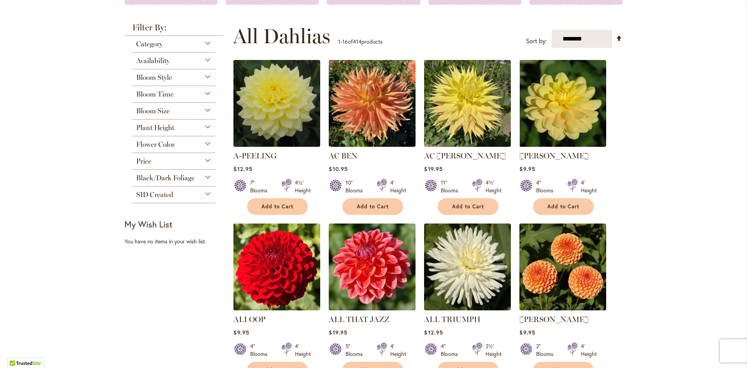
click at [188, 149] on div "Flower Color" at bounding box center [173, 144] width 83 height 17
click at [204, 144] on div "Flower Color" at bounding box center [173, 142] width 83 height 12
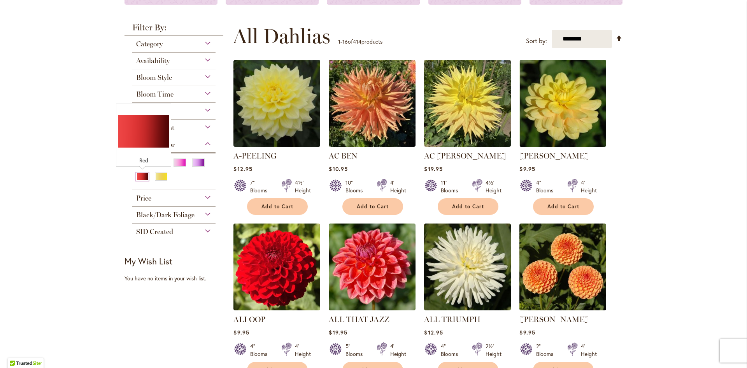
click at [141, 175] on div "Red" at bounding box center [142, 176] width 12 height 8
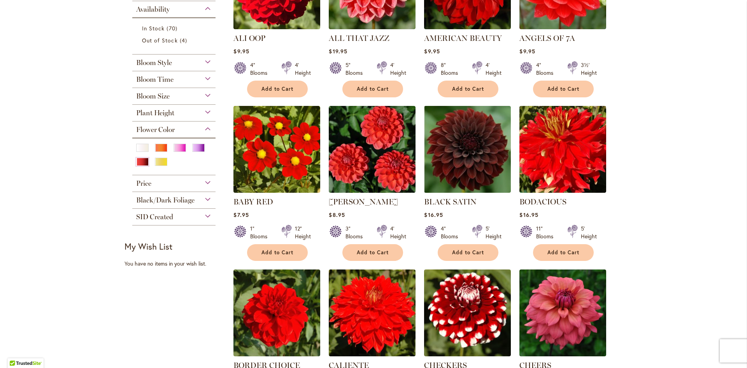
scroll to position [239, 0]
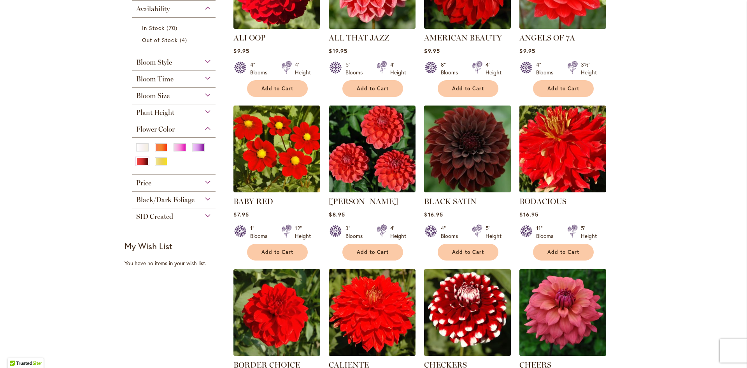
click at [434, 159] on img at bounding box center [467, 148] width 91 height 91
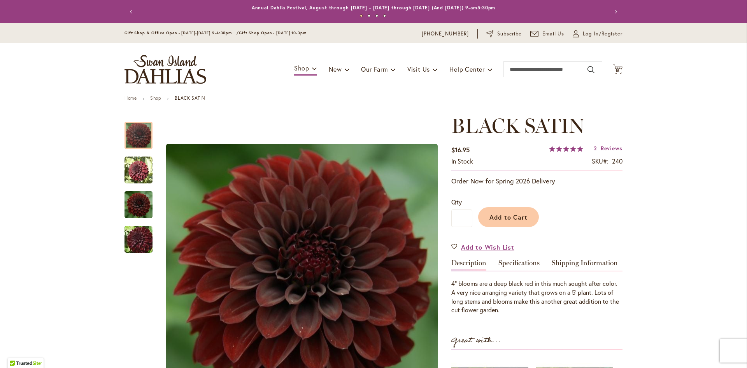
click at [510, 256] on div "BLACK SATIN $16.95 In stock SKU 240 Rating: 100 % of 100 2 Reviews Add Your Rev…" at bounding box center [536, 328] width 171 height 429
click at [511, 259] on link "Specifications" at bounding box center [518, 264] width 41 height 11
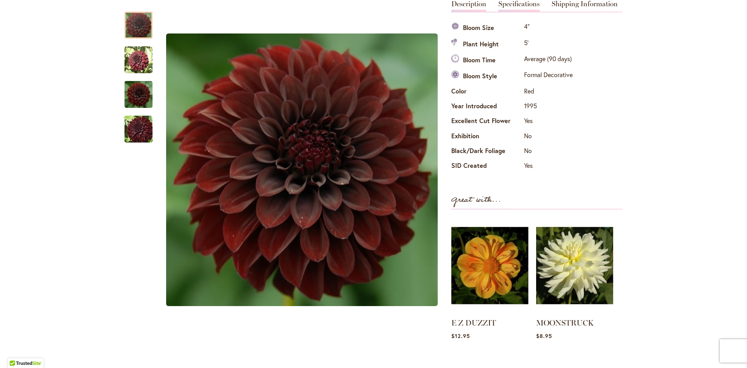
click at [468, 10] on link "Description" at bounding box center [468, 5] width 35 height 11
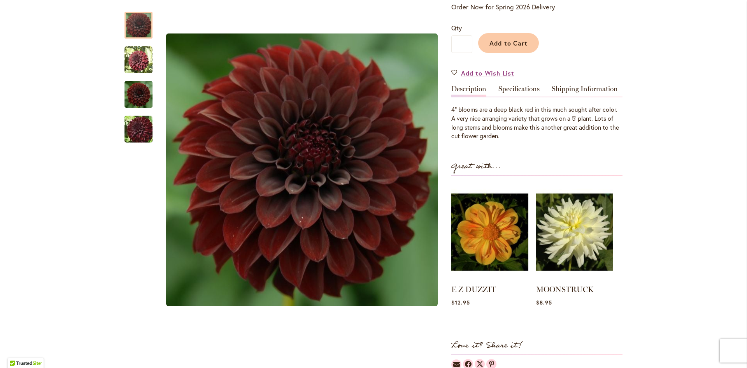
scroll to position [173, 0]
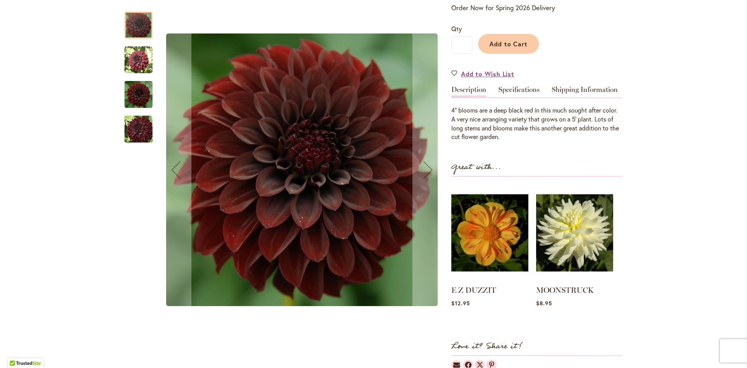
click at [147, 97] on img "BLACK SATIN" at bounding box center [139, 94] width 28 height 31
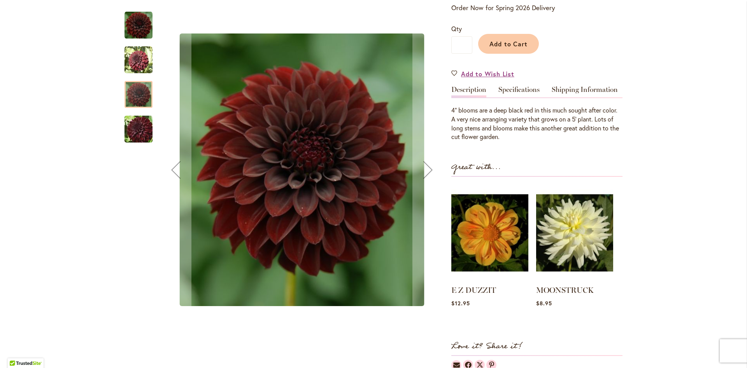
click at [142, 118] on img "BLACK SATIN" at bounding box center [138, 128] width 56 height 37
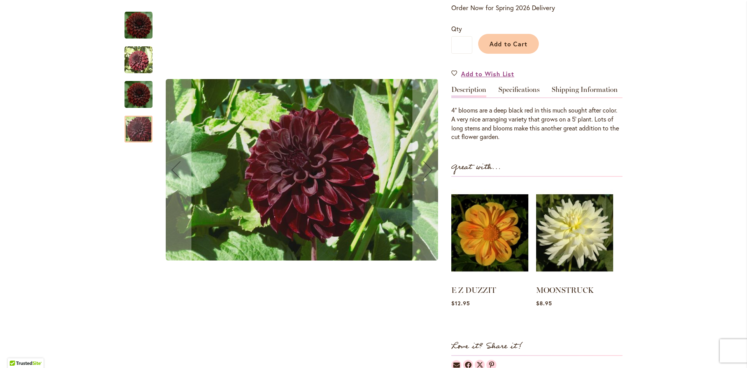
click at [147, 69] on img "BLACK SATIN" at bounding box center [139, 60] width 28 height 28
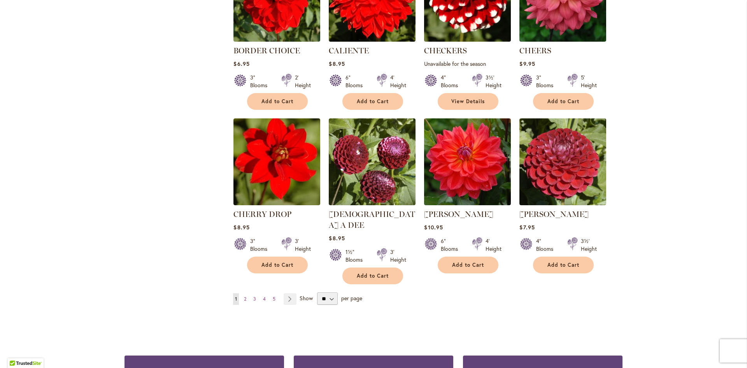
scroll to position [554, 0]
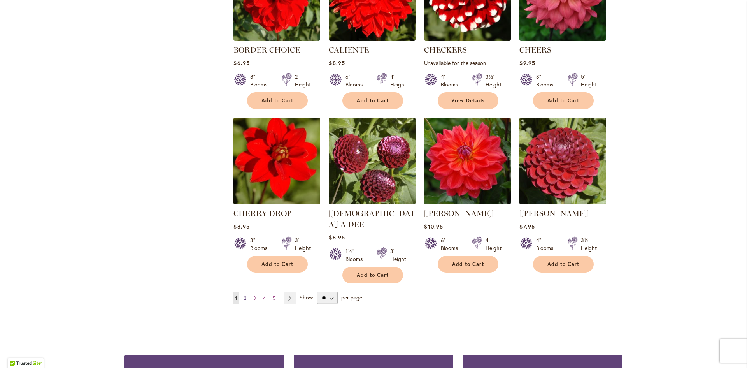
click at [246, 295] on span "2" at bounding box center [245, 298] width 2 height 6
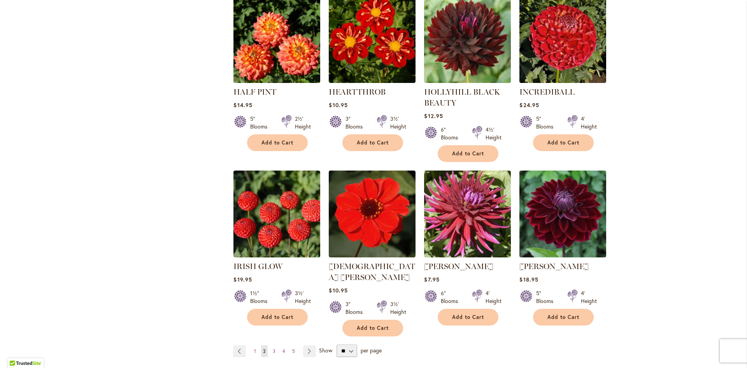
scroll to position [524, 0]
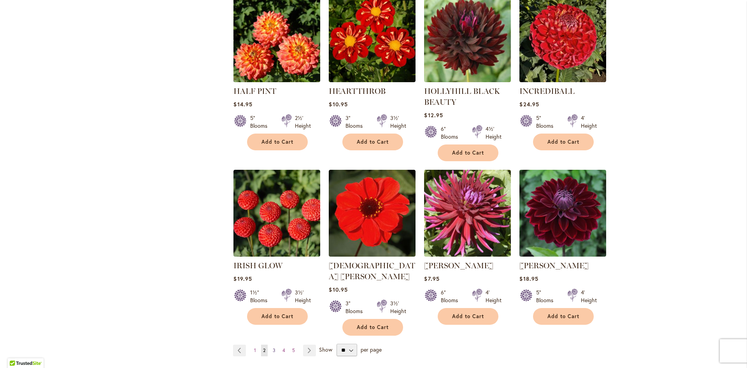
click at [273, 347] on span "3" at bounding box center [274, 350] width 3 height 6
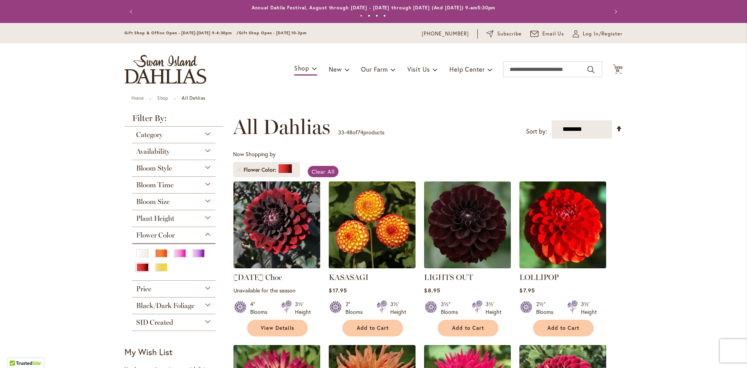
scroll to position [78, 0]
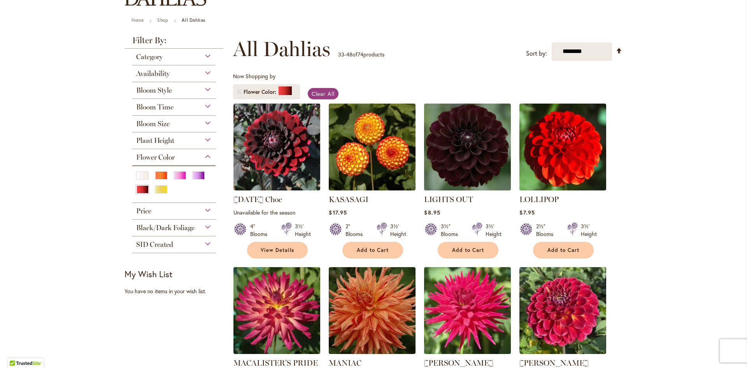
click at [450, 156] on img at bounding box center [467, 146] width 91 height 91
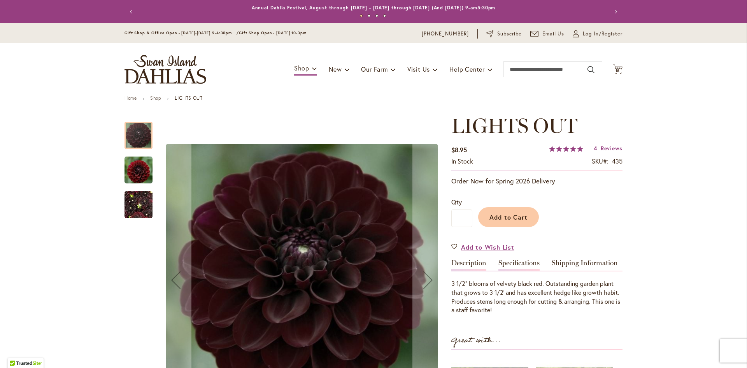
click at [516, 262] on link "Specifications" at bounding box center [518, 264] width 41 height 11
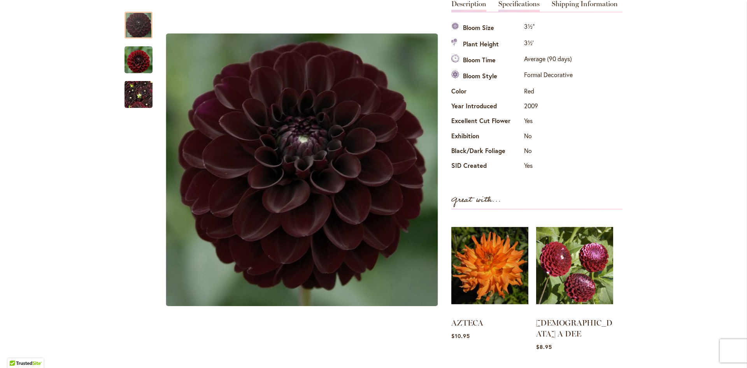
click at [466, 5] on link "Description" at bounding box center [468, 5] width 35 height 11
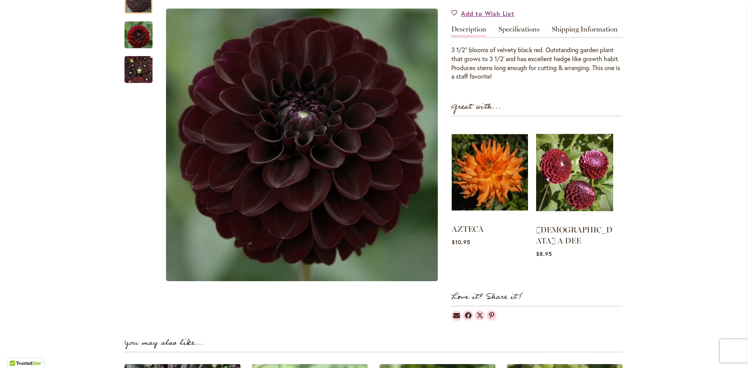
scroll to position [233, 0]
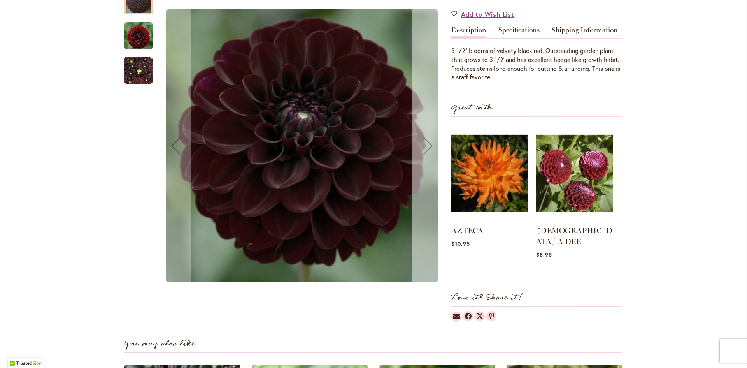
click at [424, 132] on div "Next" at bounding box center [427, 145] width 31 height 31
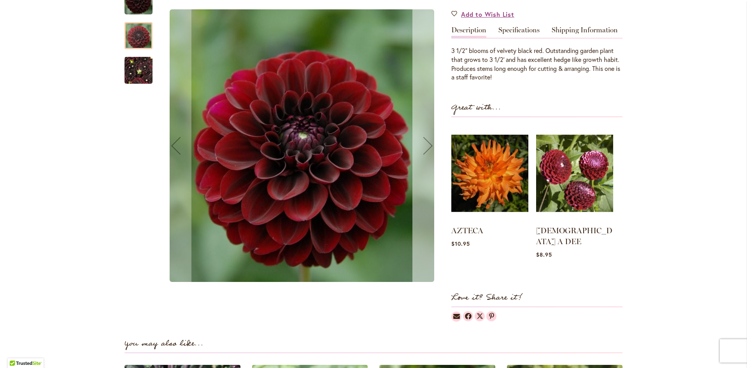
click at [424, 132] on div "Next" at bounding box center [427, 145] width 31 height 31
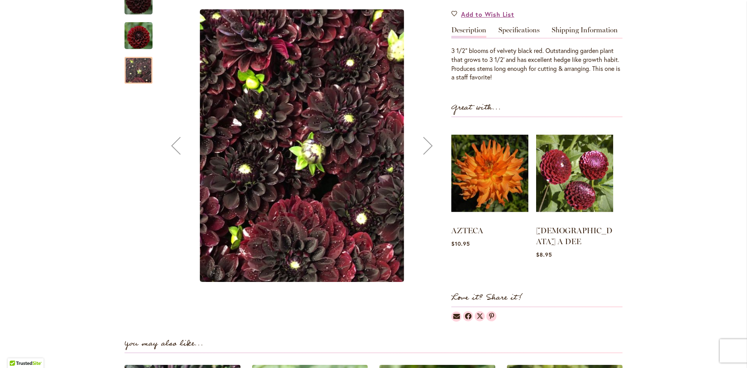
click at [424, 132] on div "Next" at bounding box center [427, 145] width 31 height 31
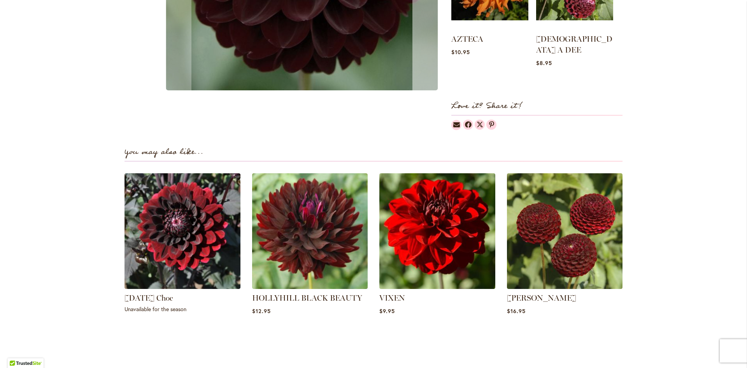
scroll to position [423, 0]
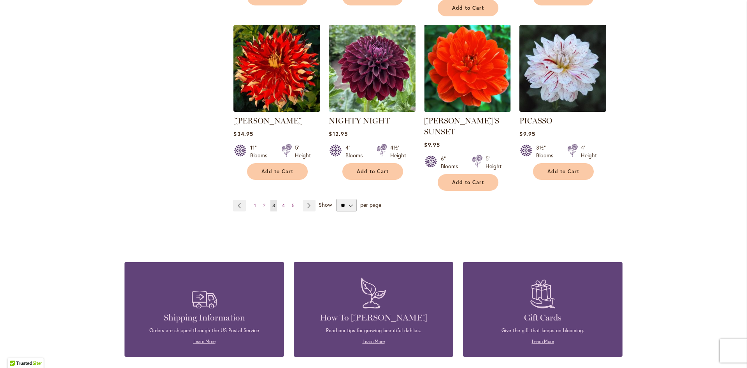
scroll to position [659, 0]
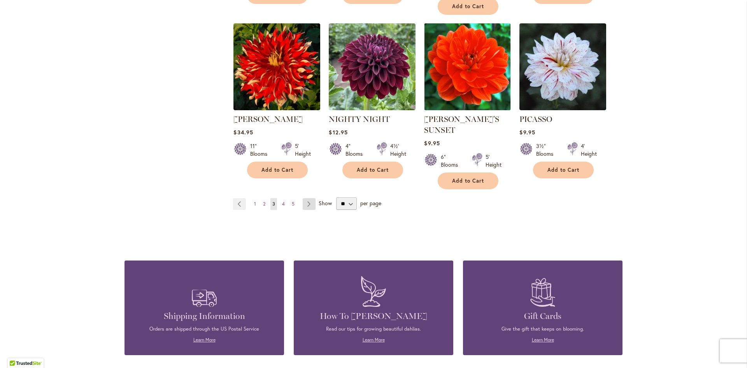
click at [314, 198] on link "Page Next" at bounding box center [309, 204] width 13 height 12
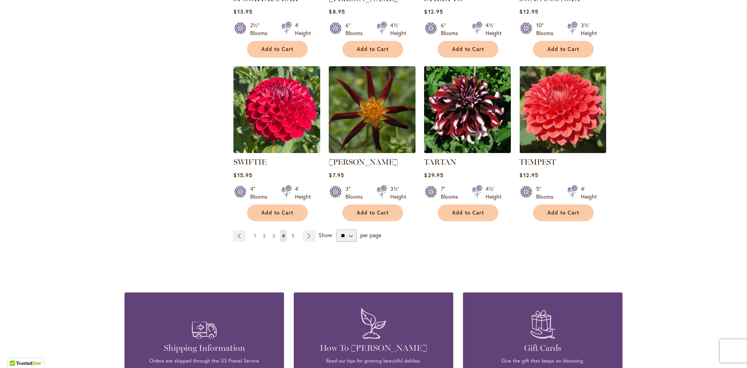
scroll to position [618, 0]
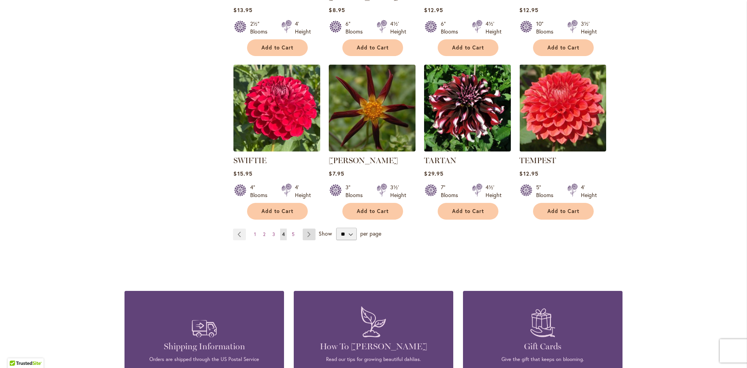
click at [309, 228] on link "Page Next" at bounding box center [309, 234] width 13 height 12
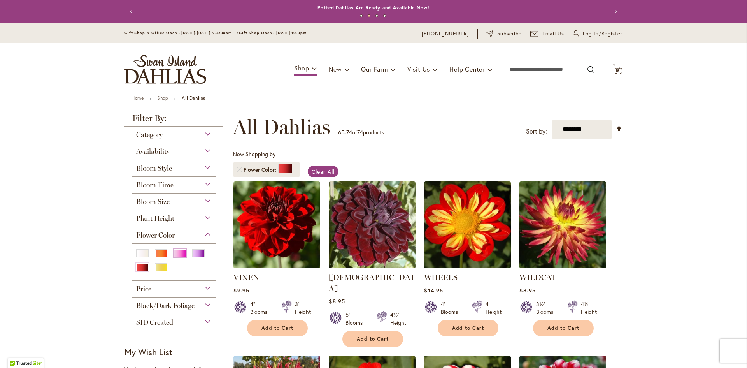
click at [184, 254] on div "Pink" at bounding box center [180, 253] width 12 height 8
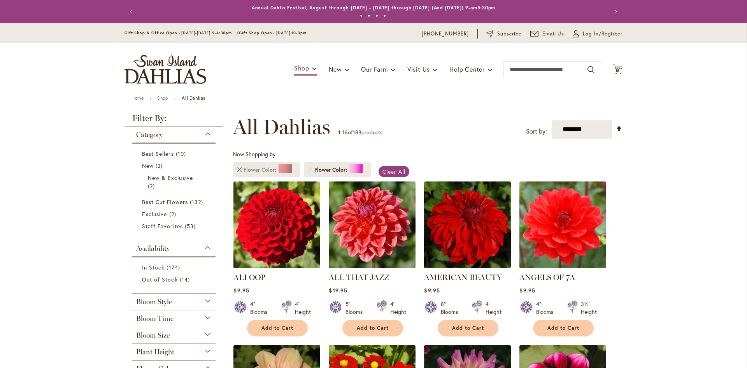
click at [240, 170] on link "Remove Flower Color Red" at bounding box center [239, 169] width 5 height 5
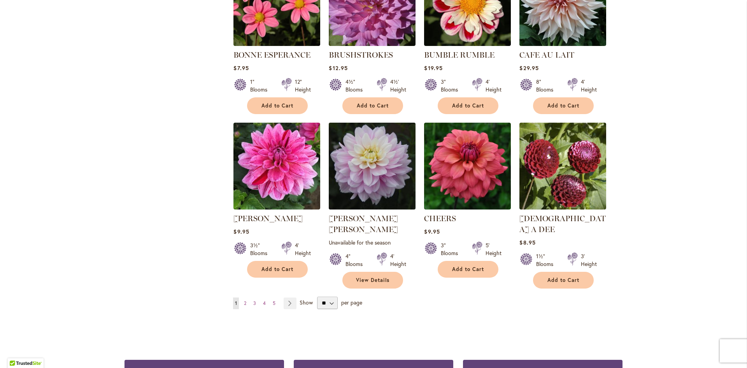
scroll to position [570, 0]
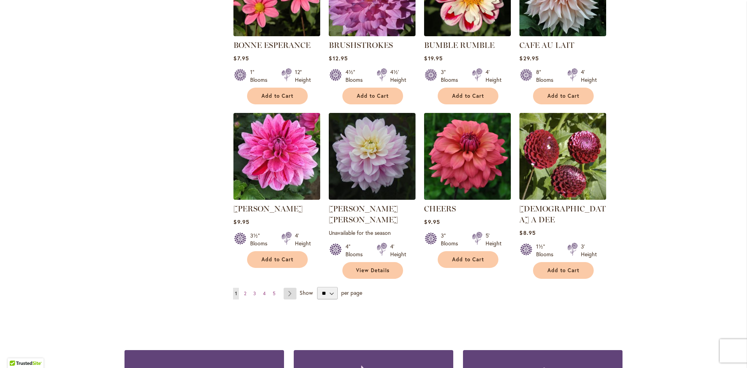
click at [289, 288] on link "Page Next" at bounding box center [290, 294] width 13 height 12
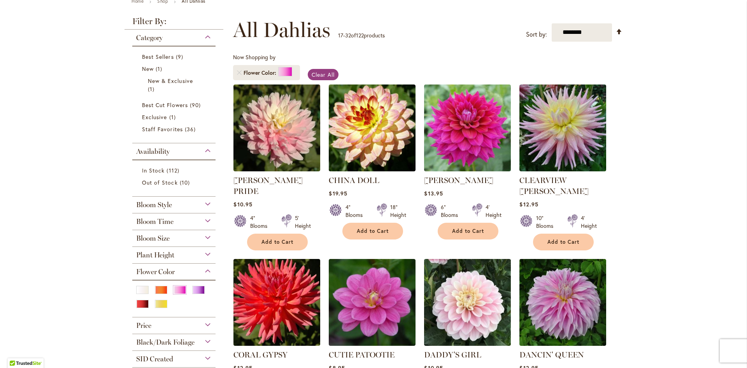
scroll to position [96, 0]
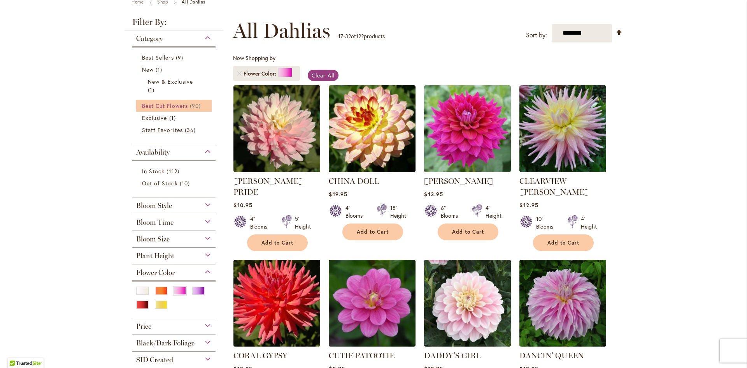
click at [177, 106] on span "Best Cut Flowers" at bounding box center [165, 105] width 46 height 7
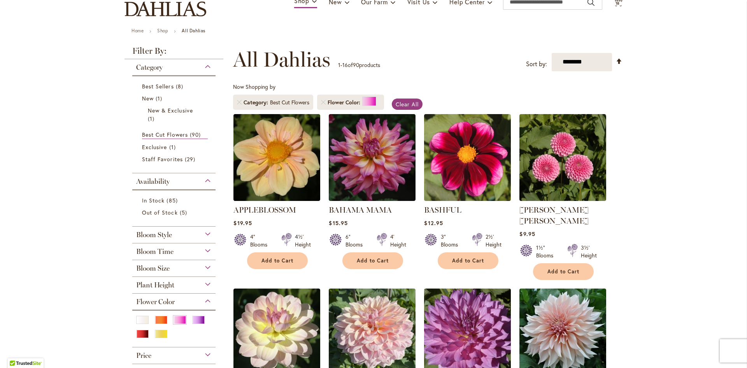
scroll to position [70, 0]
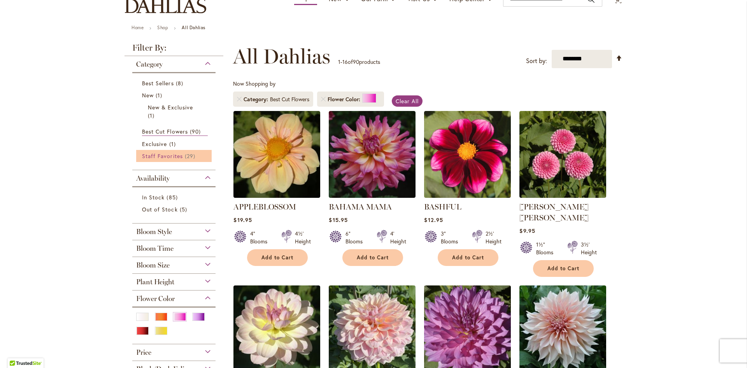
click at [172, 159] on link "Staff Favorites 29 items" at bounding box center [175, 156] width 66 height 8
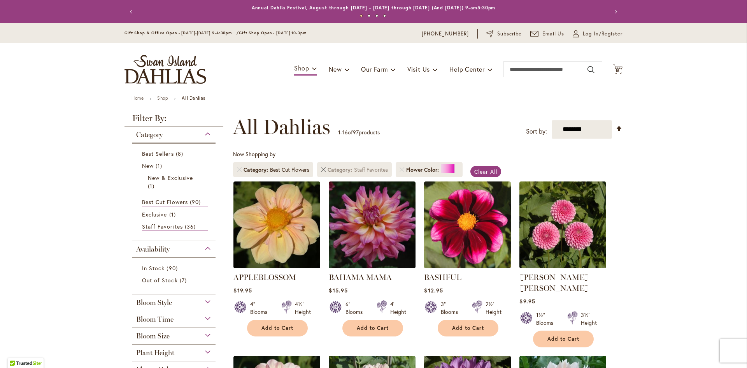
click at [325, 169] on link "Remove Category Staff Favorites" at bounding box center [323, 169] width 5 height 5
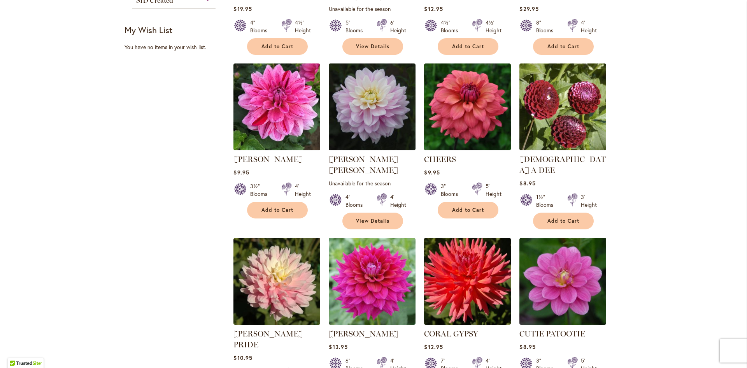
scroll to position [459, 0]
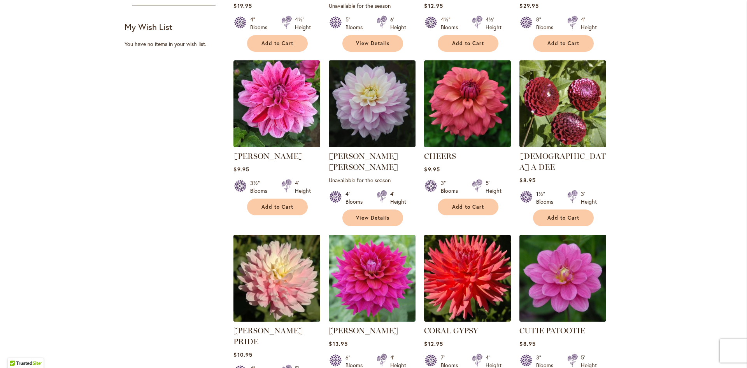
click at [272, 253] on img at bounding box center [276, 277] width 91 height 91
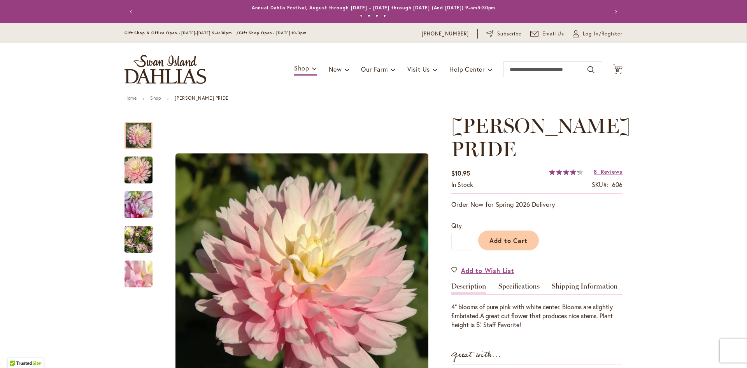
scroll to position [88, 0]
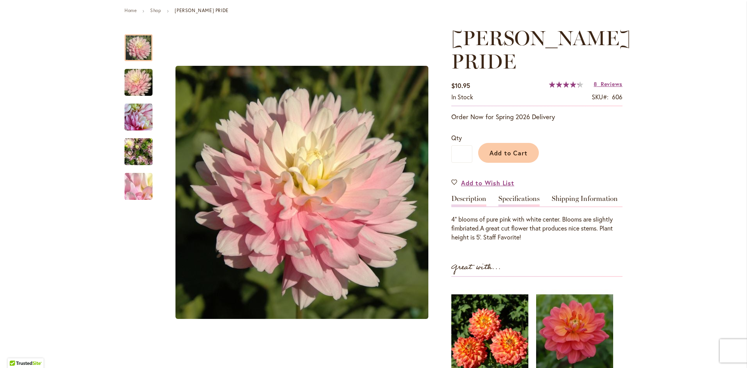
click at [513, 203] on link "Specifications" at bounding box center [518, 200] width 41 height 11
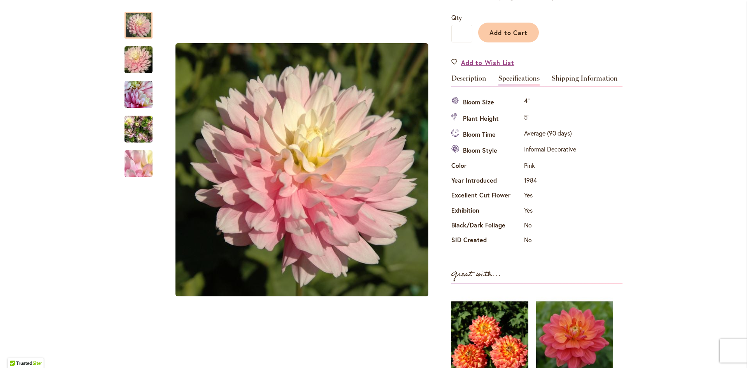
scroll to position [207, 0]
click at [470, 79] on link "Description" at bounding box center [468, 80] width 35 height 11
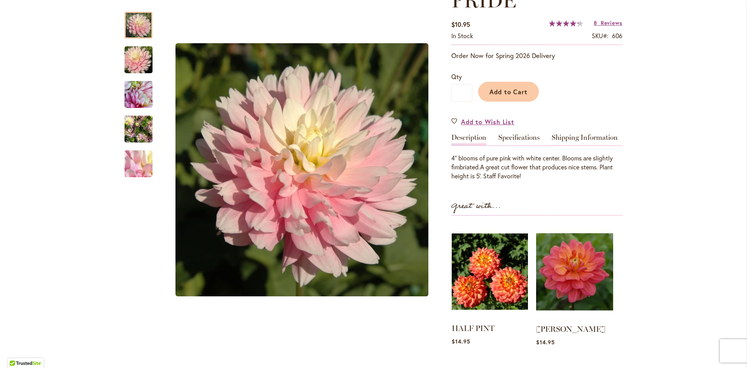
scroll to position [144, 0]
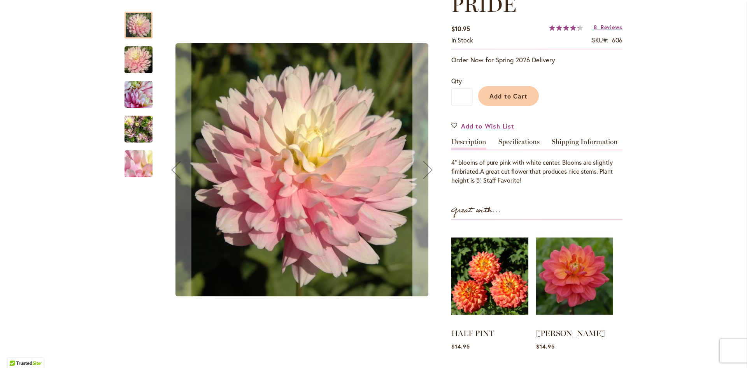
click at [425, 161] on div "Next" at bounding box center [427, 169] width 31 height 31
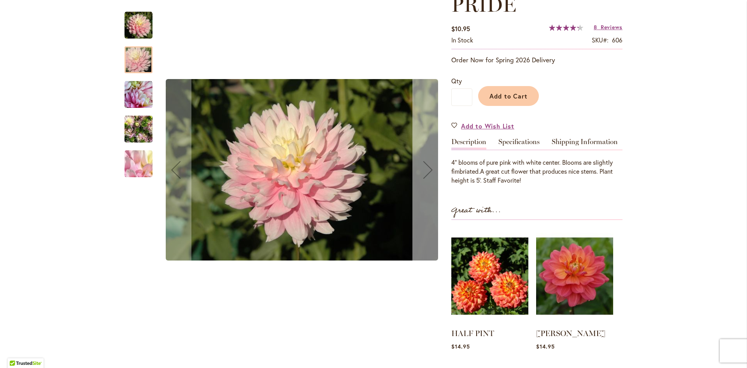
click at [425, 161] on div "Next" at bounding box center [427, 169] width 31 height 31
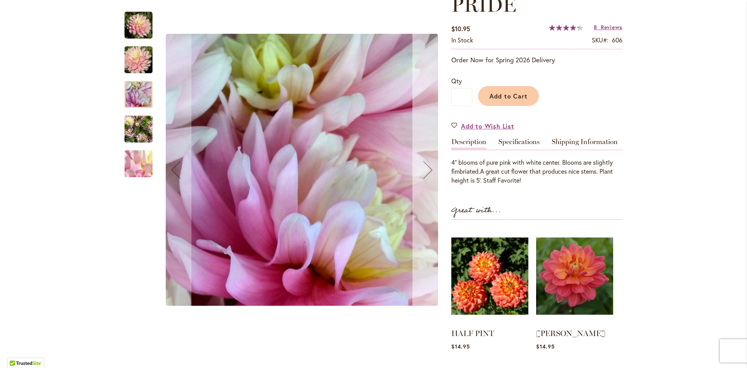
click at [425, 161] on div "Next" at bounding box center [427, 169] width 31 height 31
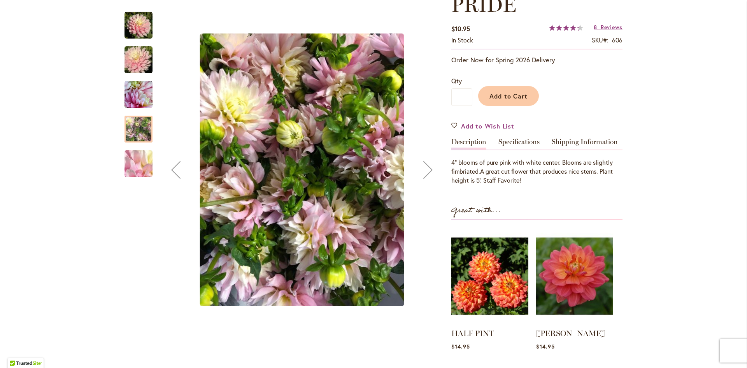
click at [425, 161] on div "Next" at bounding box center [427, 169] width 31 height 31
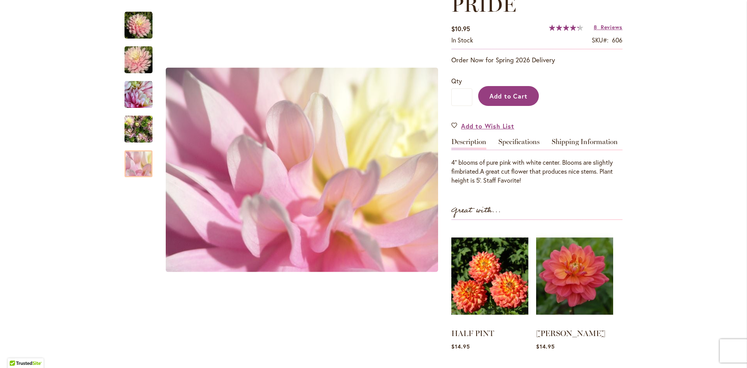
click at [523, 97] on span "Add to Cart" at bounding box center [508, 96] width 39 height 8
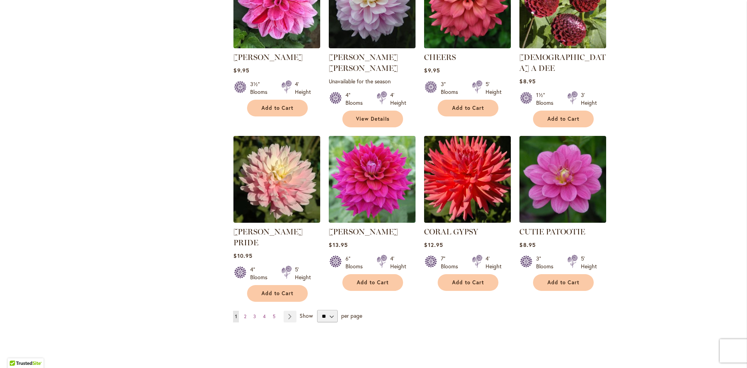
scroll to position [558, 0]
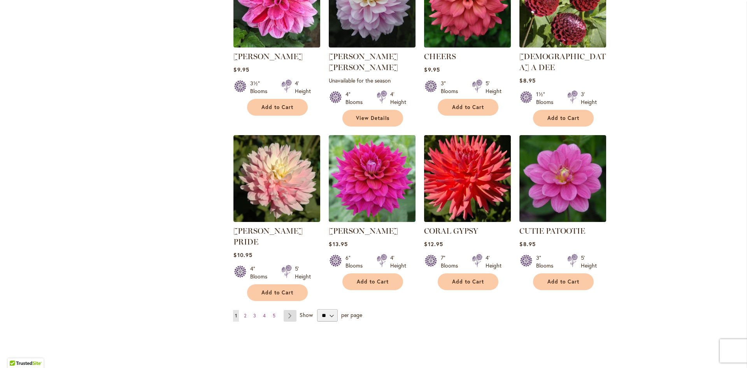
click at [294, 310] on link "Page Next" at bounding box center [290, 316] width 13 height 12
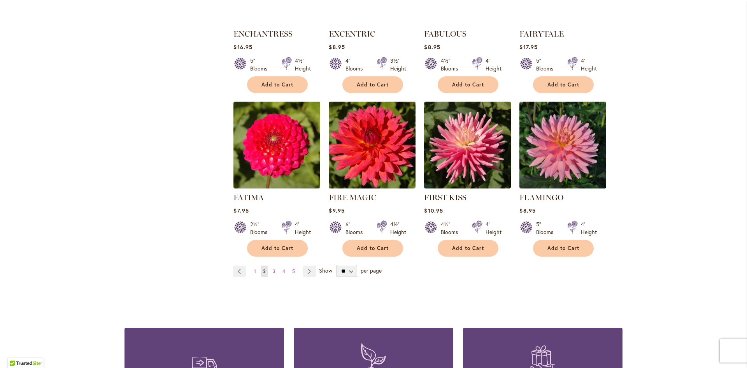
scroll to position [570, 0]
click at [312, 272] on link "Page Next" at bounding box center [309, 271] width 13 height 12
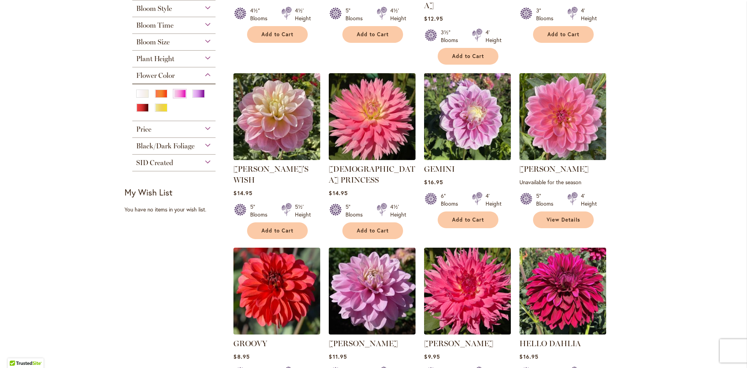
scroll to position [295, 0]
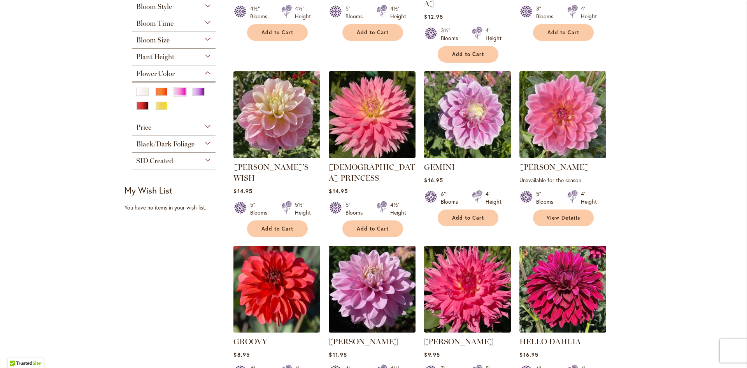
click at [441, 115] on img at bounding box center [467, 114] width 91 height 91
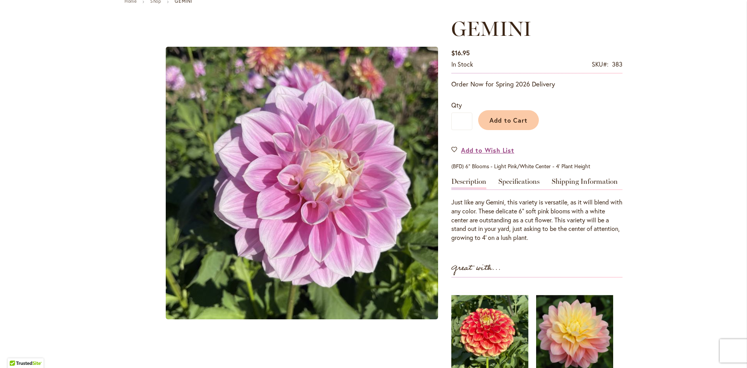
scroll to position [96, 0]
click at [516, 179] on link "Specifications" at bounding box center [518, 183] width 41 height 11
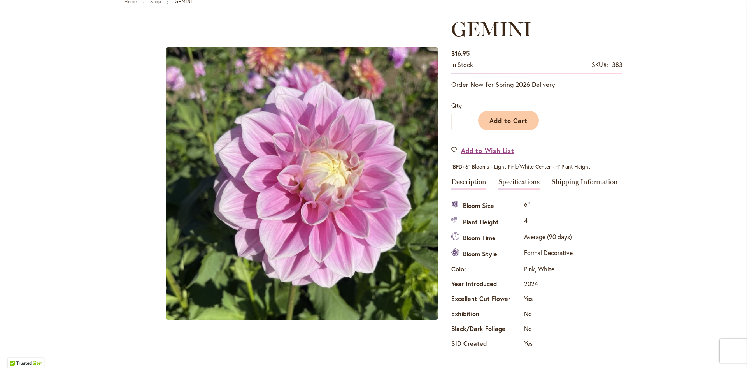
click at [463, 186] on link "Description" at bounding box center [468, 183] width 35 height 11
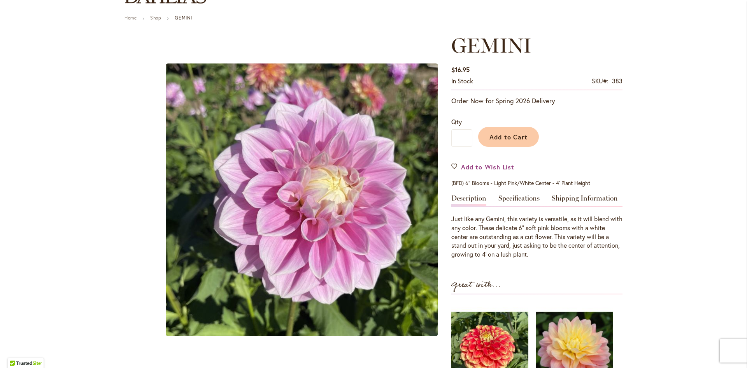
scroll to position [78, 0]
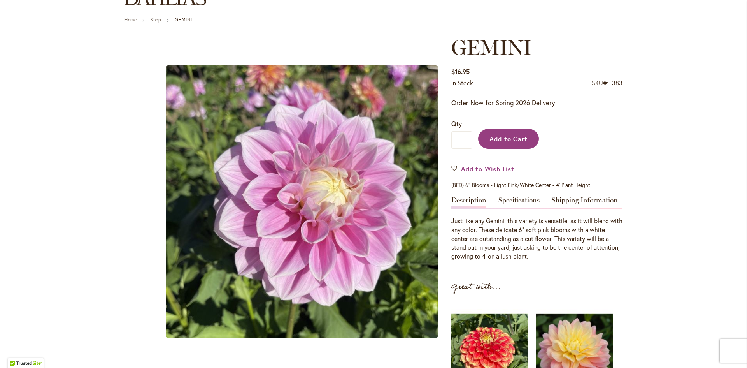
click at [504, 129] on button "Add to Cart" at bounding box center [508, 139] width 61 height 20
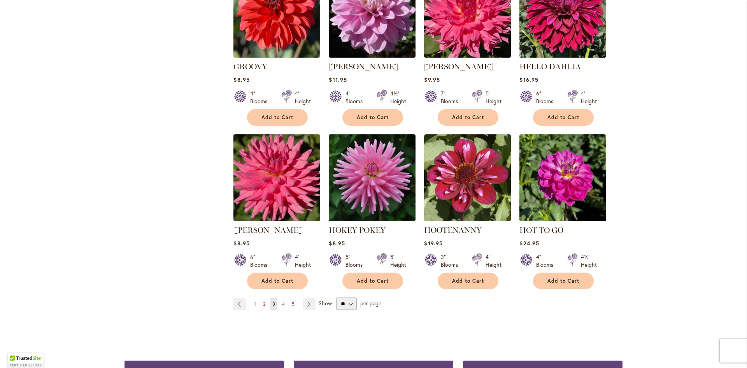
scroll to position [570, 0]
click at [312, 298] on link "Page Next" at bounding box center [309, 304] width 13 height 12
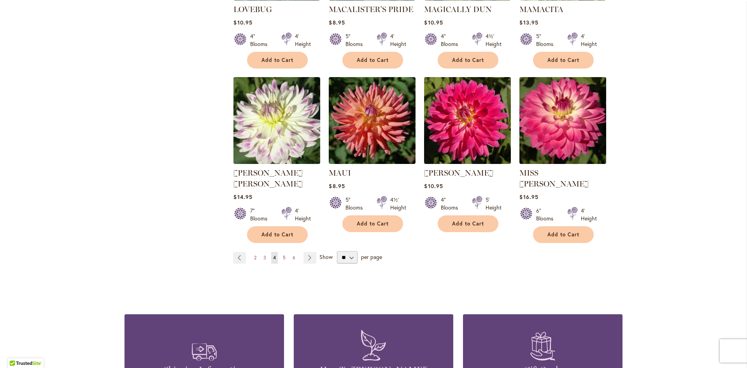
scroll to position [596, 0]
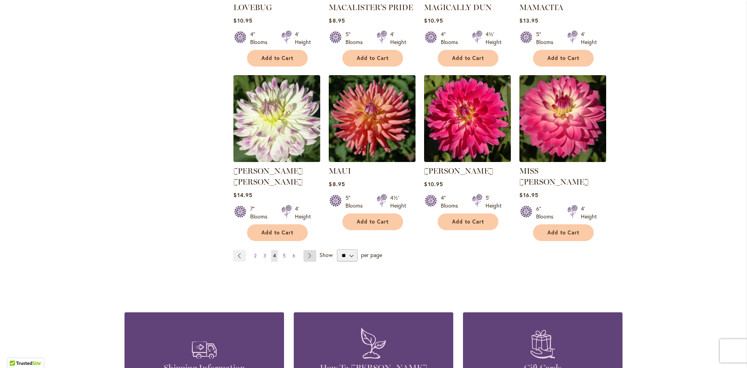
click at [309, 250] on link "Page Next" at bounding box center [309, 256] width 13 height 12
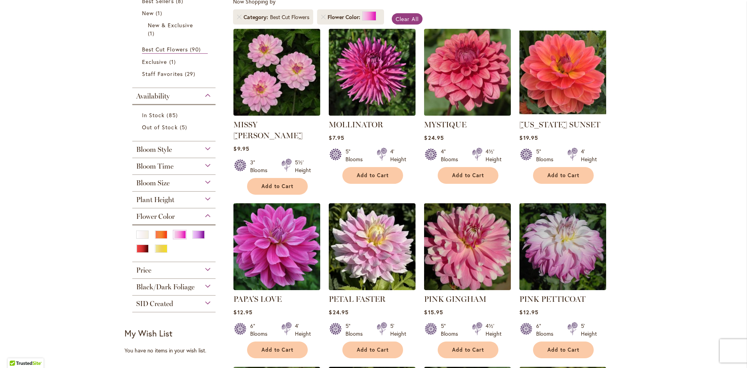
scroll to position [155, 0]
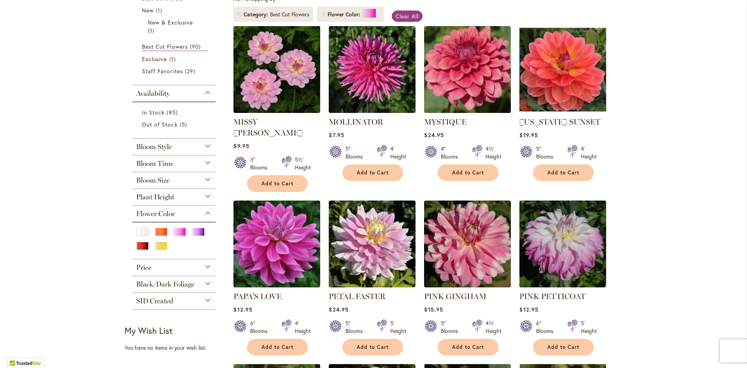
click at [467, 70] on img at bounding box center [467, 69] width 91 height 91
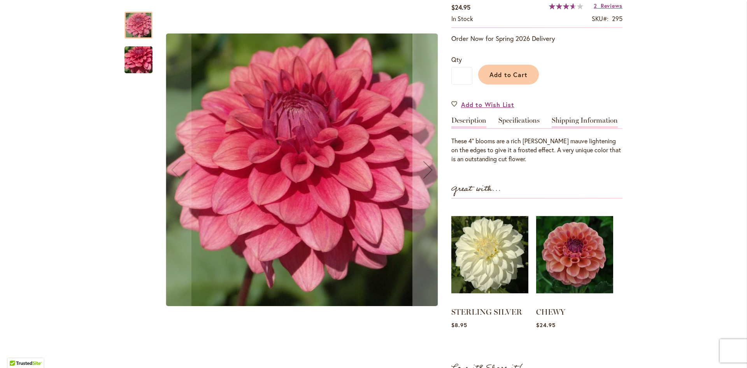
scroll to position [143, 0]
click at [521, 123] on link "Specifications" at bounding box center [518, 121] width 41 height 11
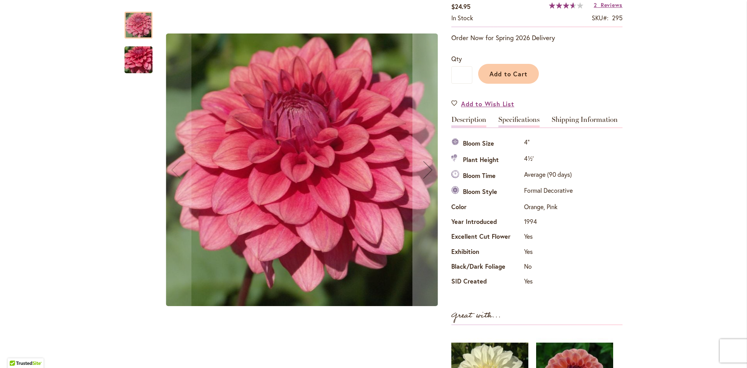
click at [463, 124] on link "Description" at bounding box center [468, 121] width 35 height 11
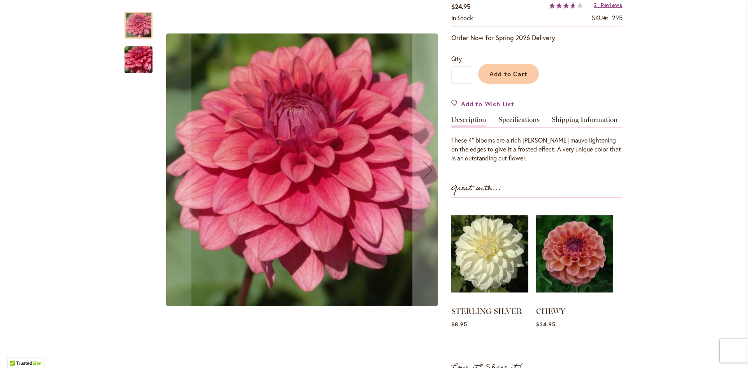
click at [133, 49] on img "MYSTIQUE" at bounding box center [138, 60] width 56 height 42
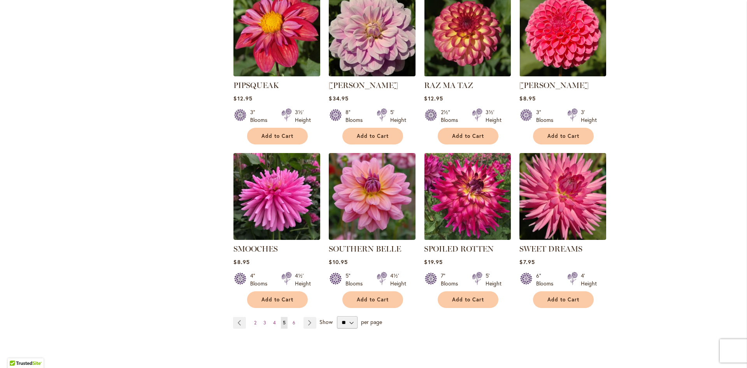
scroll to position [536, 0]
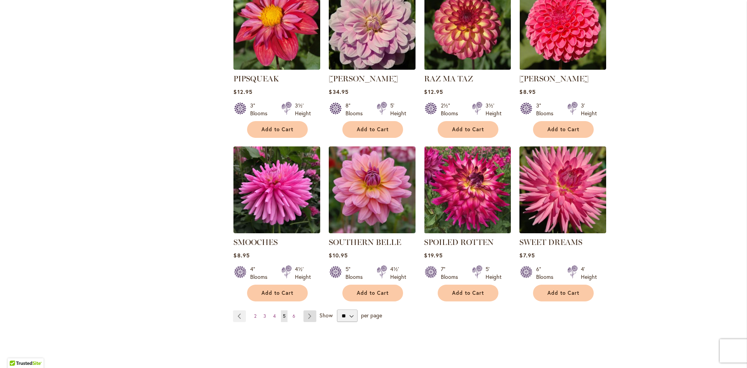
click at [307, 310] on link "Page Next" at bounding box center [309, 316] width 13 height 12
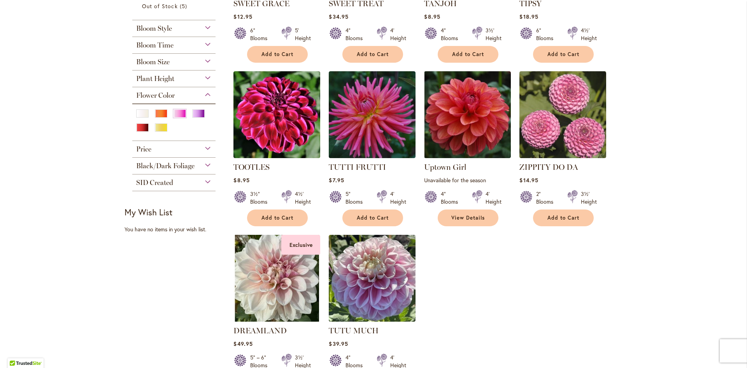
scroll to position [272, 0]
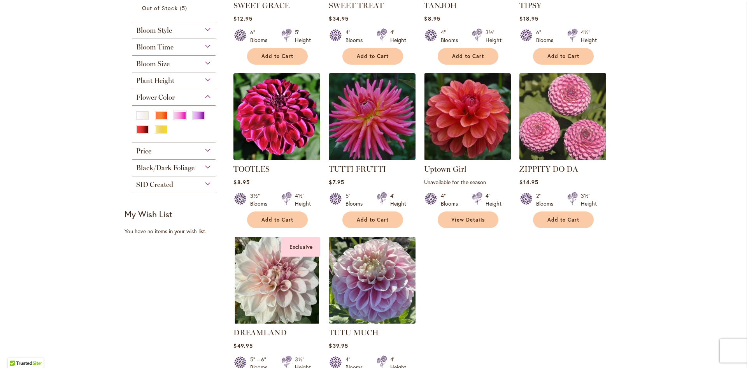
click at [567, 121] on img at bounding box center [562, 116] width 91 height 91
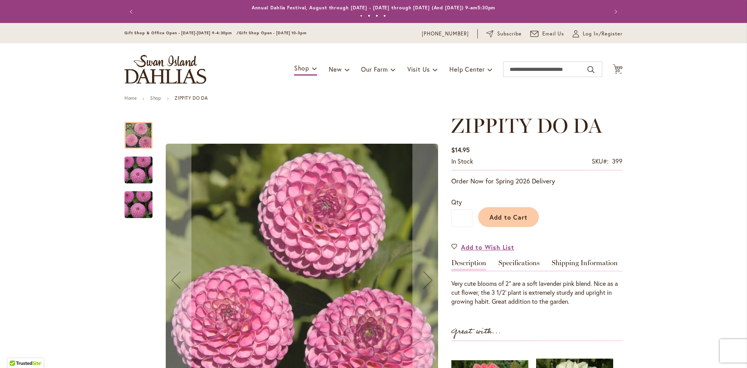
scroll to position [147, 0]
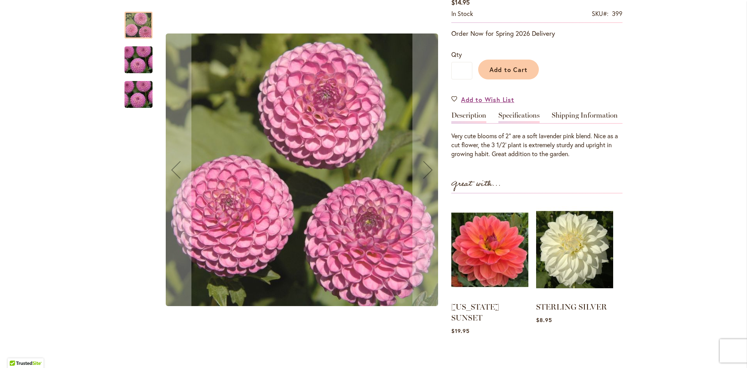
click at [522, 117] on link "Specifications" at bounding box center [518, 117] width 41 height 11
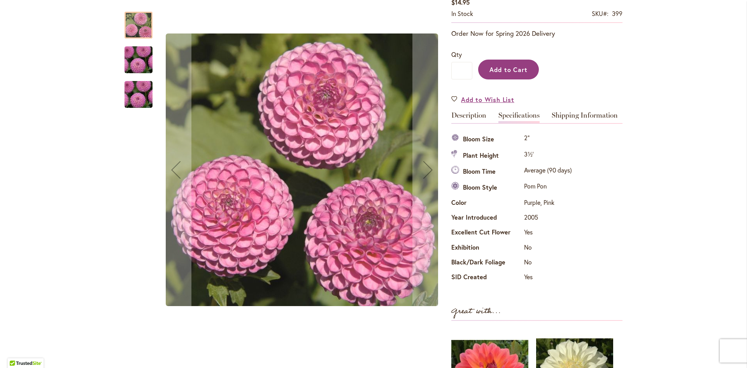
click at [509, 72] on span "Add to Cart" at bounding box center [508, 69] width 39 height 8
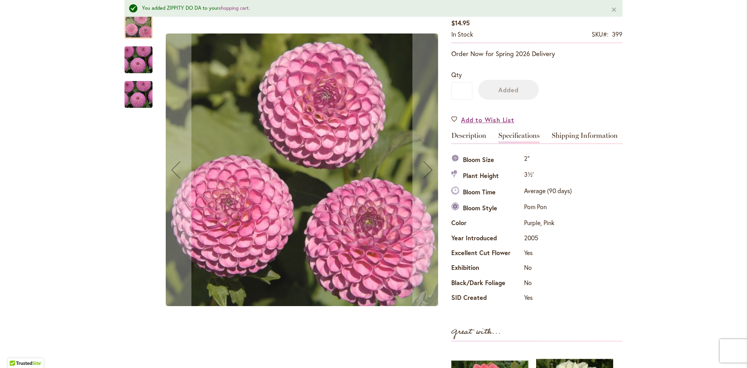
scroll to position [21, 0]
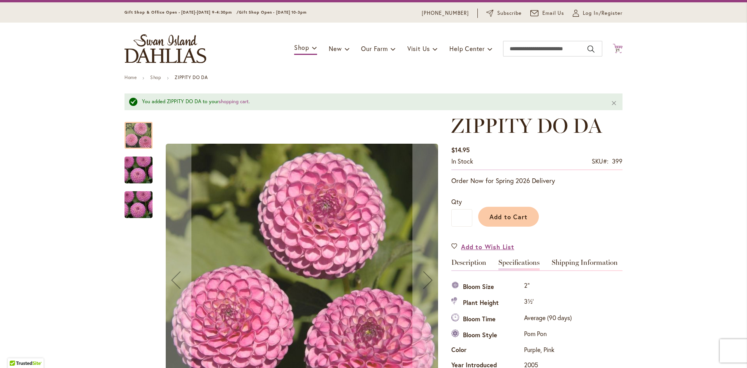
click at [613, 49] on icon "Cart .cls-1 { fill: #231f20; }" at bounding box center [618, 49] width 10 height 10
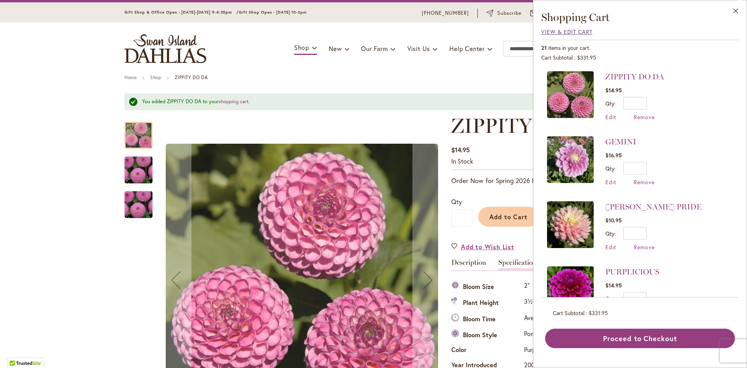
click at [554, 29] on span "View & Edit Cart" at bounding box center [566, 31] width 51 height 7
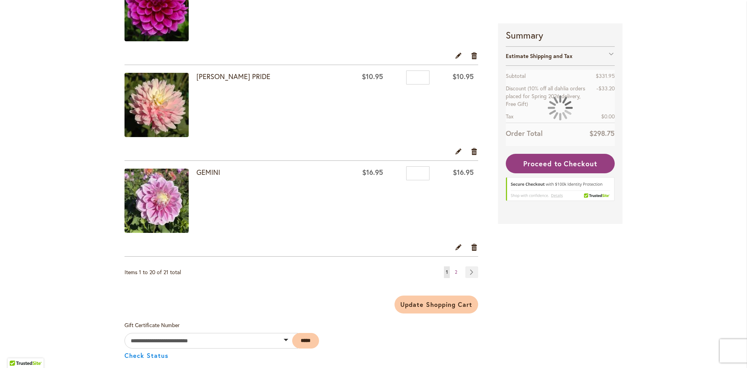
scroll to position [1836, 0]
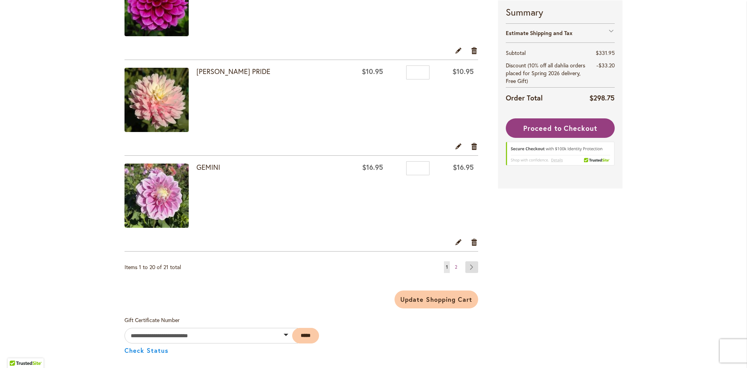
click at [474, 270] on link "Page Next" at bounding box center [471, 267] width 13 height 12
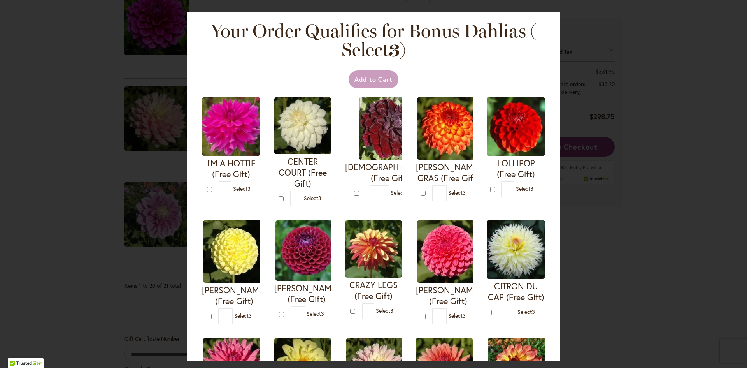
scroll to position [1854, 0]
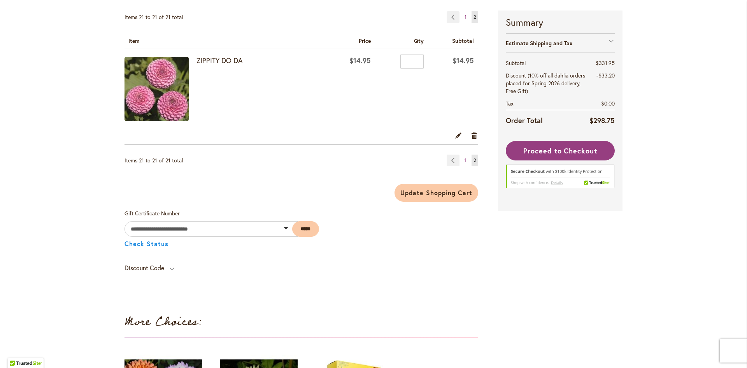
scroll to position [125, 0]
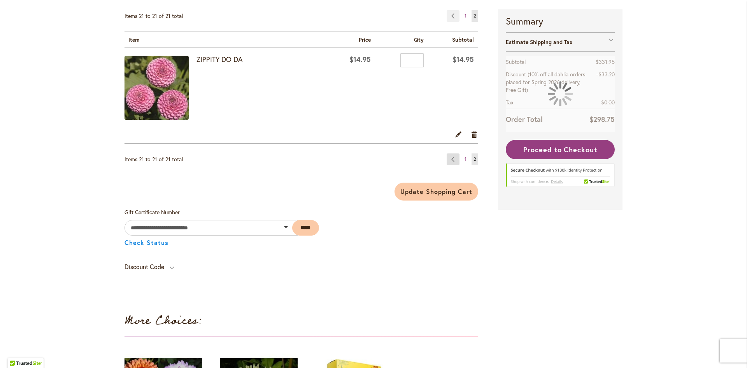
click at [454, 160] on link "Page Previous" at bounding box center [453, 159] width 13 height 12
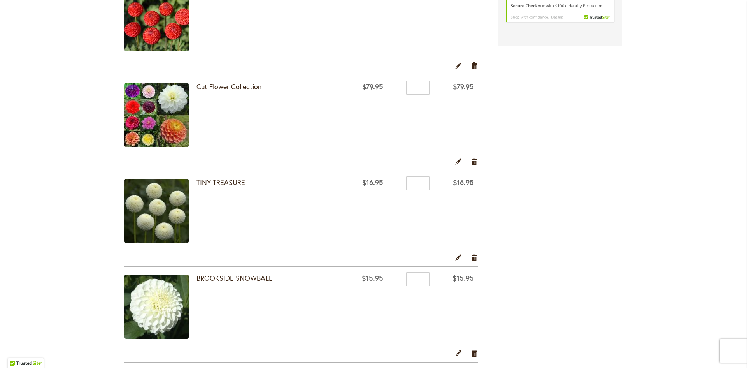
scroll to position [261, 0]
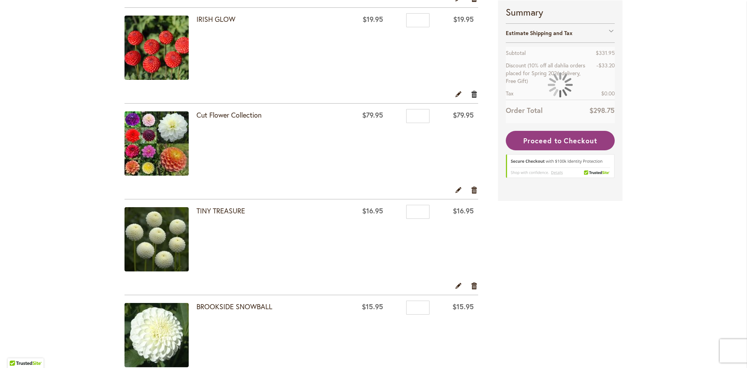
click at [474, 93] on link "Remove item" at bounding box center [474, 93] width 7 height 9
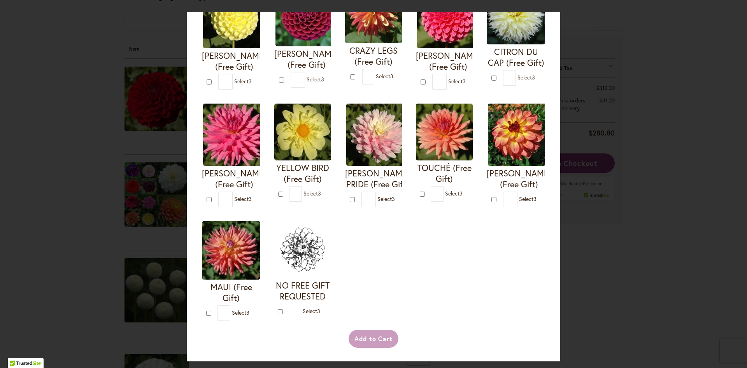
scroll to position [247, 0]
click at [695, 226] on div "Your Order Qualifies for Bonus Dahlias ( Select 3 ) Add to Cart I'M A HOTTIE (F…" at bounding box center [373, 184] width 747 height 368
type input "*"
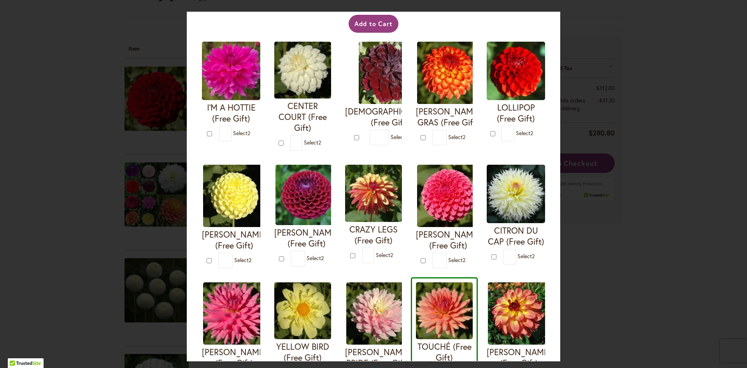
scroll to position [54, 0]
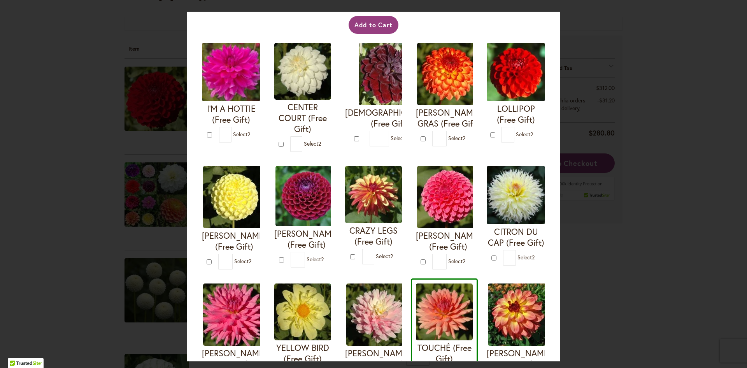
click at [283, 147] on div at bounding box center [282, 144] width 7 height 8
type input "*"
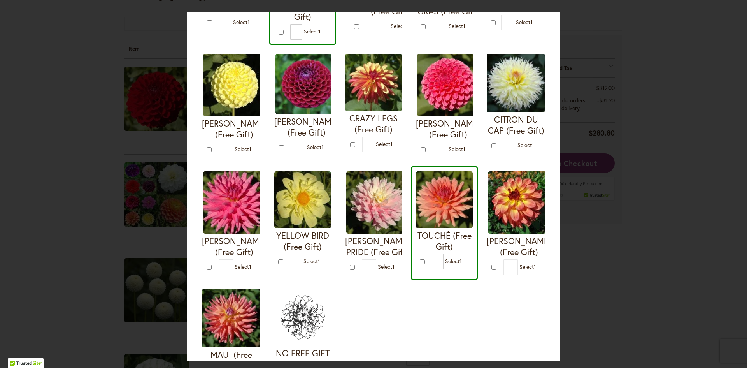
scroll to position [0, 0]
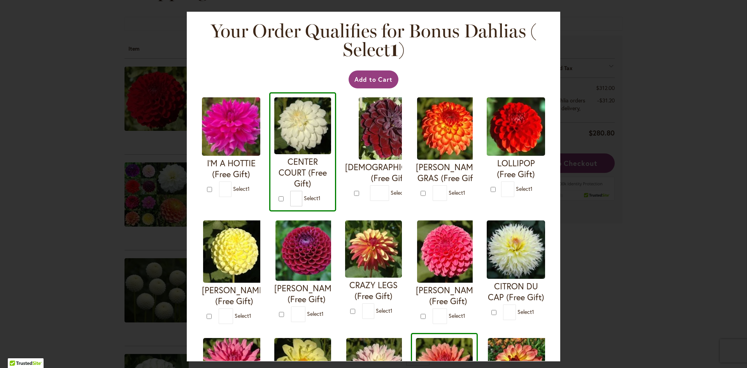
click at [64, 104] on div "Your Order Qualifies for Bonus Dahlias ( Select 1 ) Add to Cart I'M A HOTTIE (F…" at bounding box center [373, 184] width 747 height 368
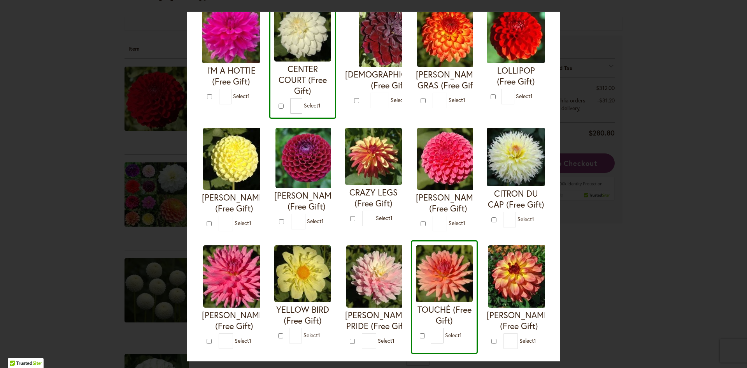
scroll to position [92, 0]
type input "*"
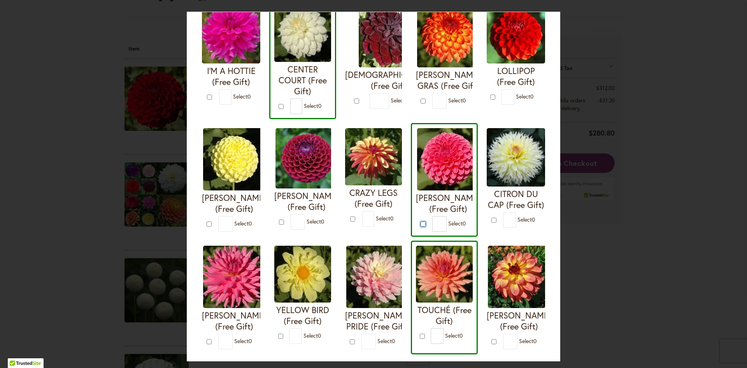
scroll to position [247, 0]
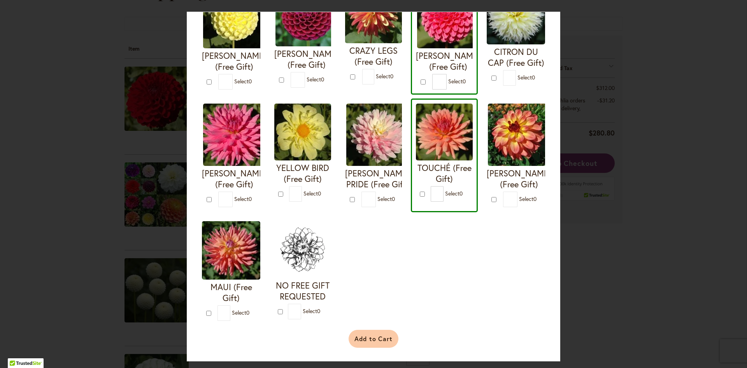
click at [364, 332] on button "Add to Cart" at bounding box center [374, 339] width 50 height 18
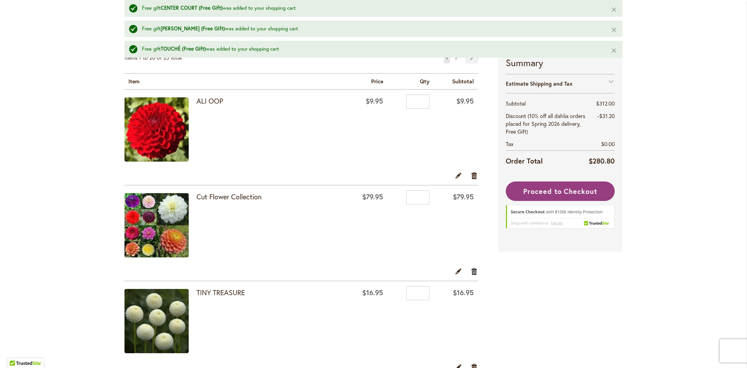
scroll to position [146, 0]
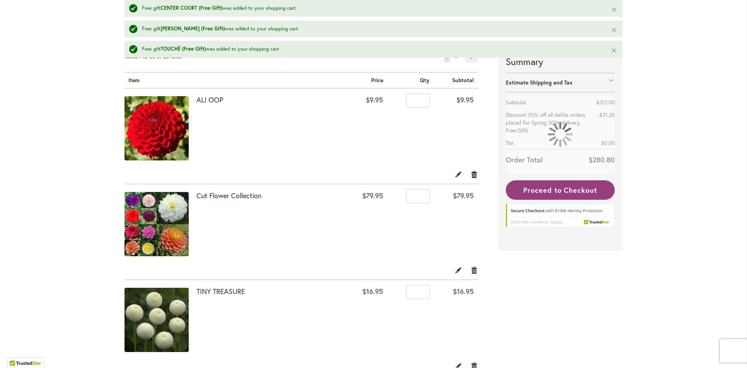
click at [475, 270] on link "Remove item" at bounding box center [474, 270] width 7 height 9
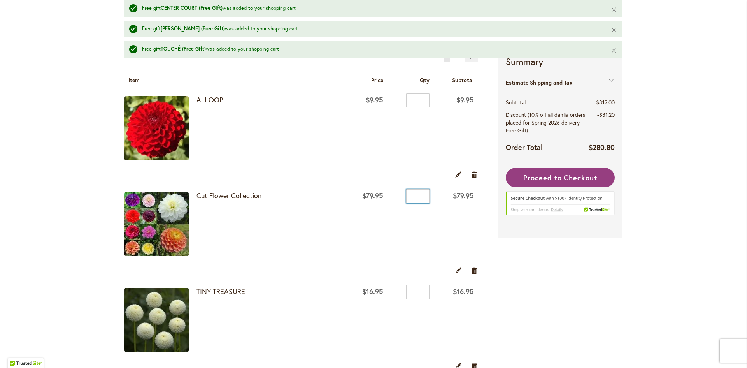
click at [422, 198] on input "*" at bounding box center [417, 196] width 23 height 14
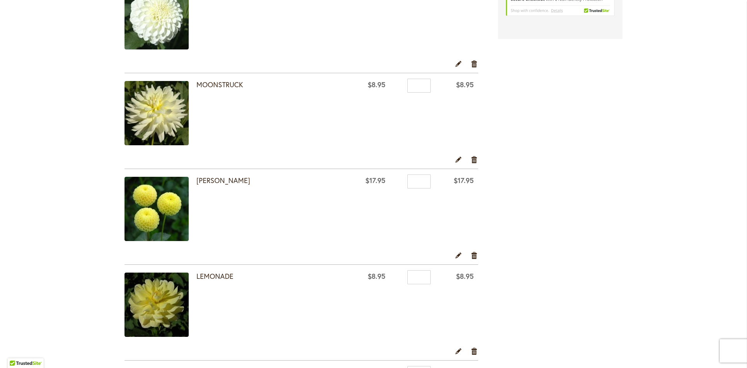
scroll to position [391, 0]
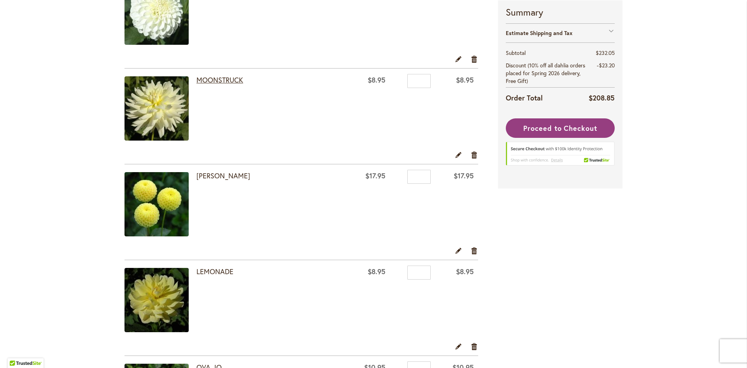
click at [218, 79] on link "MOONSTRUCK" at bounding box center [219, 79] width 47 height 9
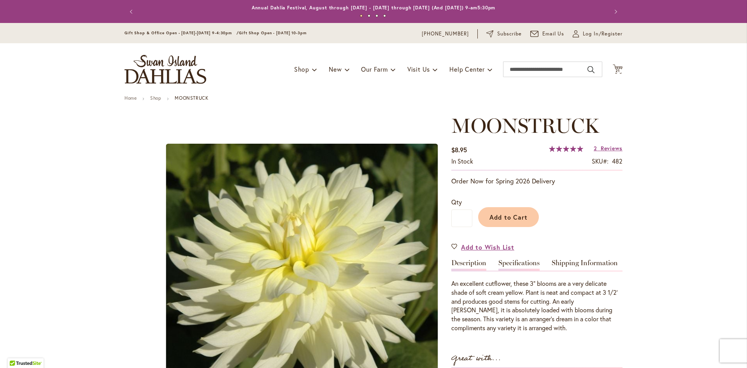
click at [528, 264] on link "Specifications" at bounding box center [518, 264] width 41 height 11
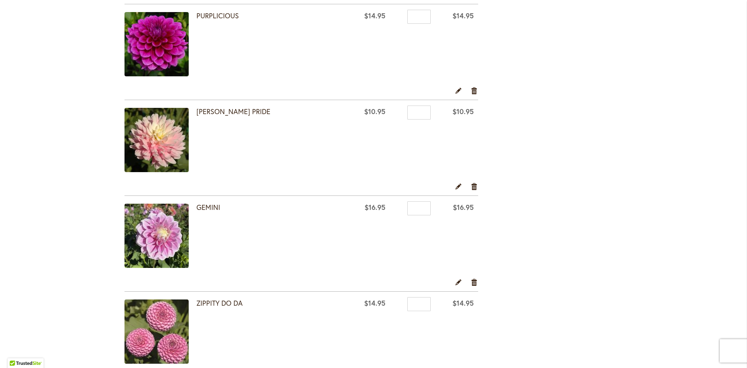
scroll to position [1605, 0]
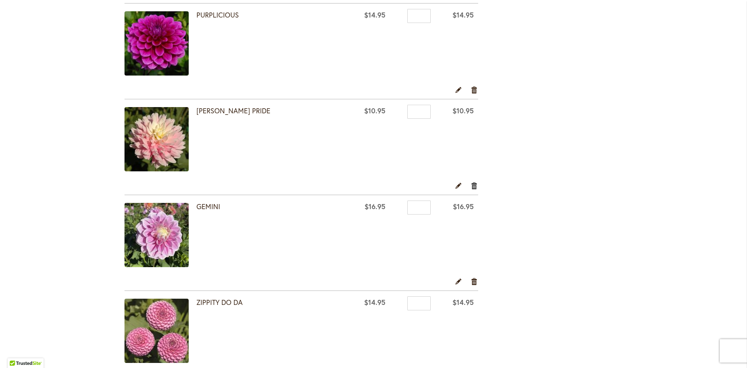
click at [473, 186] on link "Remove item" at bounding box center [474, 185] width 7 height 9
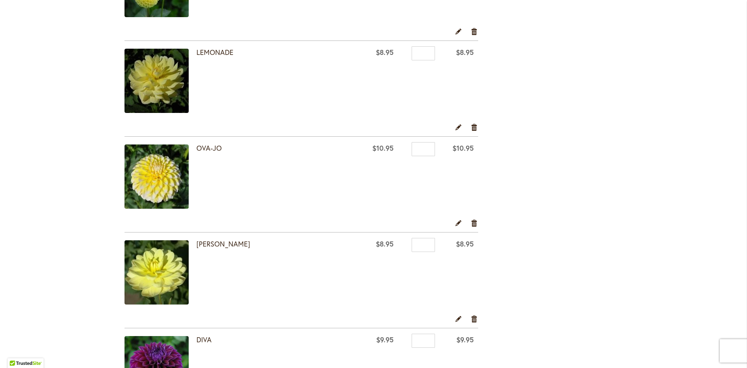
scroll to position [598, 0]
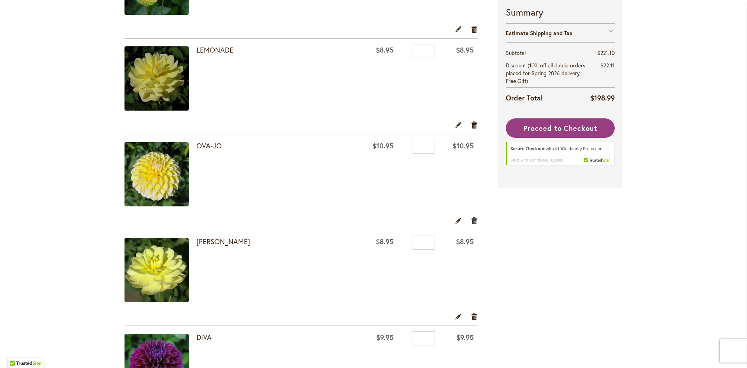
click at [475, 220] on link "Remove item" at bounding box center [474, 220] width 7 height 9
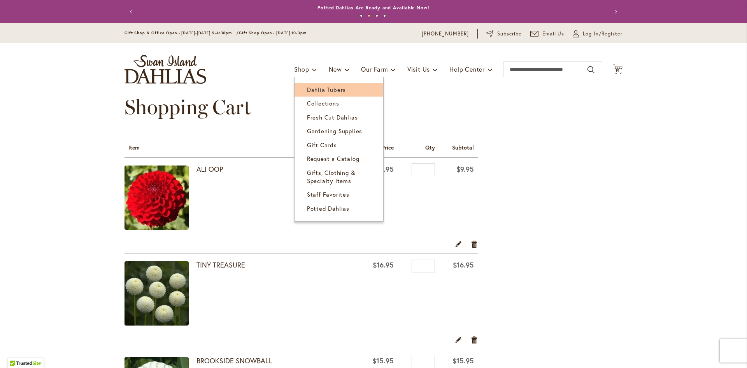
click at [308, 88] on span "Dahlia Tubers" at bounding box center [326, 90] width 39 height 8
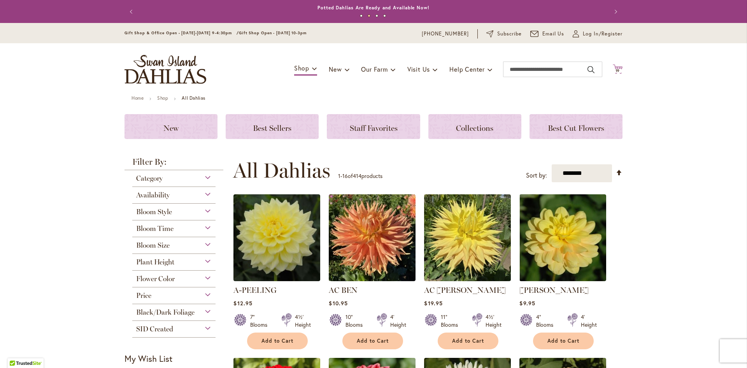
click at [614, 69] on span "19 19 items" at bounding box center [618, 71] width 8 height 4
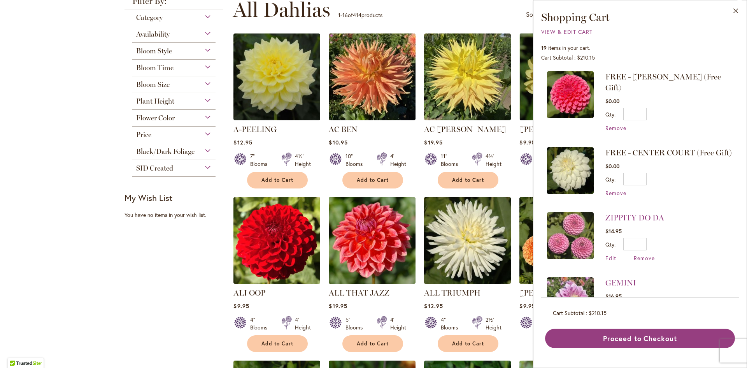
scroll to position [162, 0]
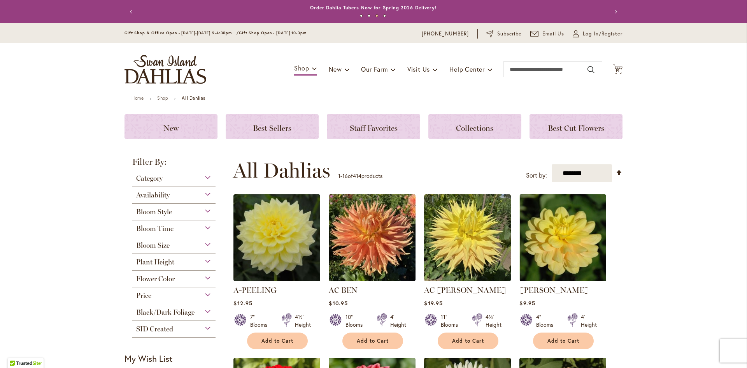
click at [175, 280] on span "Flower Color" at bounding box center [155, 278] width 39 height 9
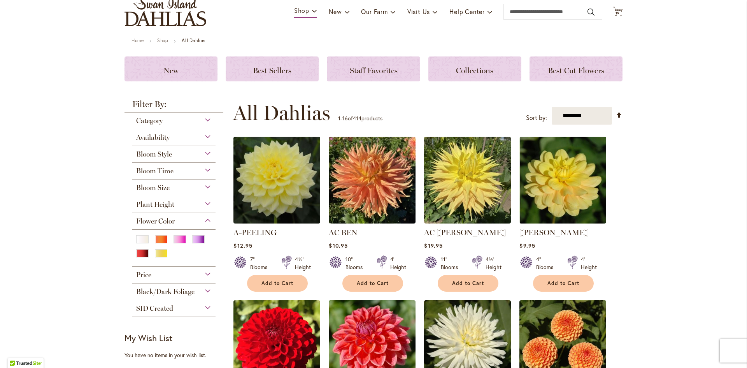
scroll to position [61, 0]
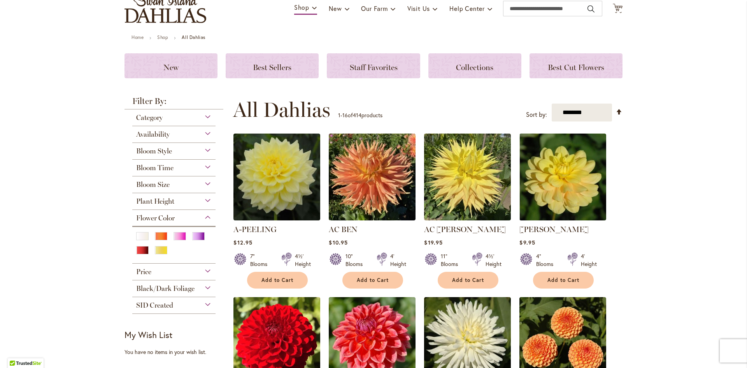
click at [181, 119] on div "Category" at bounding box center [173, 115] width 83 height 12
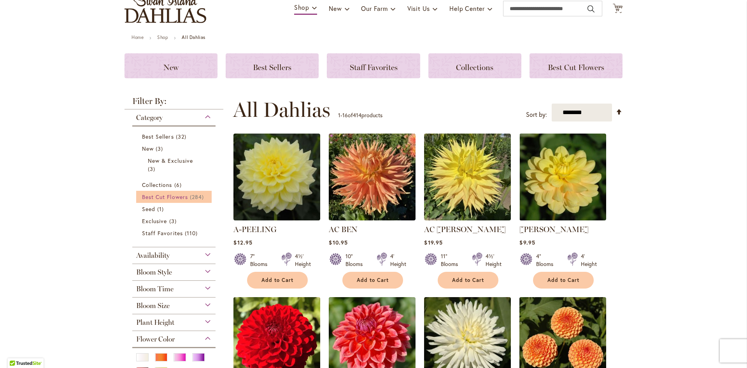
click at [169, 195] on span "Best Cut Flowers" at bounding box center [165, 196] width 46 height 7
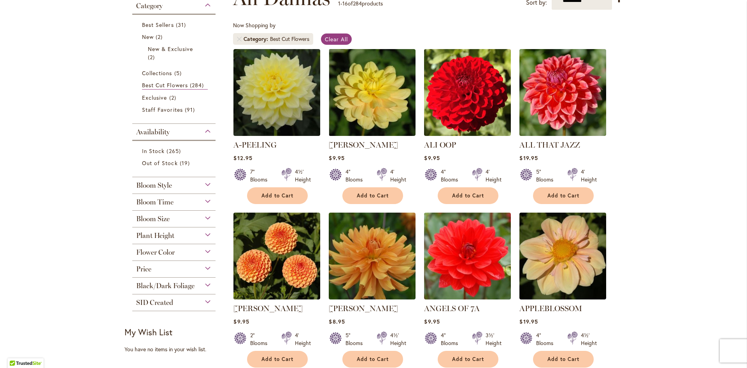
scroll to position [145, 0]
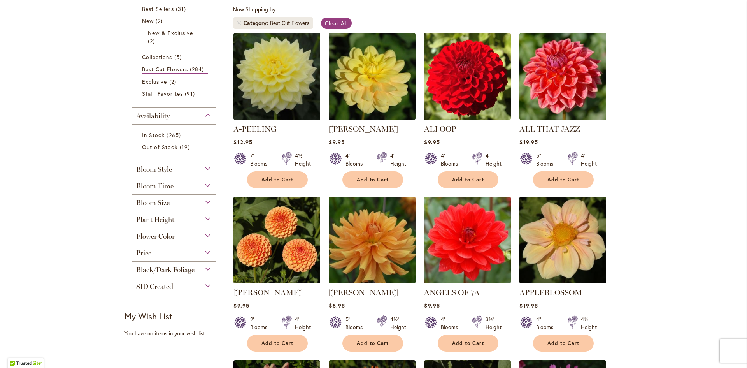
click at [157, 235] on span "Flower Color" at bounding box center [155, 236] width 39 height 9
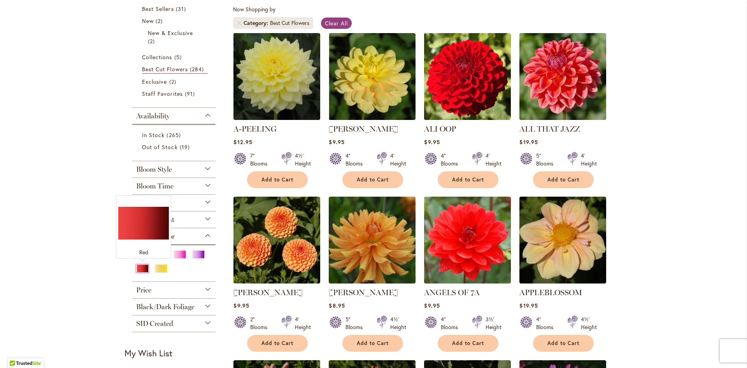
click at [144, 267] on div "Red" at bounding box center [142, 268] width 12 height 8
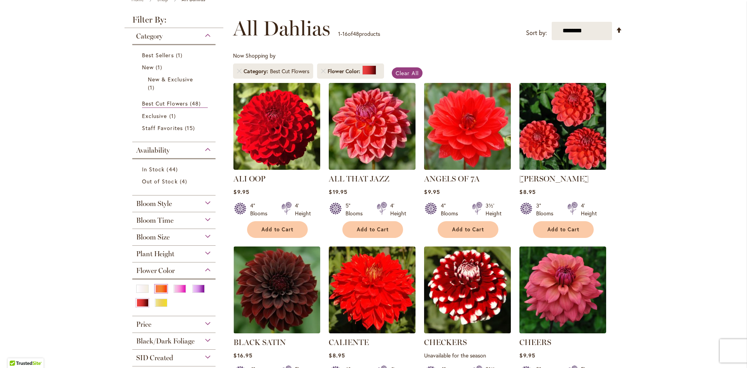
scroll to position [100, 0]
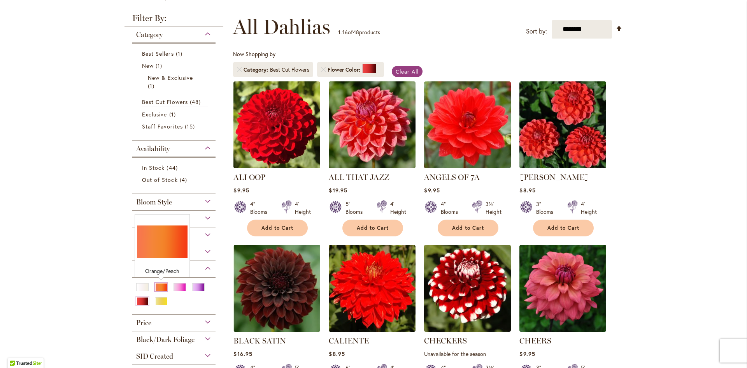
click at [161, 287] on div "Orange/Peach" at bounding box center [161, 287] width 12 height 8
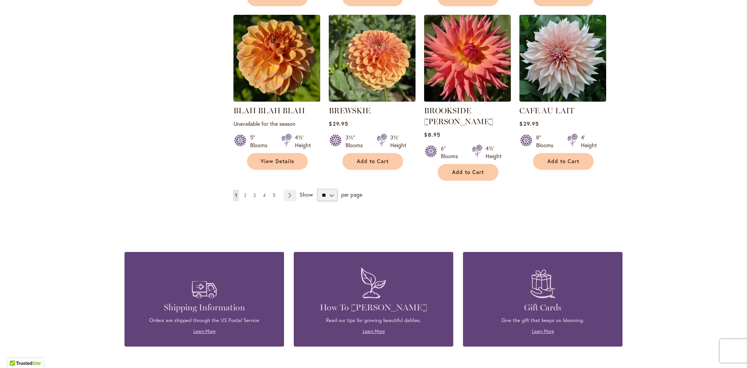
scroll to position [661, 0]
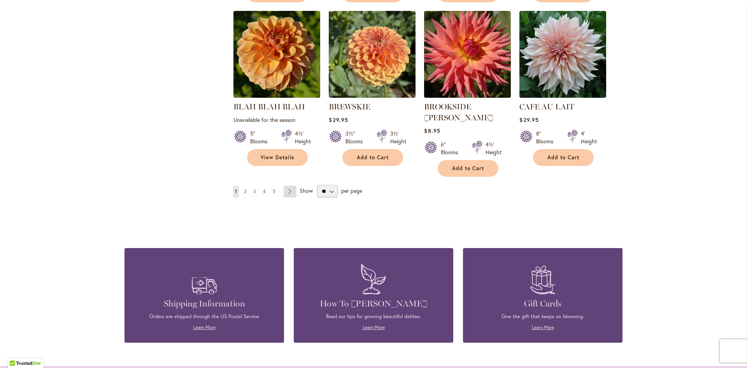
click at [293, 186] on link "Page Next" at bounding box center [290, 192] width 13 height 12
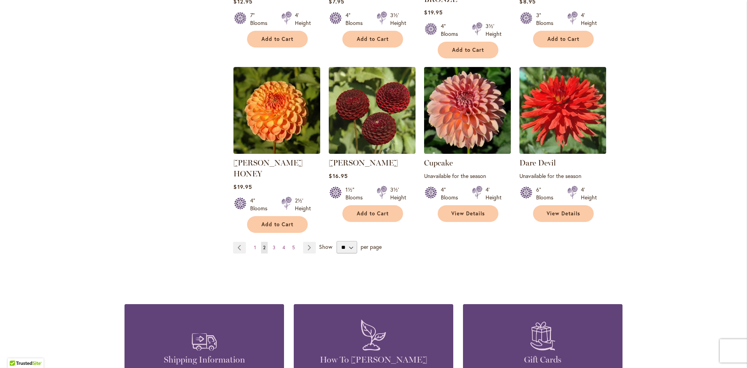
scroll to position [626, 0]
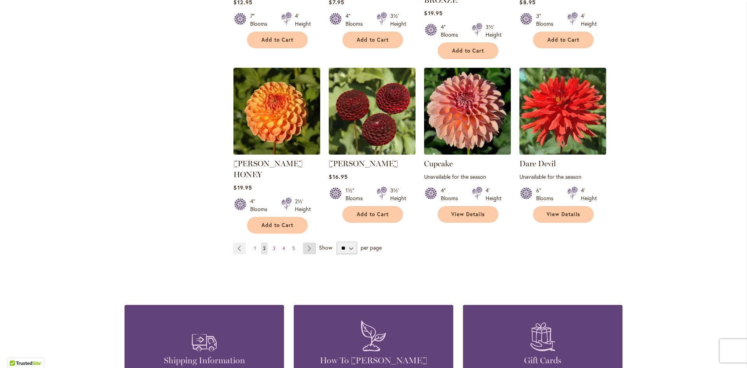
click at [309, 242] on link "Page Next" at bounding box center [309, 248] width 13 height 12
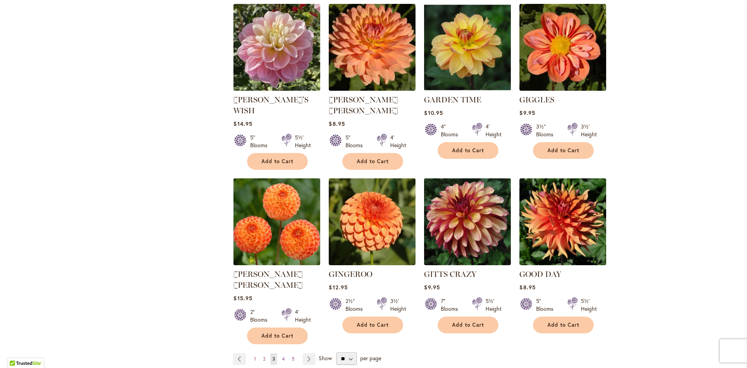
scroll to position [515, 0]
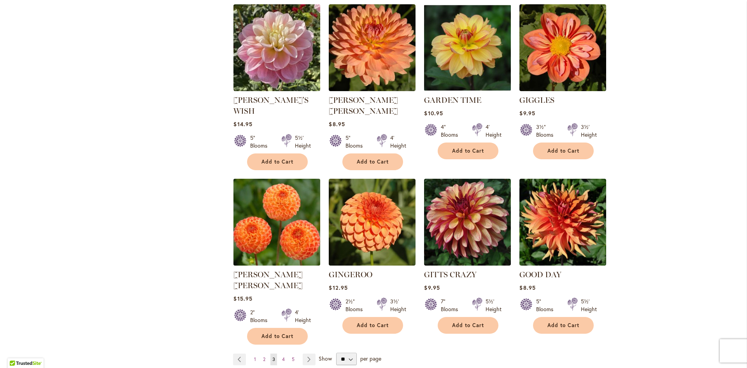
click at [274, 260] on link at bounding box center [276, 263] width 87 height 7
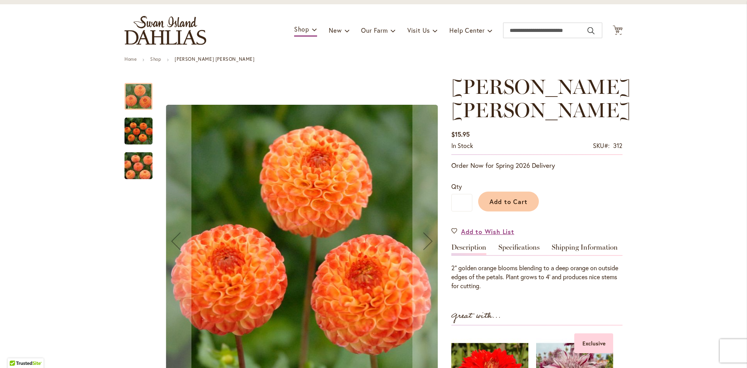
scroll to position [40, 0]
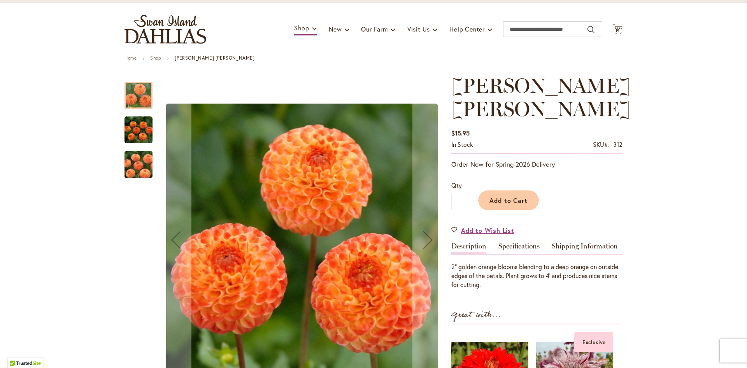
click at [144, 171] on img "GINGER WILLO" at bounding box center [138, 164] width 56 height 37
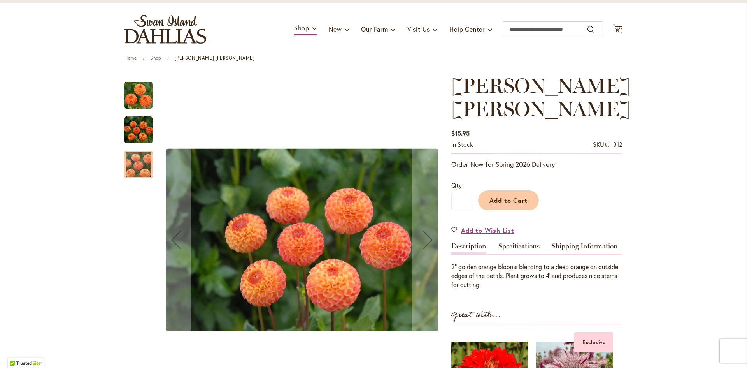
click at [137, 140] on img "GINGER WILLO" at bounding box center [139, 130] width 28 height 28
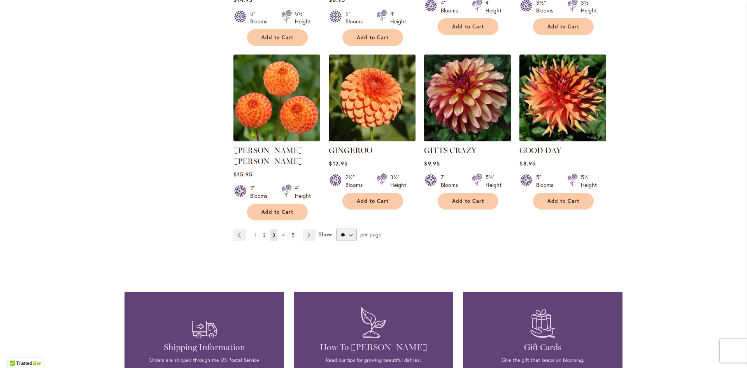
scroll to position [641, 0]
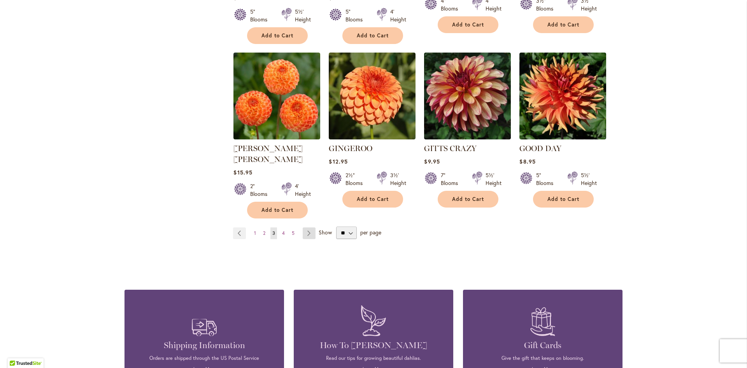
click at [312, 227] on link "Page Next" at bounding box center [309, 233] width 13 height 12
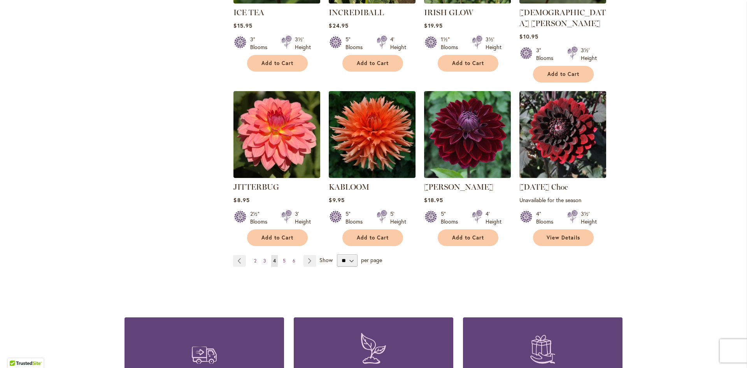
scroll to position [608, 0]
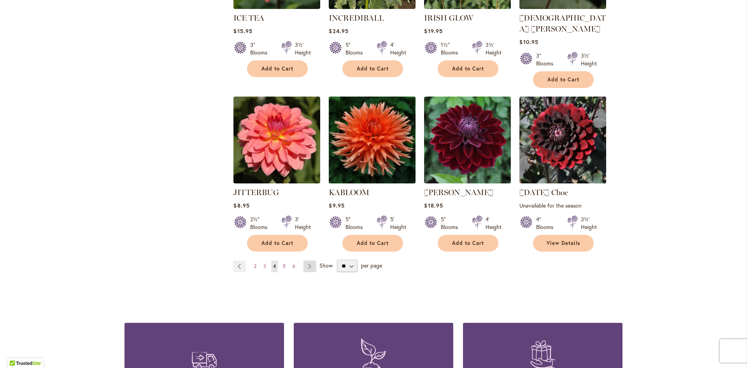
click at [312, 260] on link "Page Next" at bounding box center [309, 266] width 13 height 12
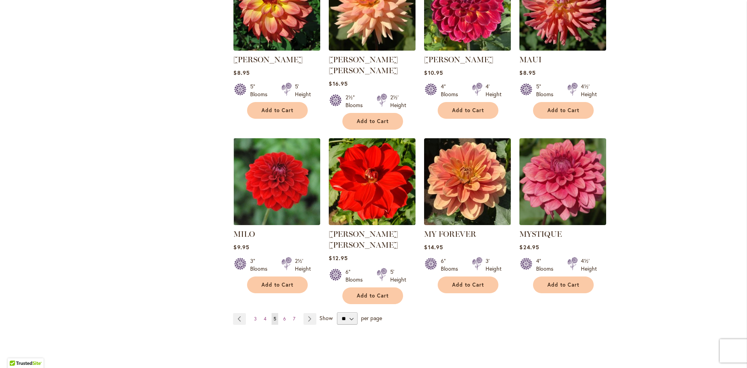
scroll to position [549, 0]
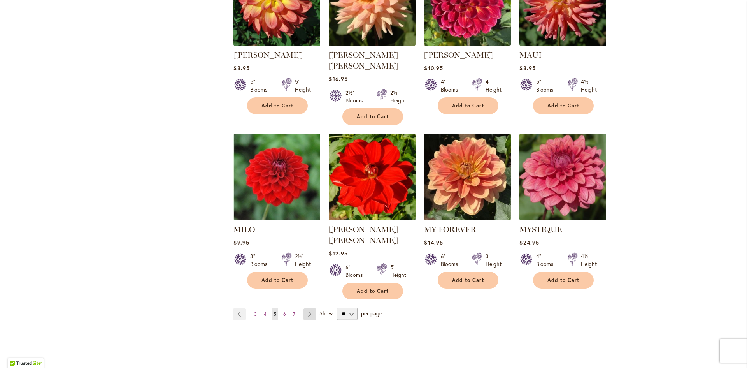
click at [310, 308] on link "Page Next" at bounding box center [309, 314] width 13 height 12
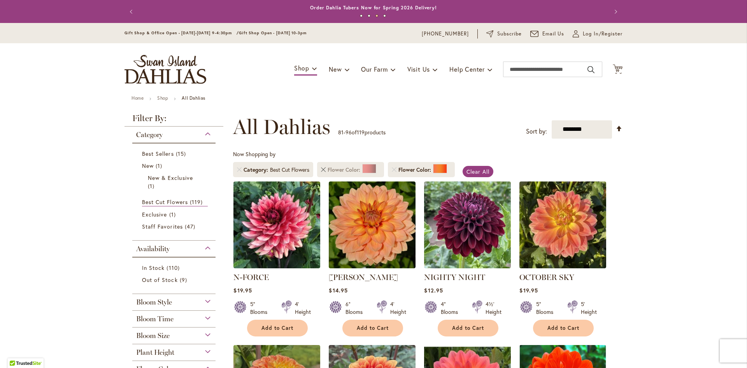
click at [322, 169] on link "Remove Flower Color Red" at bounding box center [323, 169] width 5 height 5
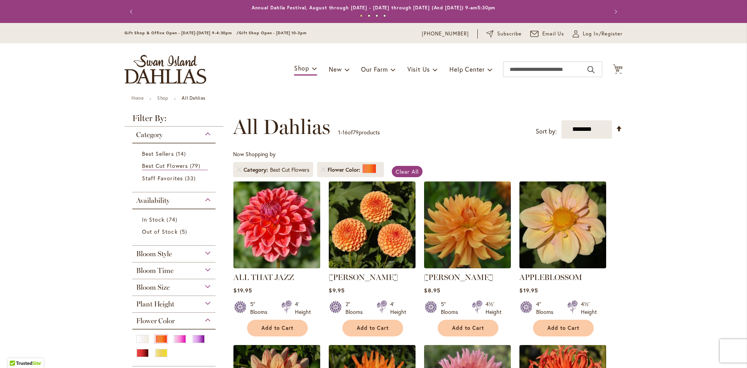
click at [325, 168] on link "Remove Flower Color Orange/Peach" at bounding box center [323, 169] width 5 height 5
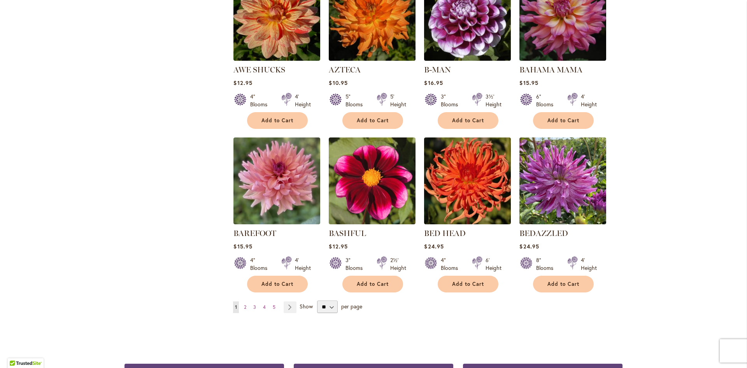
scroll to position [534, 0]
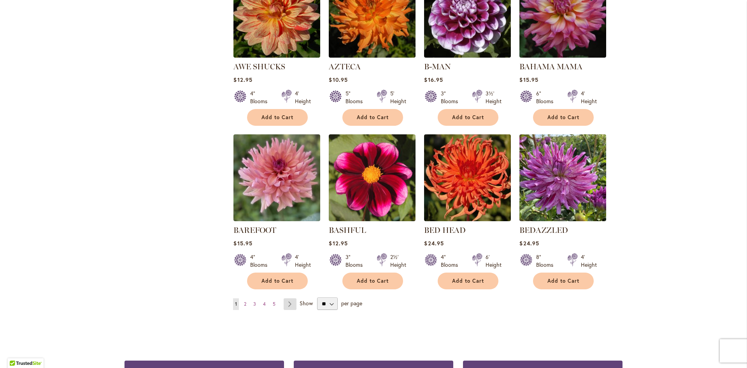
click at [291, 304] on link "Page Next" at bounding box center [290, 304] width 13 height 12
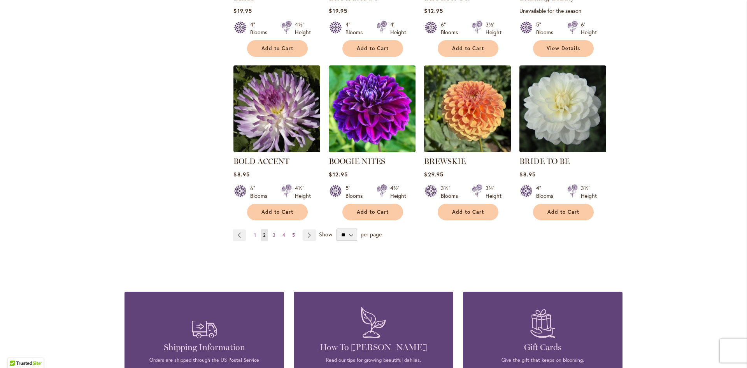
scroll to position [614, 0]
click at [309, 229] on link "Page Next" at bounding box center [309, 235] width 13 height 12
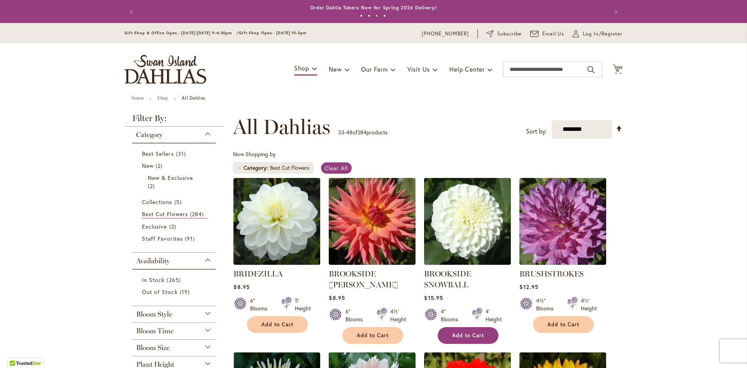
click at [464, 333] on span "Add to Cart" at bounding box center [468, 335] width 32 height 7
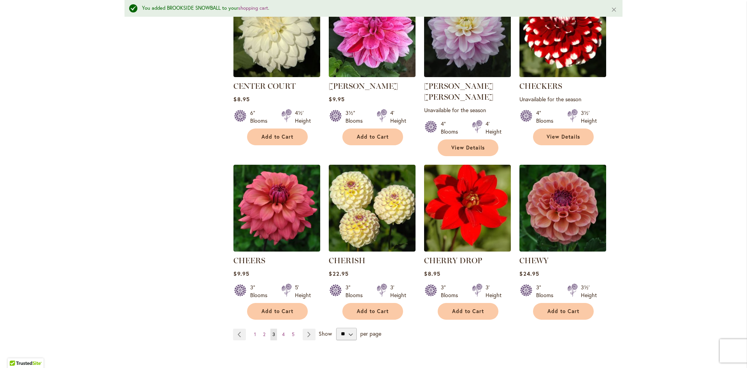
scroll to position [547, 0]
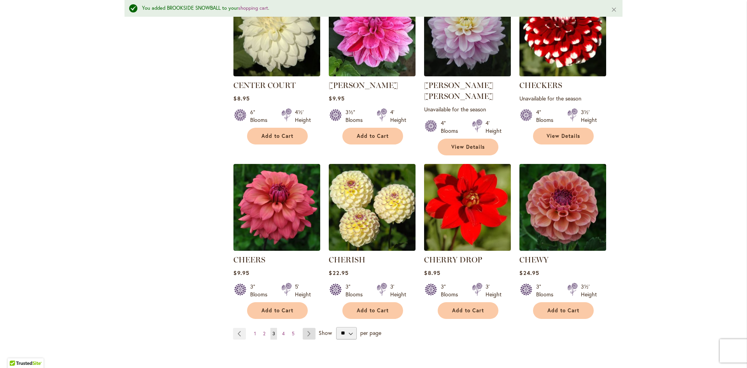
click at [303, 328] on link "Page Next" at bounding box center [309, 334] width 13 height 12
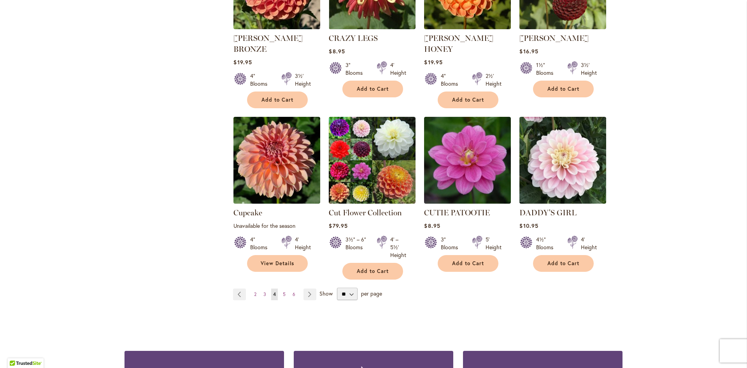
scroll to position [586, 0]
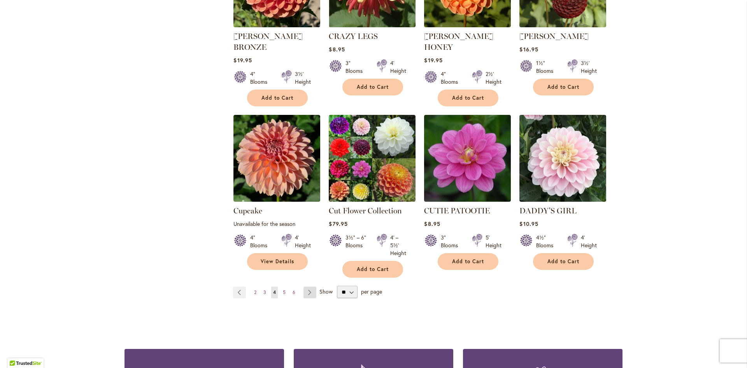
click at [309, 286] on link "Page Next" at bounding box center [309, 292] width 13 height 12
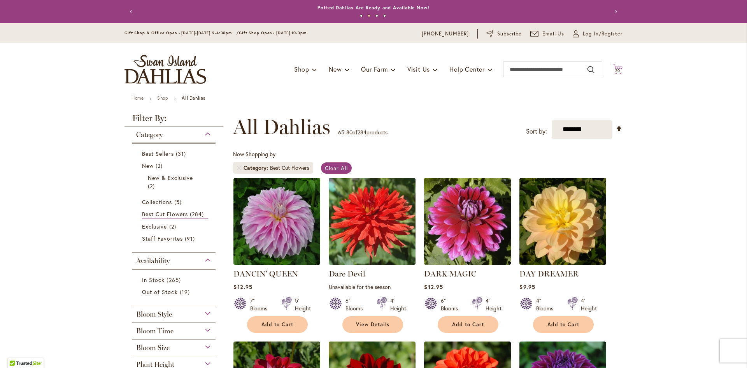
click at [620, 67] on icon "Cart .cls-1 { fill: #231f20; }" at bounding box center [618, 69] width 10 height 10
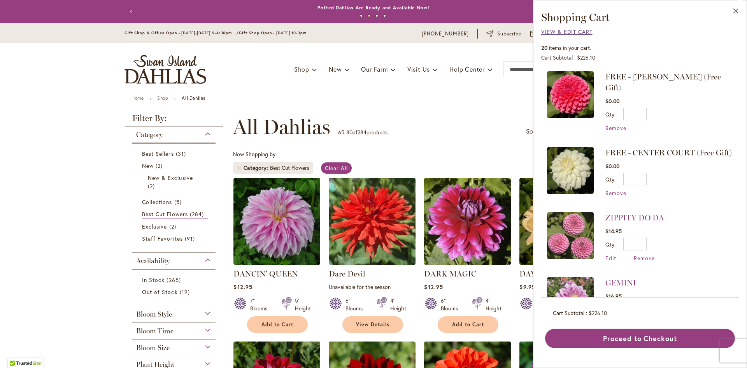
click at [557, 30] on span "View & Edit Cart" at bounding box center [566, 31] width 51 height 7
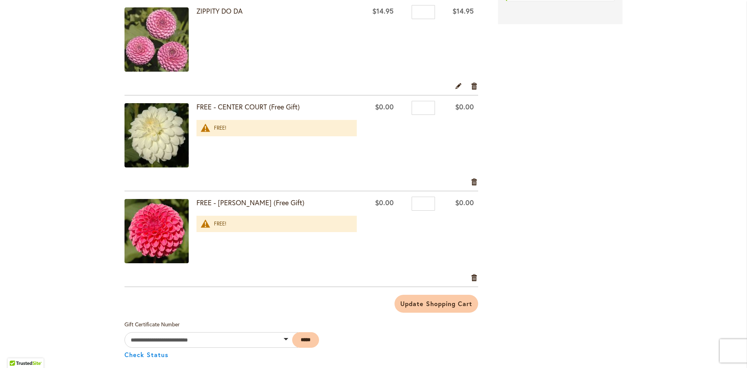
scroll to position [1690, 0]
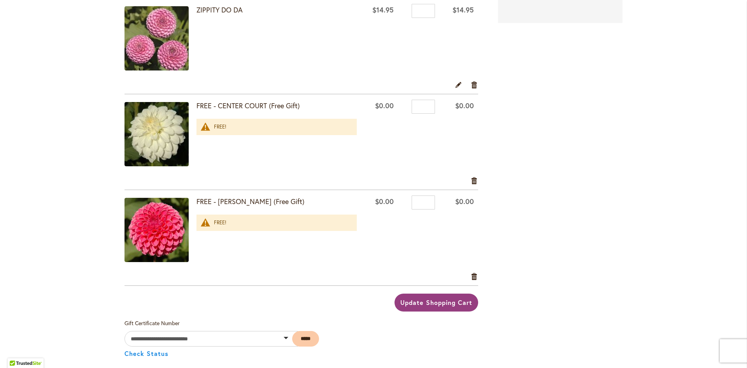
click at [412, 301] on span "Update Shopping Cart" at bounding box center [436, 302] width 72 height 8
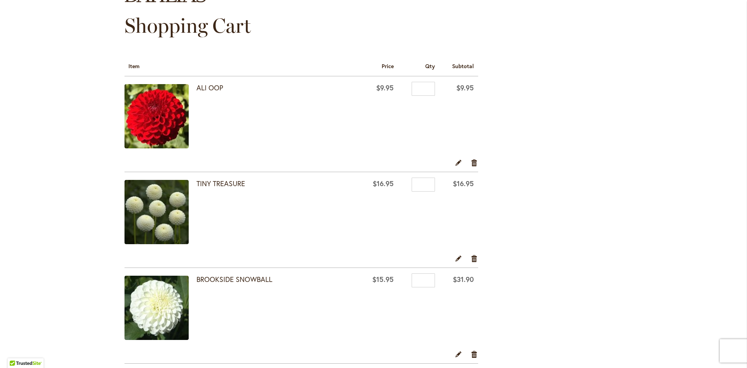
scroll to position [82, 0]
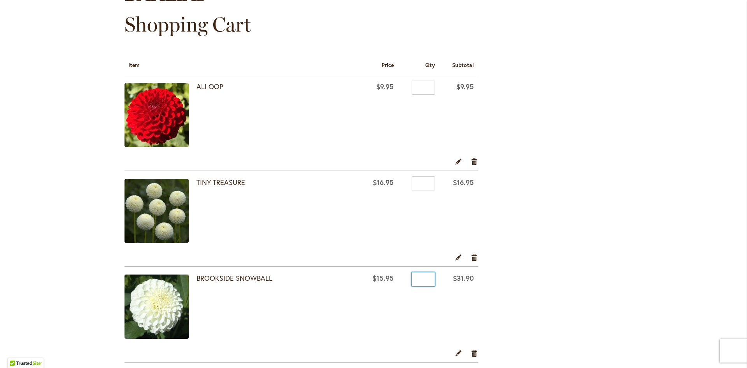
click at [424, 276] on input "*" at bounding box center [423, 279] width 23 height 14
type input "*"
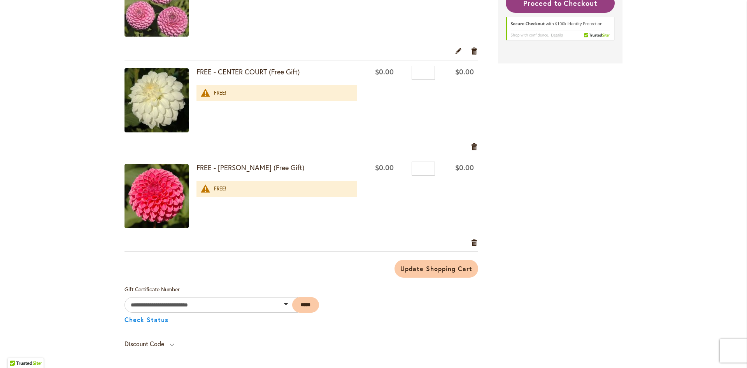
scroll to position [1722, 0]
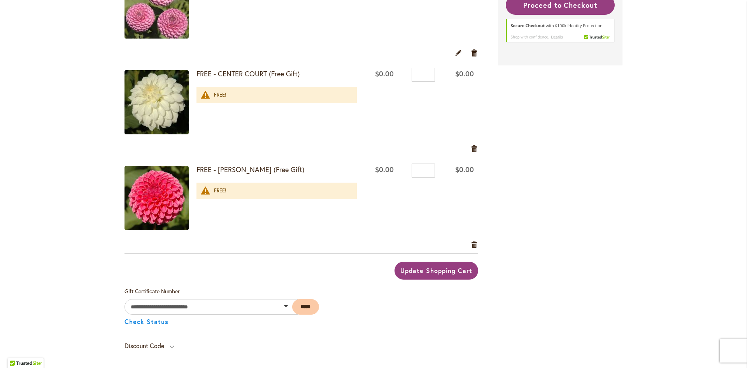
click at [445, 263] on button "Update Shopping Cart" at bounding box center [436, 270] width 83 height 18
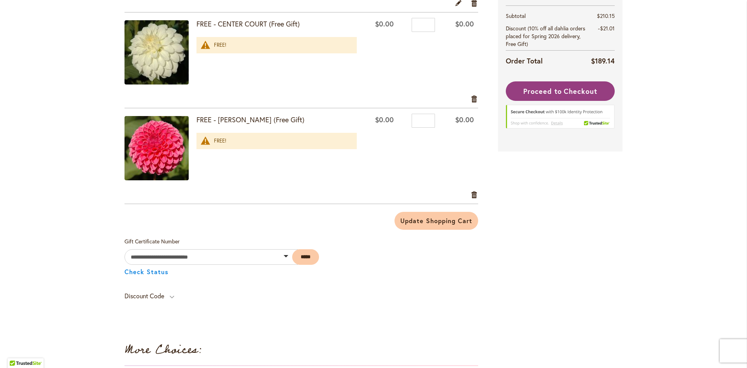
scroll to position [1774, 0]
